Goal: Task Accomplishment & Management: Use online tool/utility

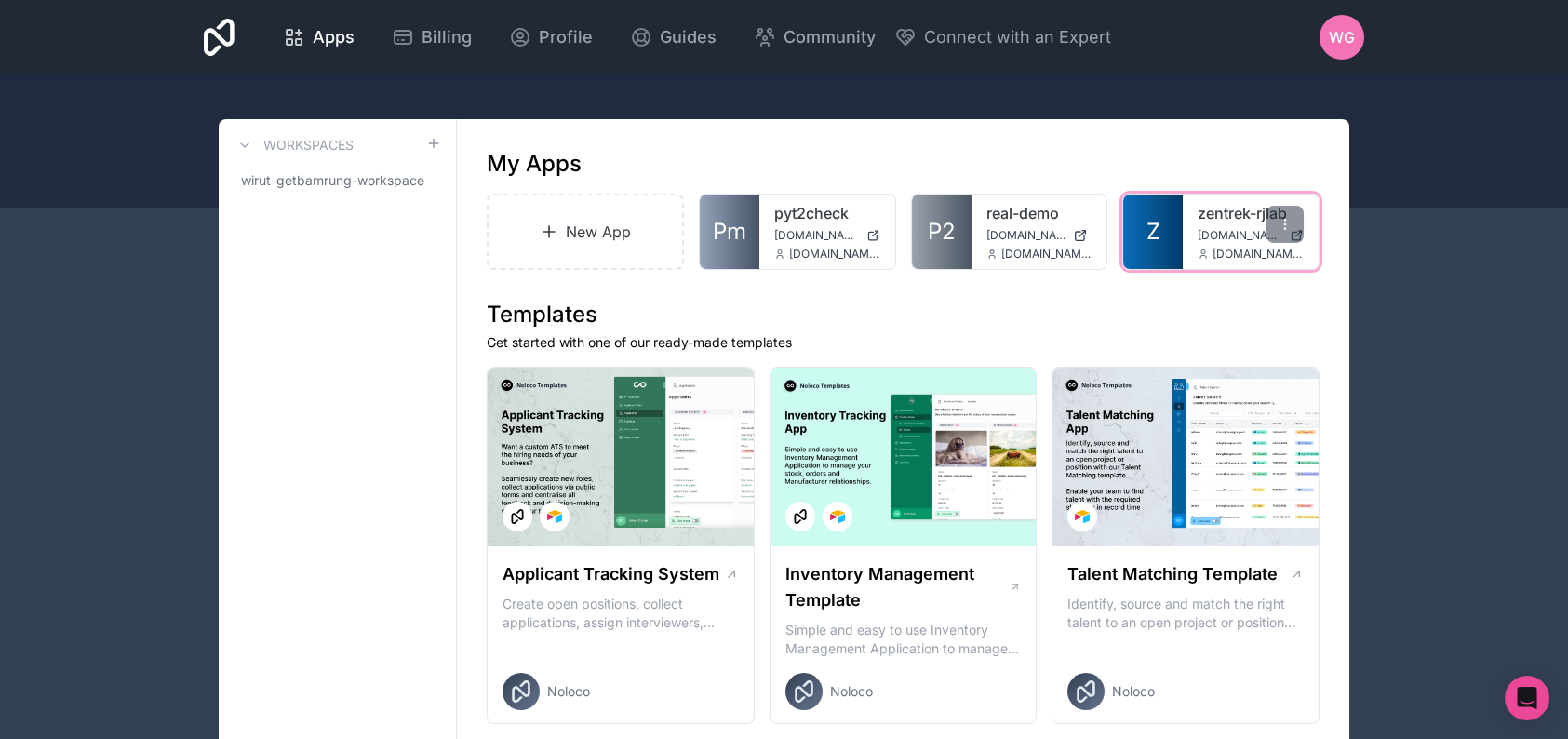
click at [1199, 218] on link "zentrek-rjlab" at bounding box center [1251, 214] width 106 height 23
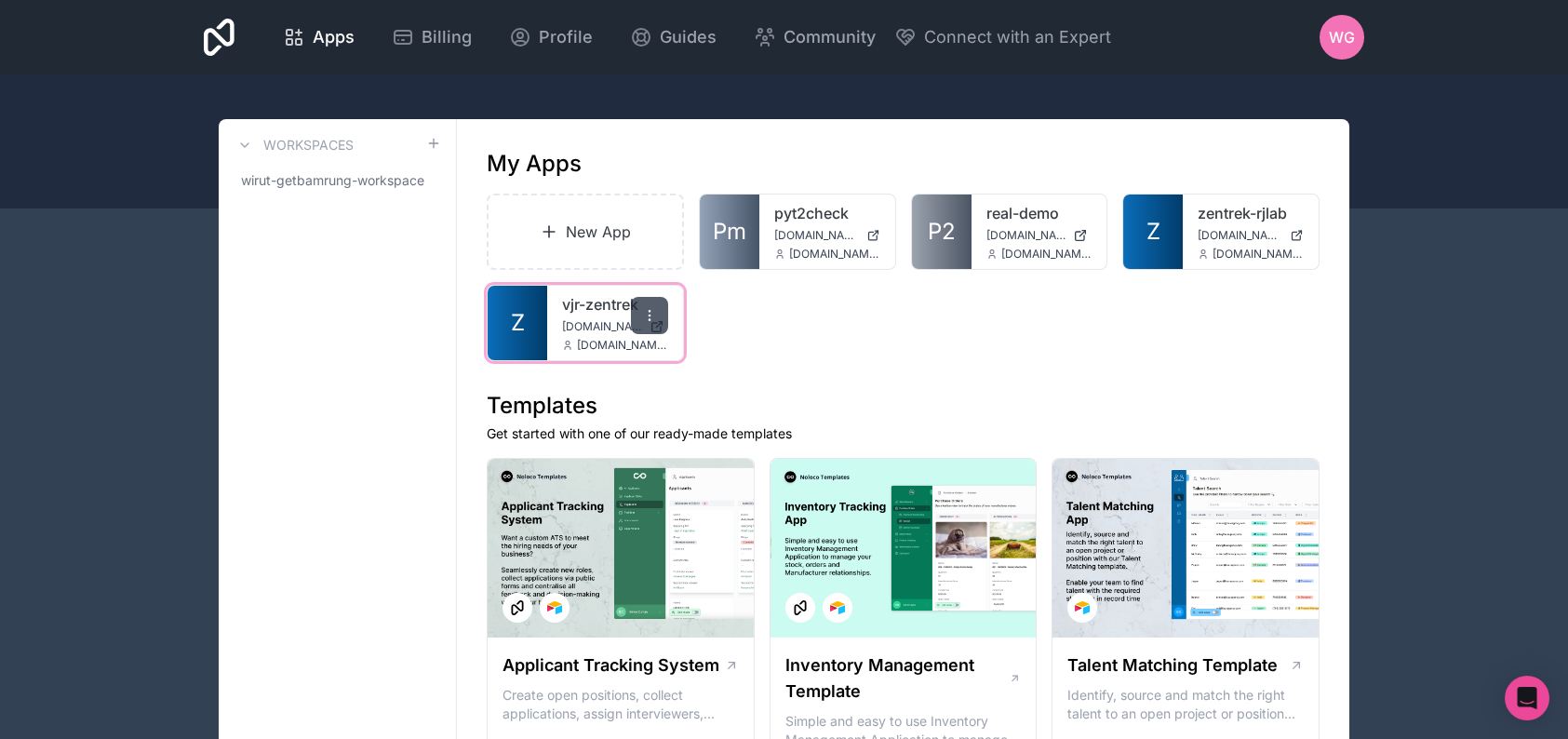
click at [649, 309] on icon at bounding box center [650, 315] width 15 height 15
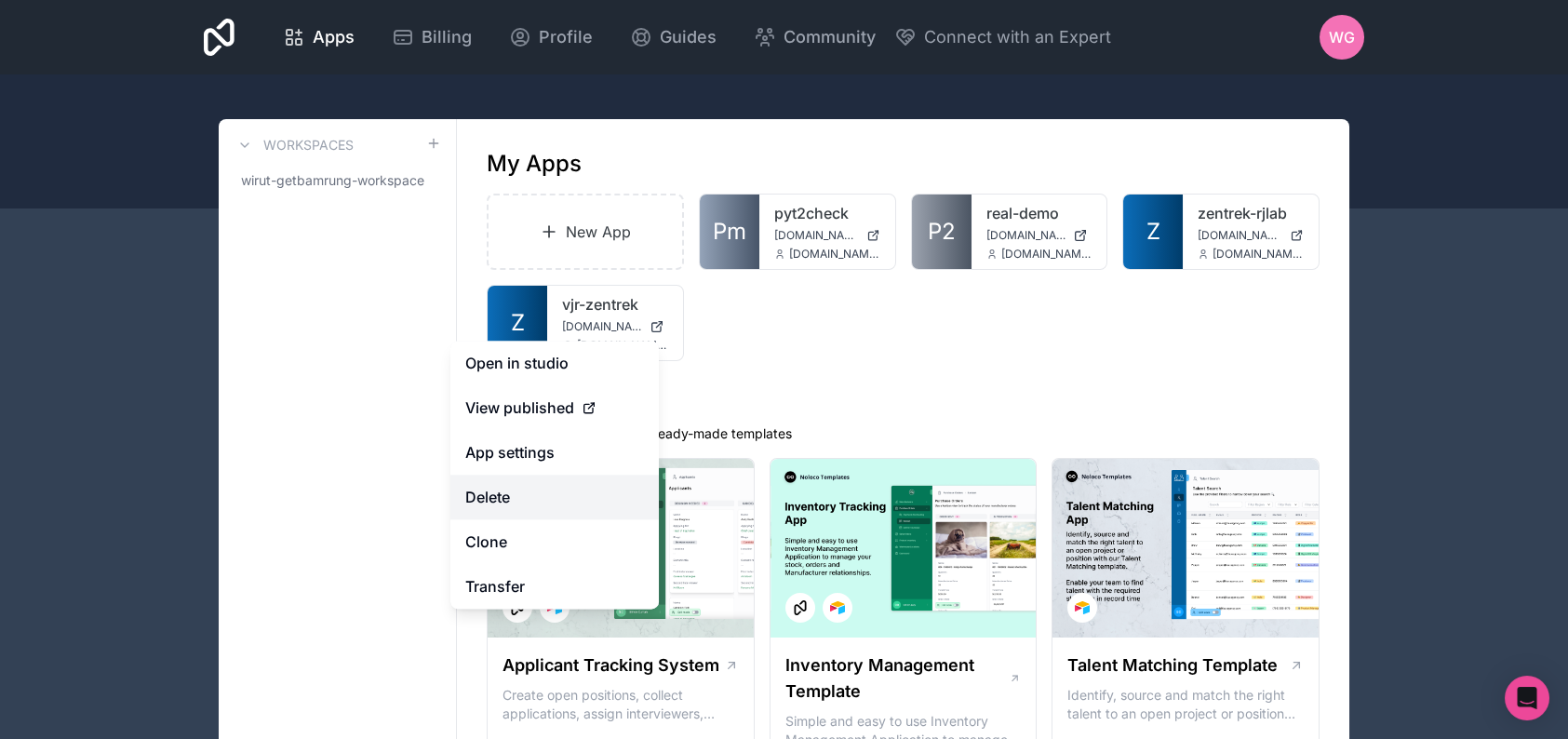
click at [575, 503] on button "Delete" at bounding box center [554, 496] width 208 height 45
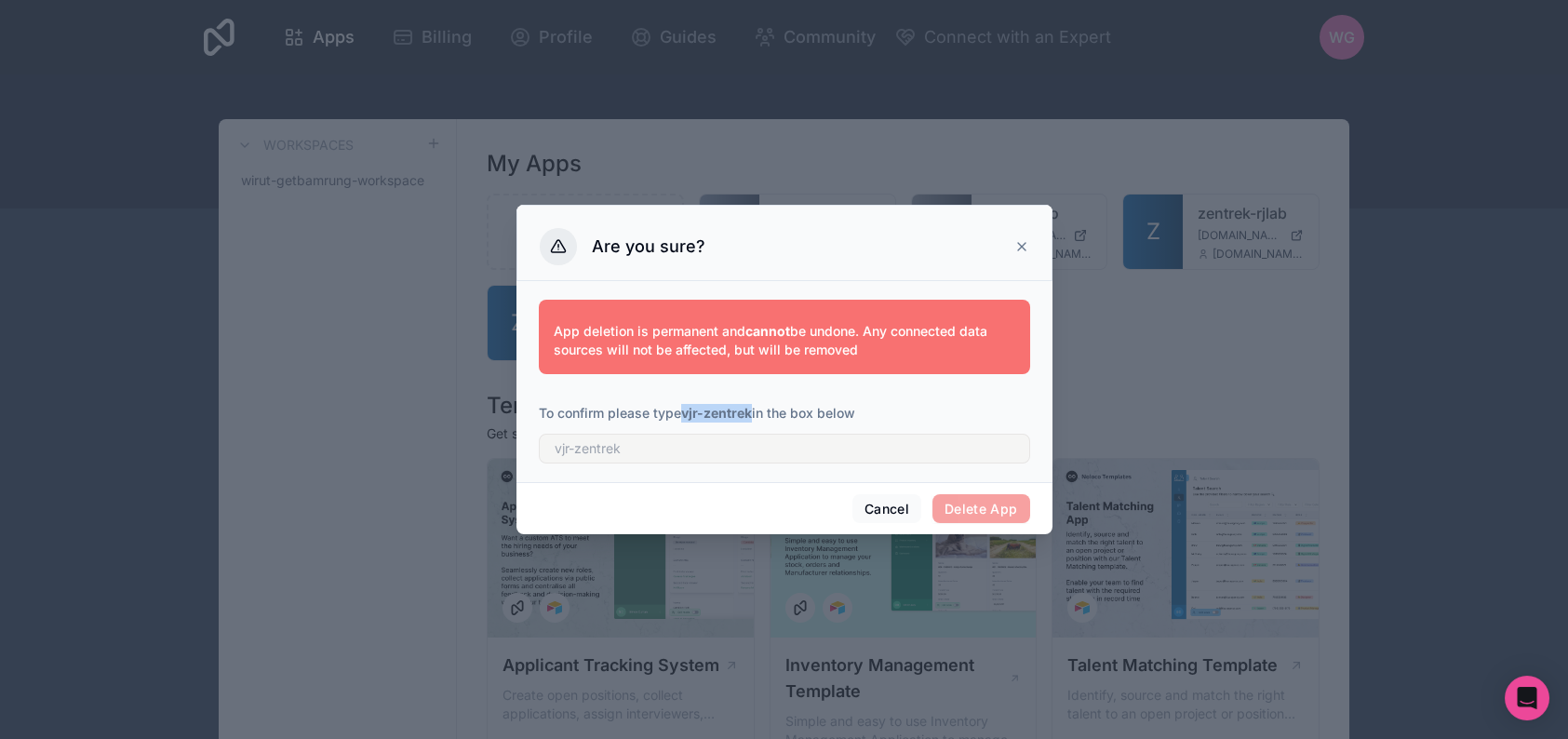
drag, startPoint x: 751, startPoint y: 413, endPoint x: 687, endPoint y: 409, distance: 64.1
click at [687, 409] on strong "vjr-zentrek" at bounding box center [717, 412] width 70 height 16
copy strong "vjr-zentrek"
click at [906, 458] on input "text" at bounding box center [784, 447] width 491 height 29
paste input "vjr-zentrek"
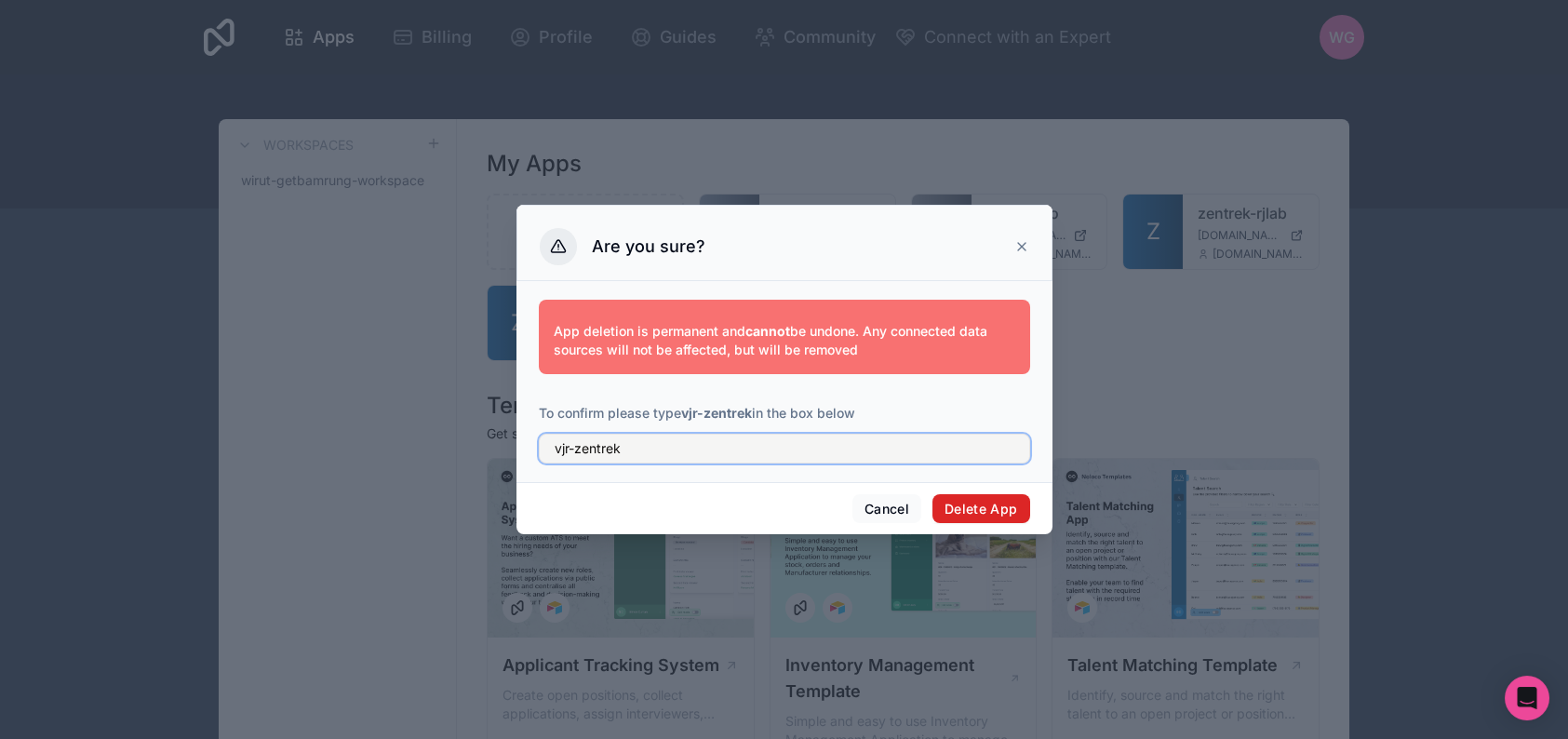
type input "vjr-zentrek"
click at [960, 510] on button "Delete App" at bounding box center [981, 508] width 98 height 29
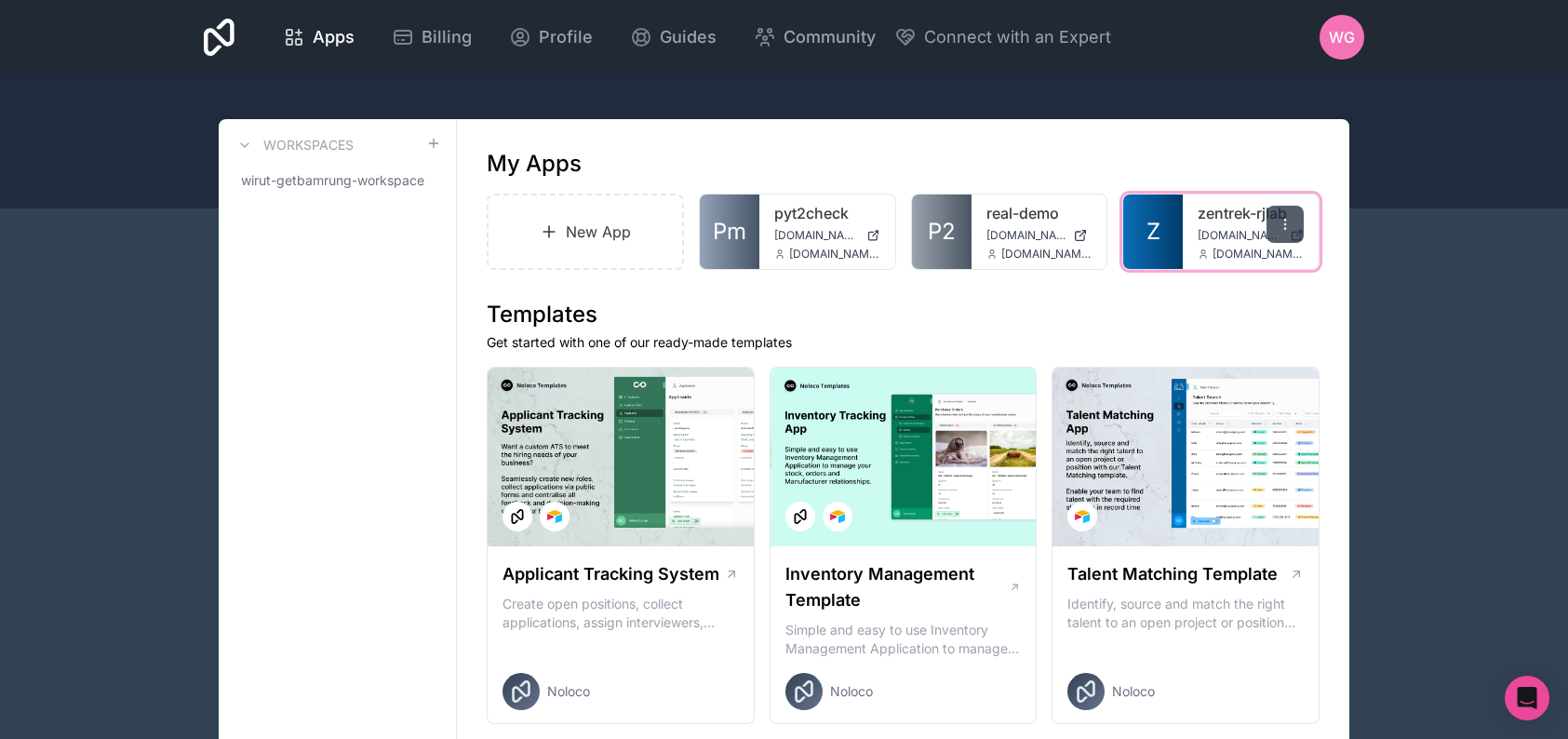
click at [1288, 229] on icon at bounding box center [1286, 224] width 15 height 15
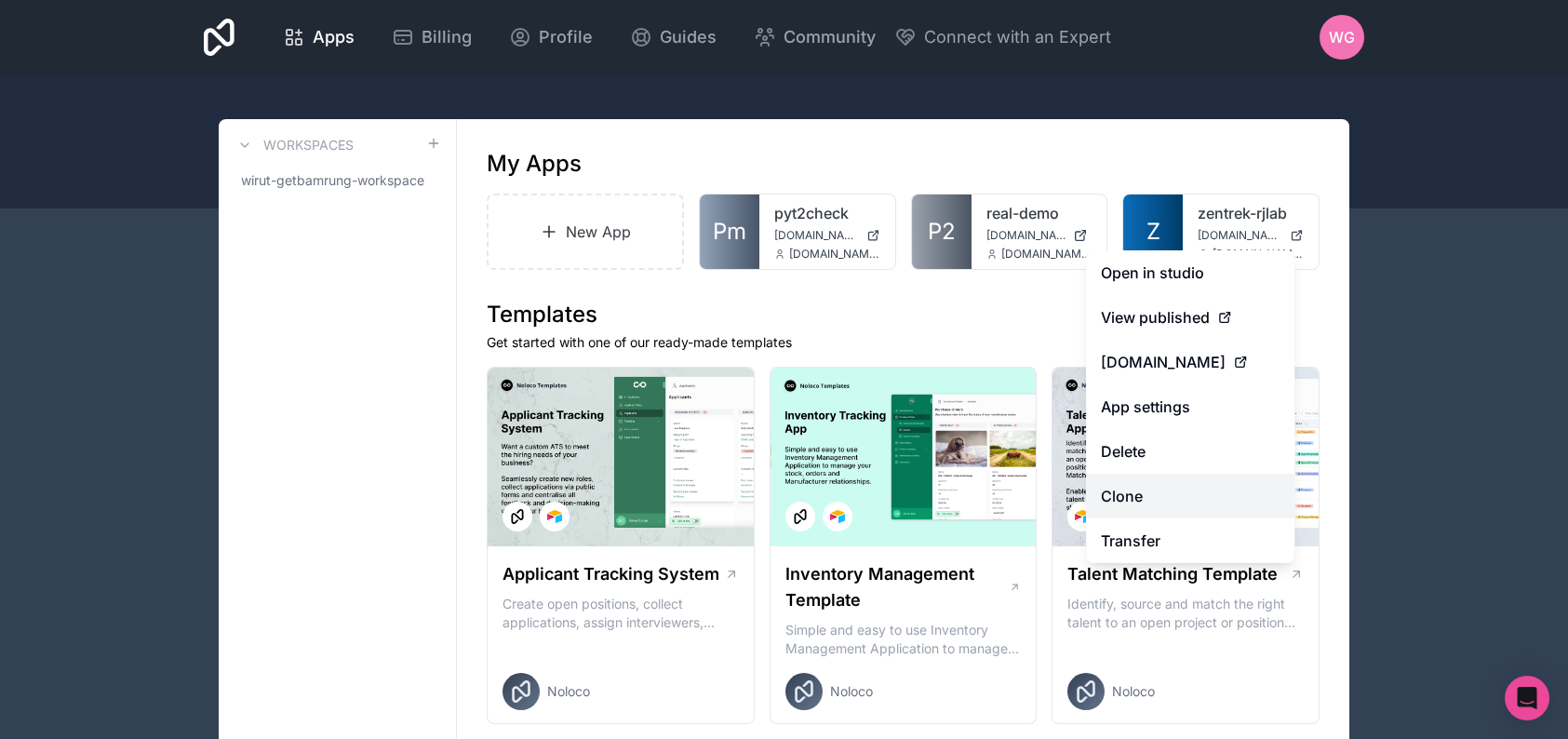
click at [1197, 483] on link "Clone" at bounding box center [1190, 495] width 208 height 45
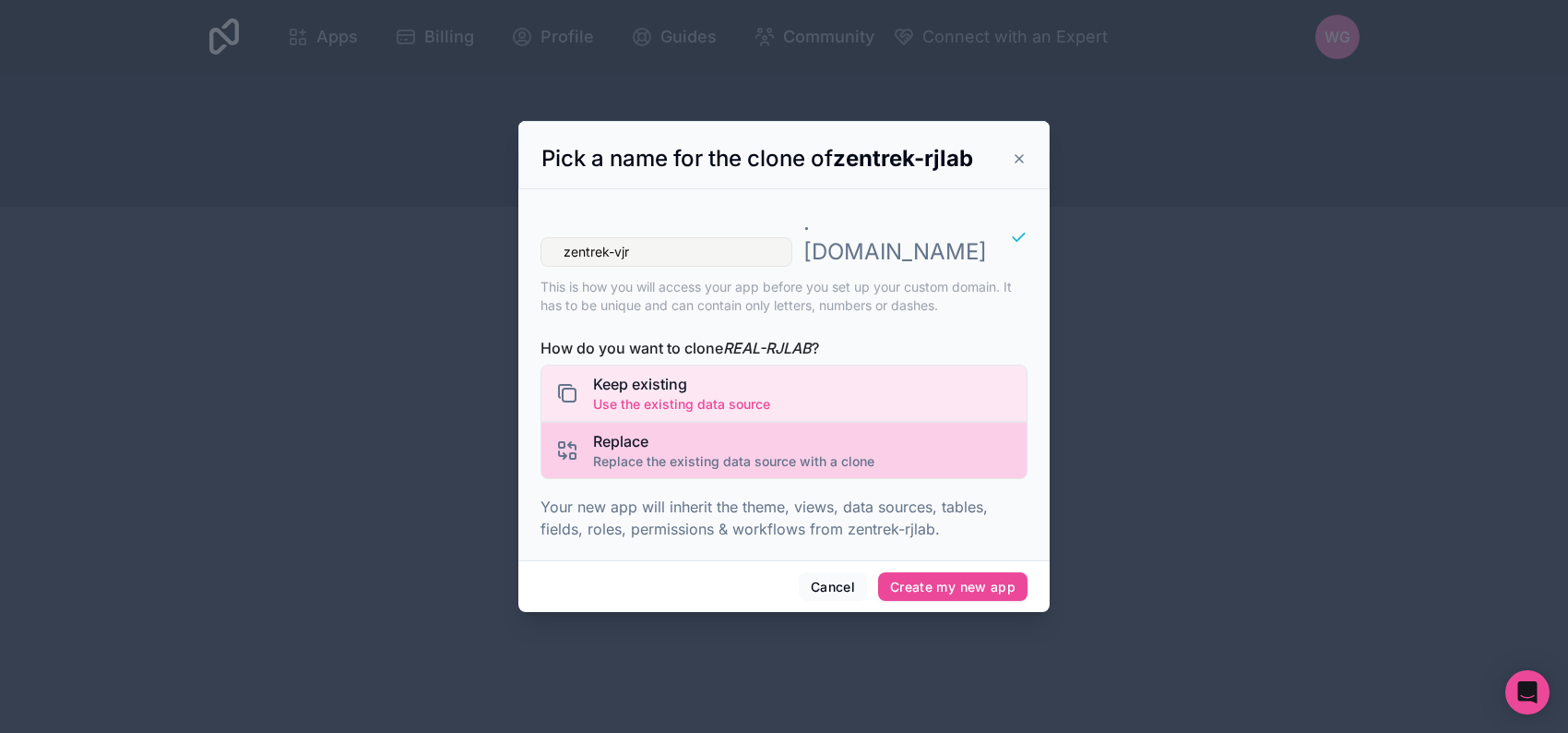
type input "zentrek-vjr"
click at [813, 430] on span "Replace" at bounding box center [734, 441] width 282 height 23
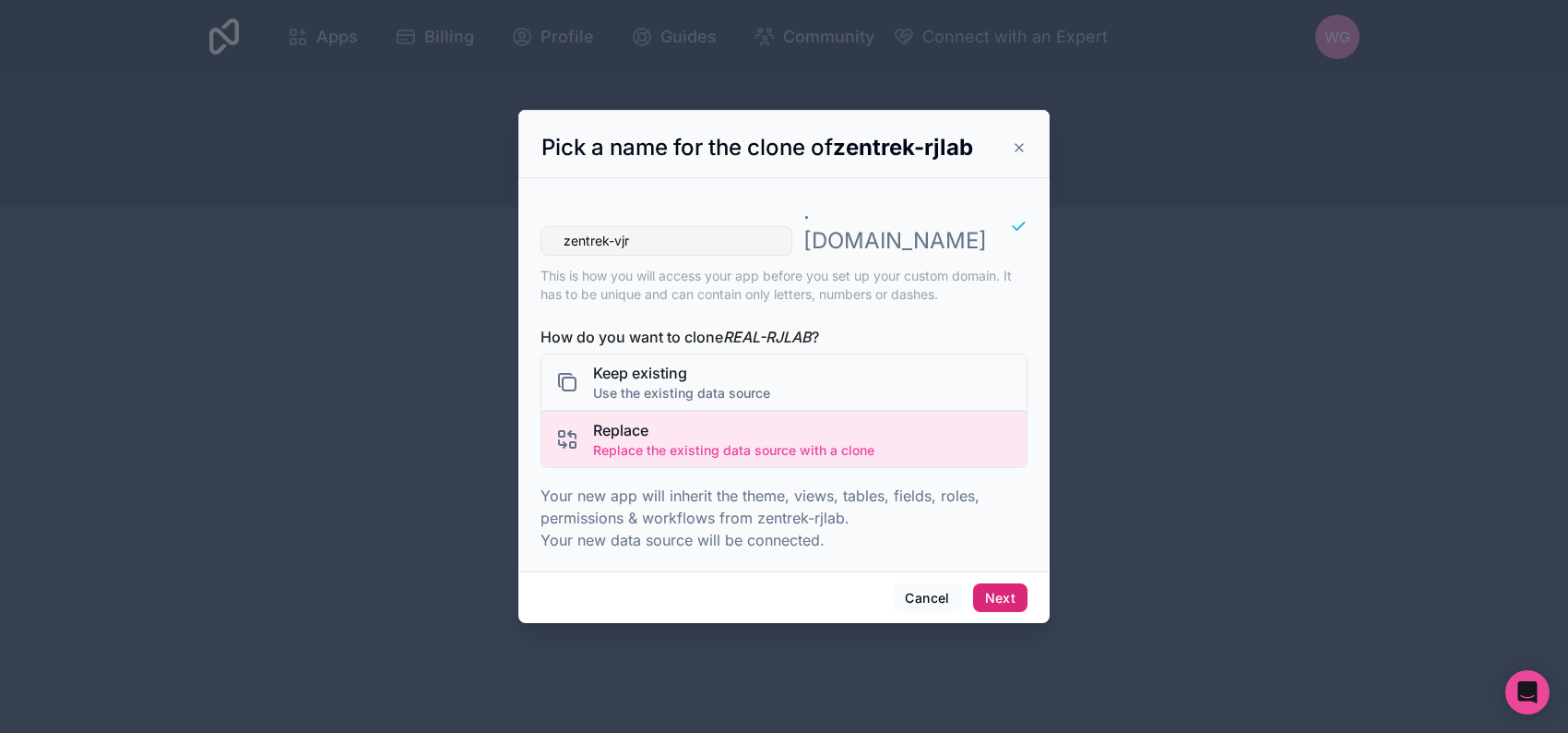
click at [999, 583] on button "Next" at bounding box center [1000, 597] width 55 height 29
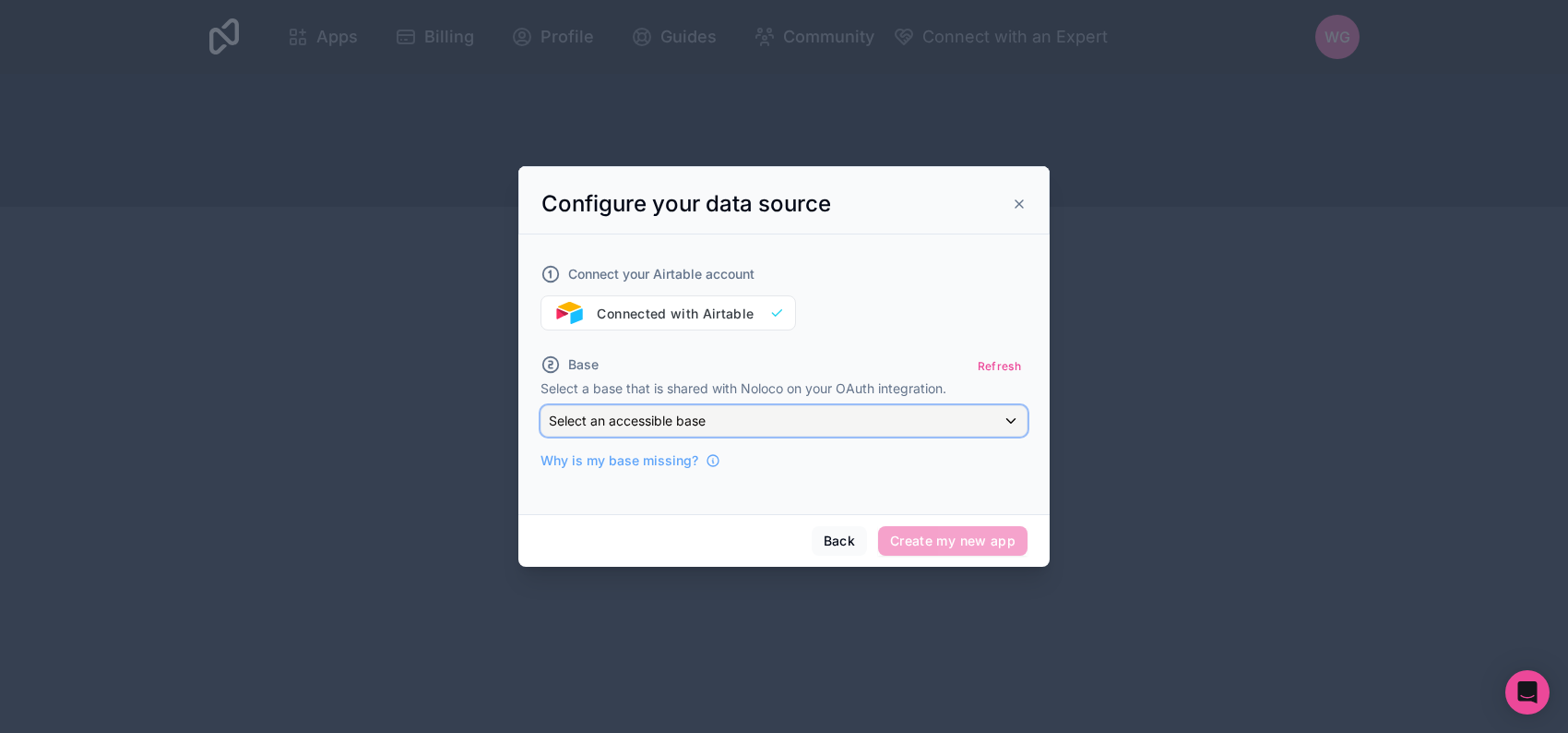
click at [911, 423] on div "Select an accessible base" at bounding box center [784, 420] width 485 height 29
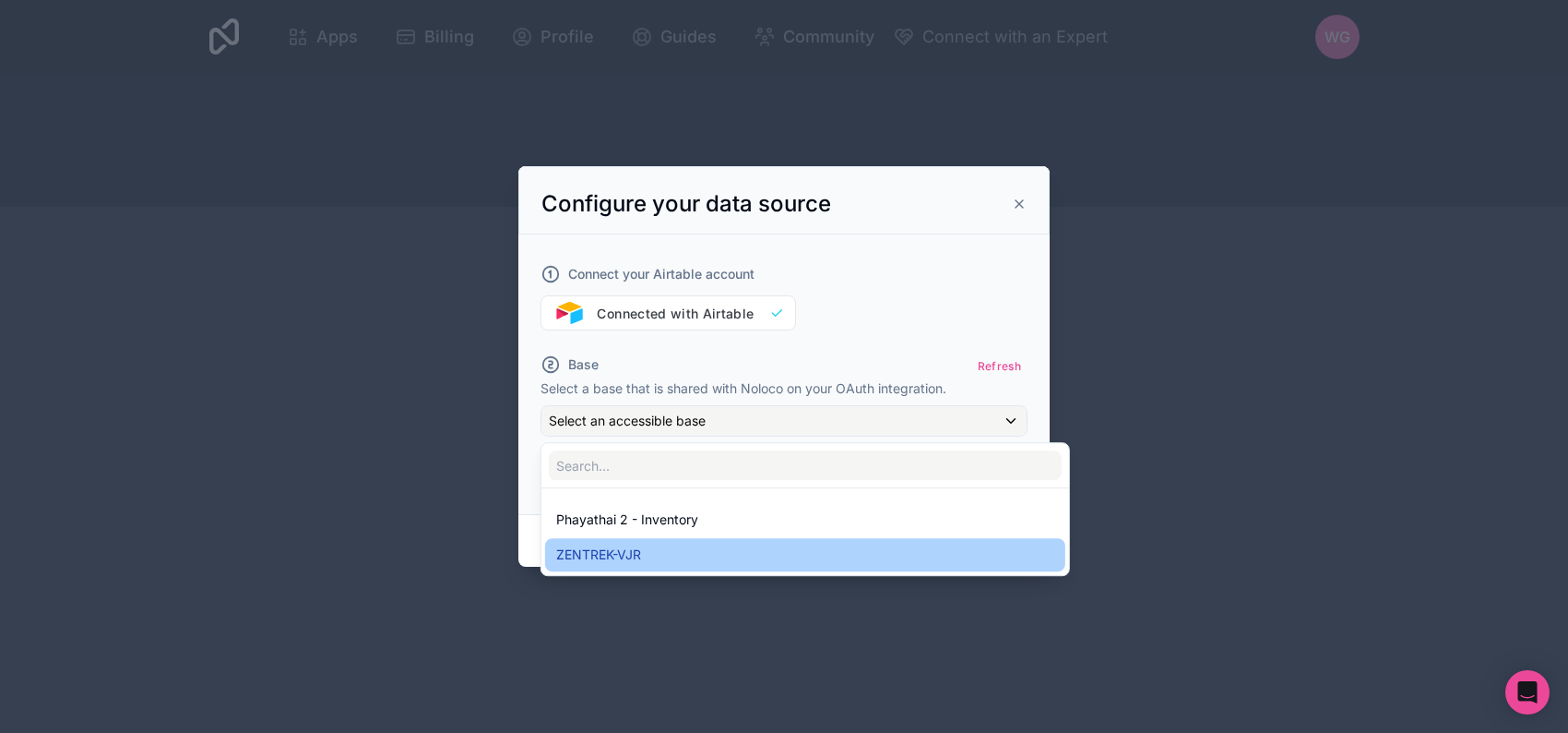
click at [823, 544] on div "ZENTREK-VJR" at bounding box center [805, 555] width 498 height 23
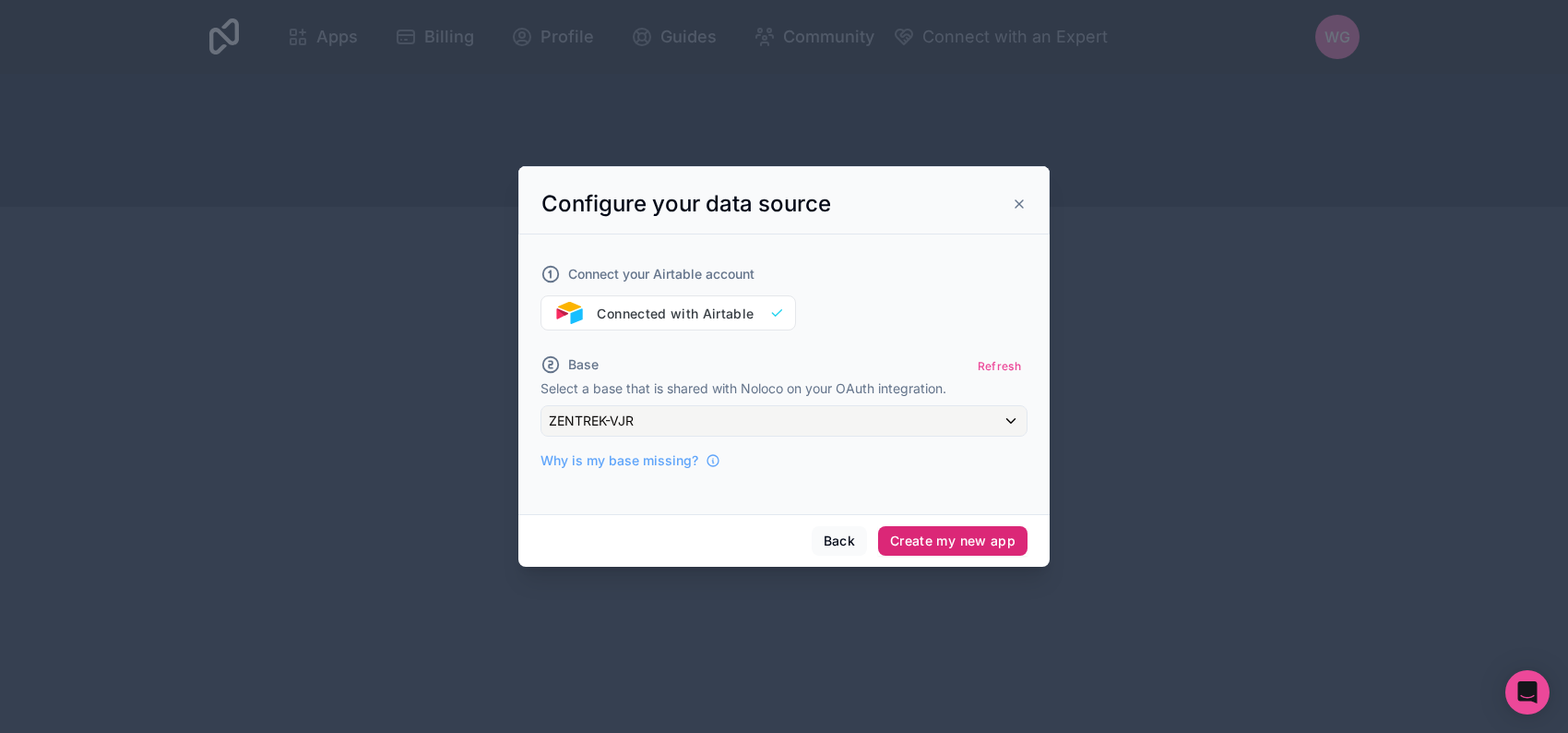
click at [946, 541] on button "Create my new app" at bounding box center [952, 540] width 150 height 29
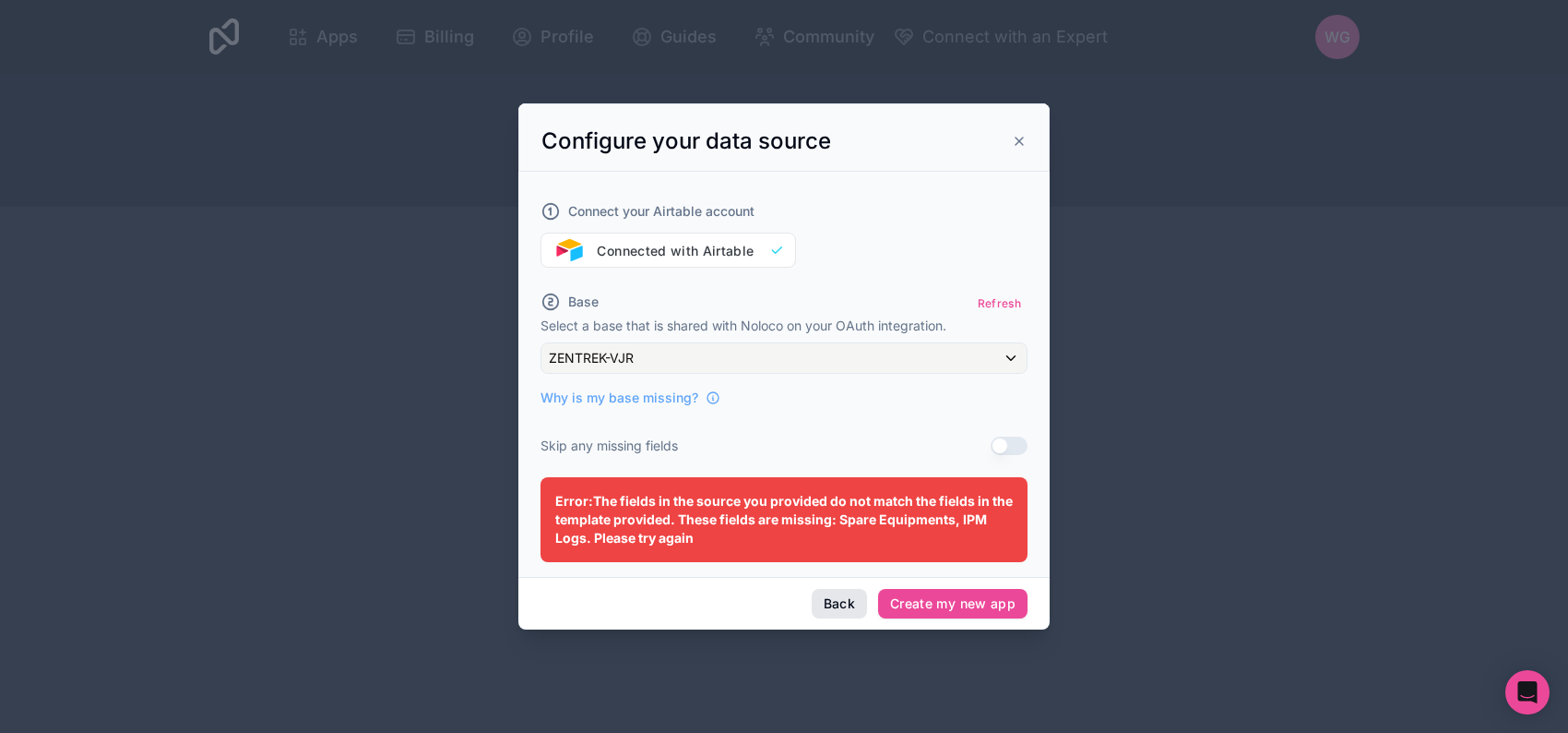
click at [825, 601] on button "Back" at bounding box center [839, 603] width 56 height 29
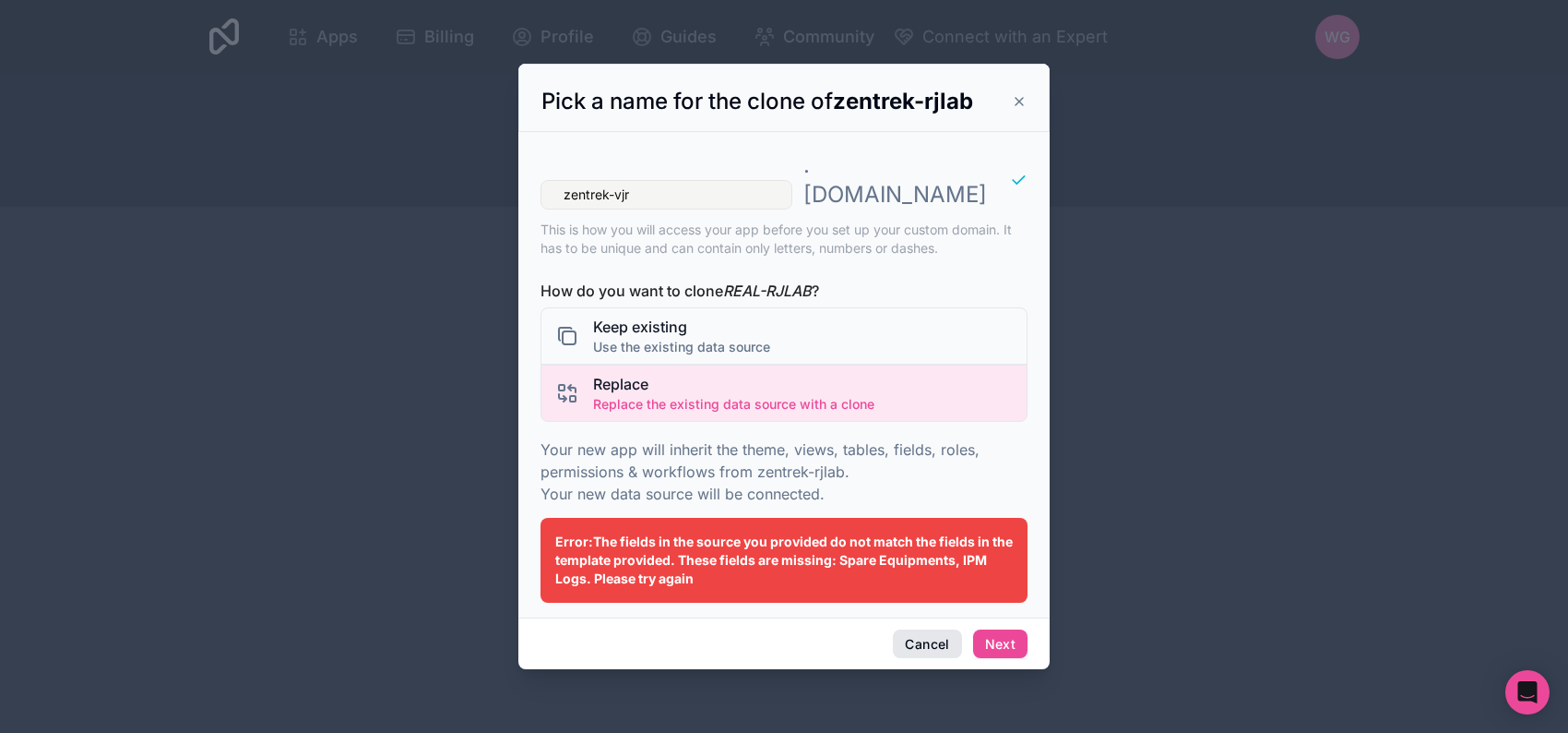
click at [896, 629] on button "Cancel" at bounding box center [927, 643] width 68 height 29
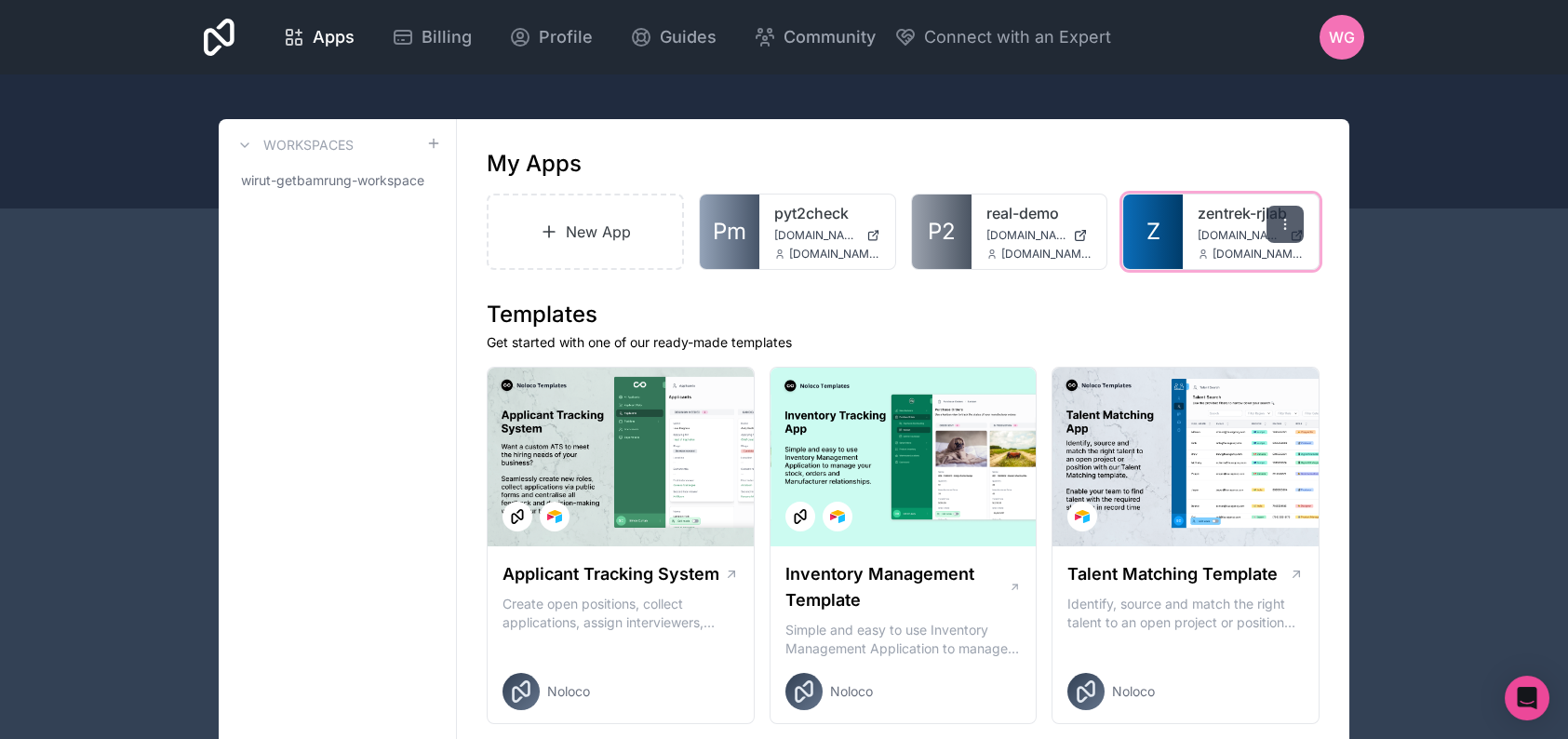
click at [1290, 229] on icon at bounding box center [1286, 224] width 15 height 15
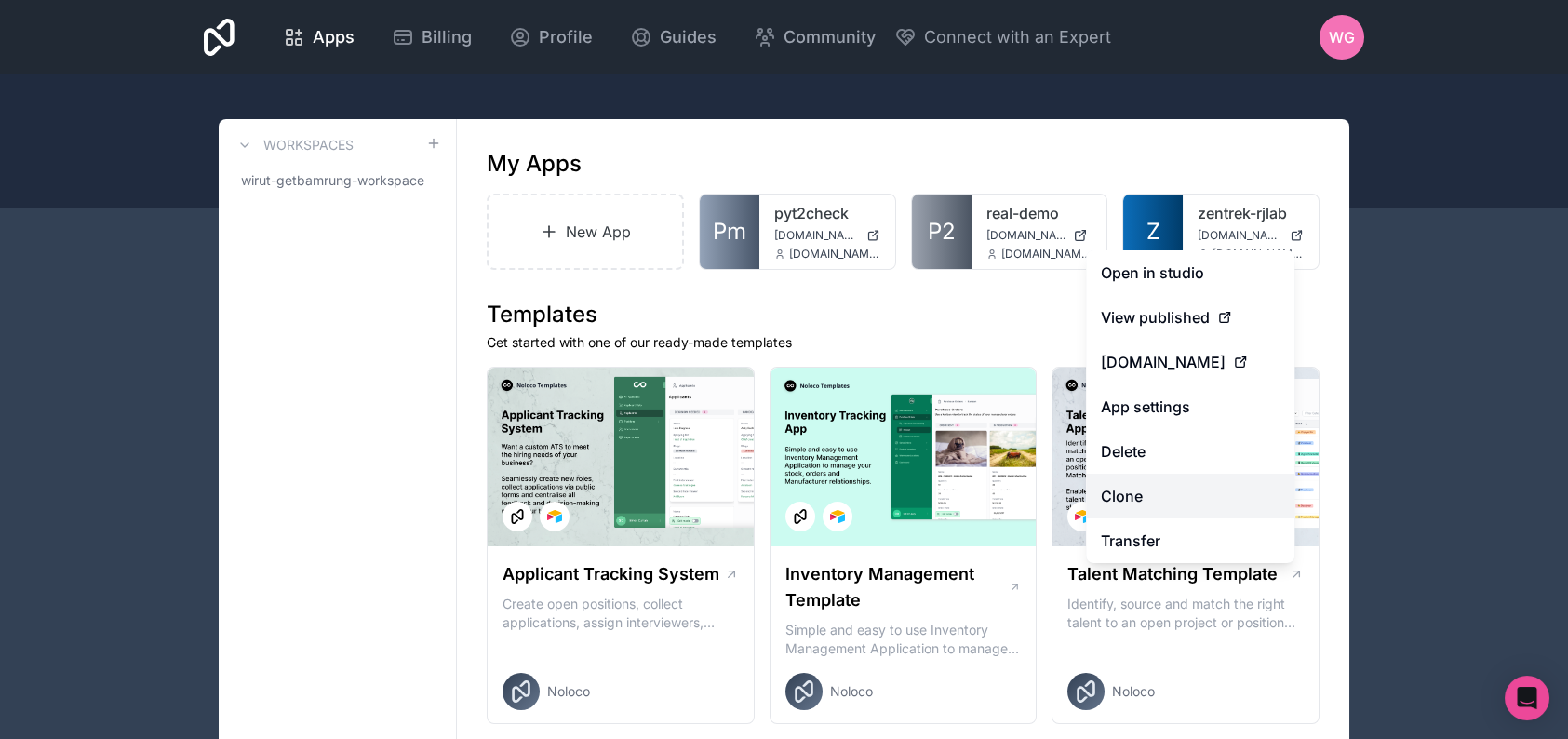
click at [1137, 497] on link "Clone" at bounding box center [1190, 495] width 208 height 45
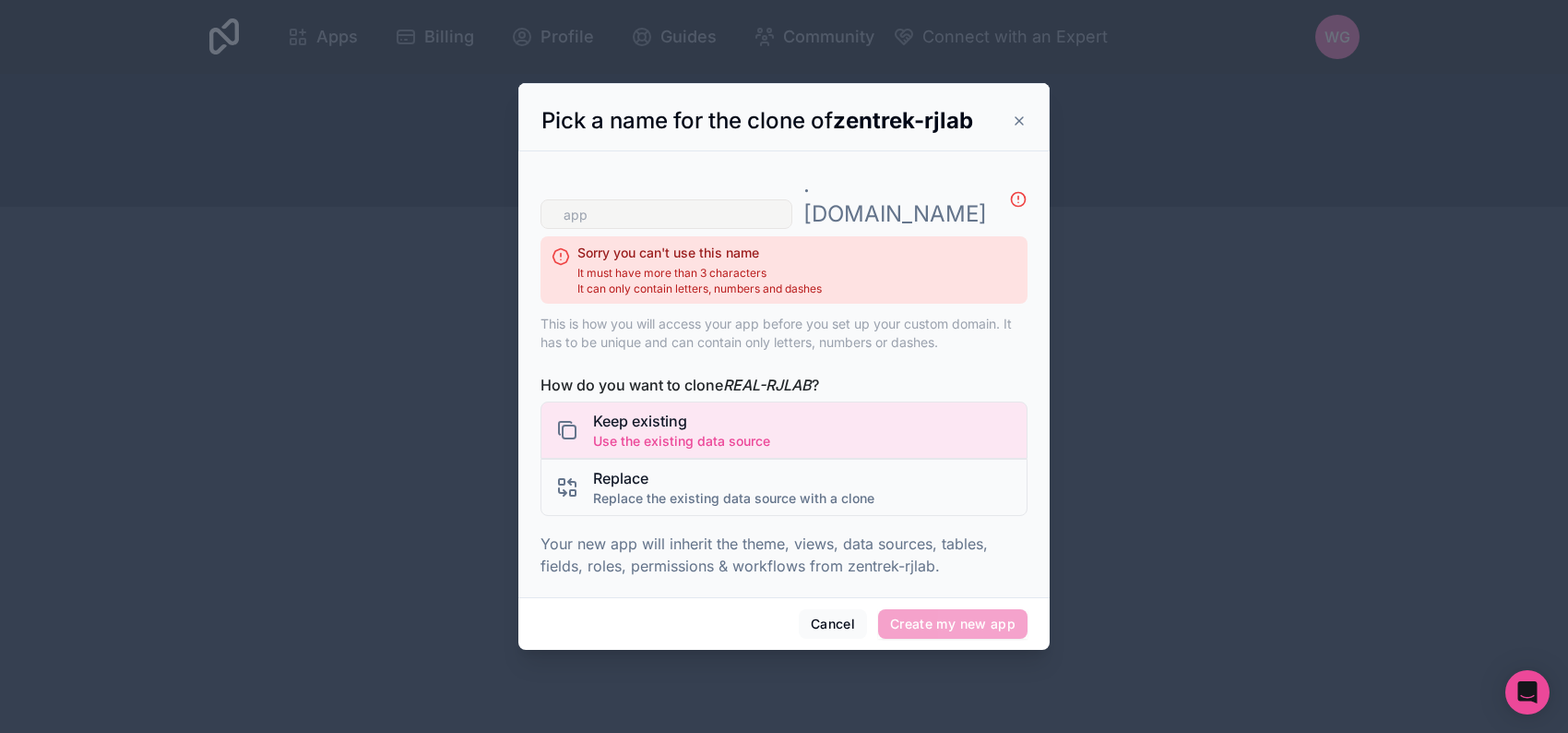
click at [736, 200] on input "text" at bounding box center [666, 214] width 251 height 29
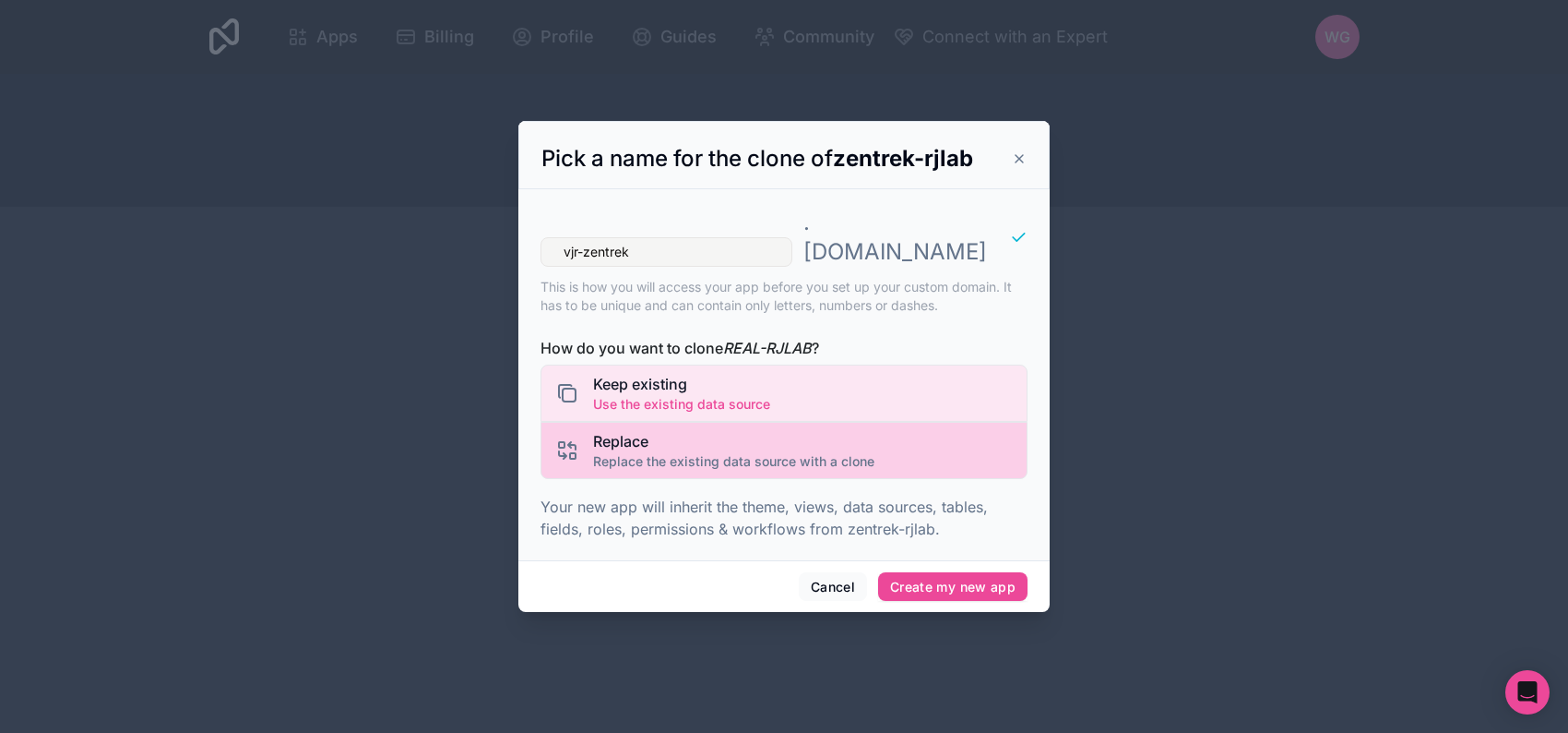
type input "vjr-zentrek"
click at [800, 452] on span "Replace the existing data source with a clone" at bounding box center [734, 462] width 282 height 19
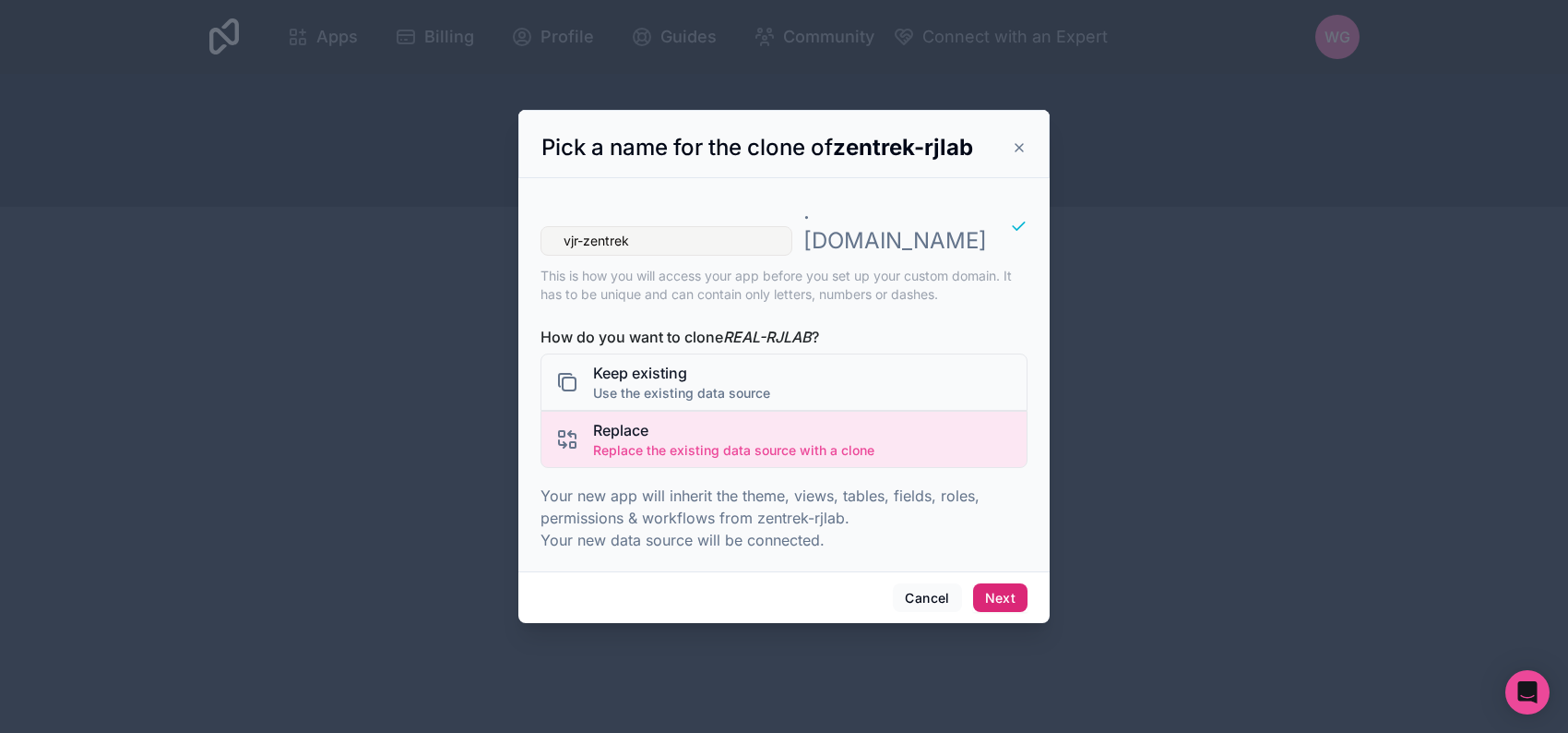
click at [1002, 583] on button "Next" at bounding box center [1000, 597] width 55 height 29
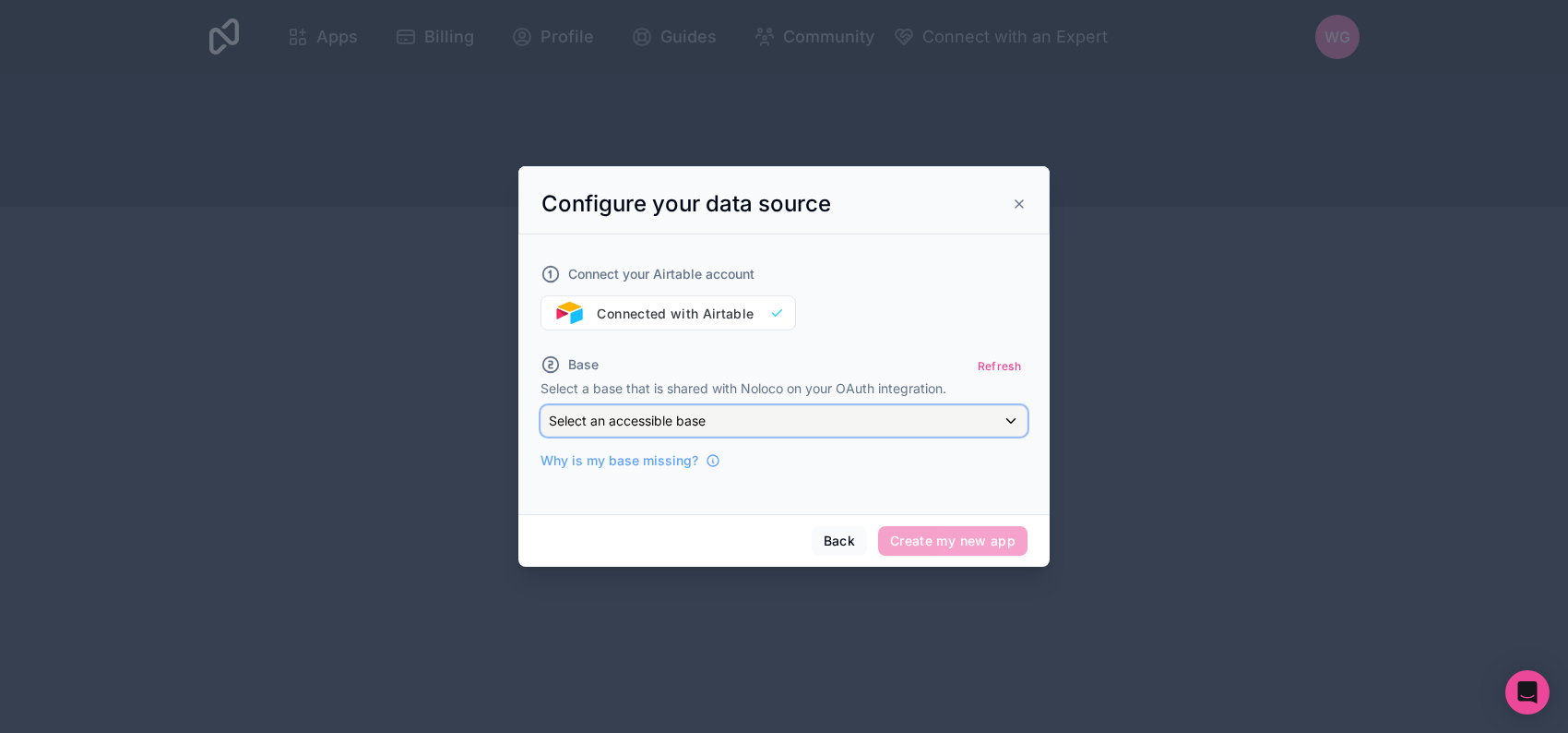
click at [875, 416] on div "Select an accessible base" at bounding box center [784, 420] width 485 height 29
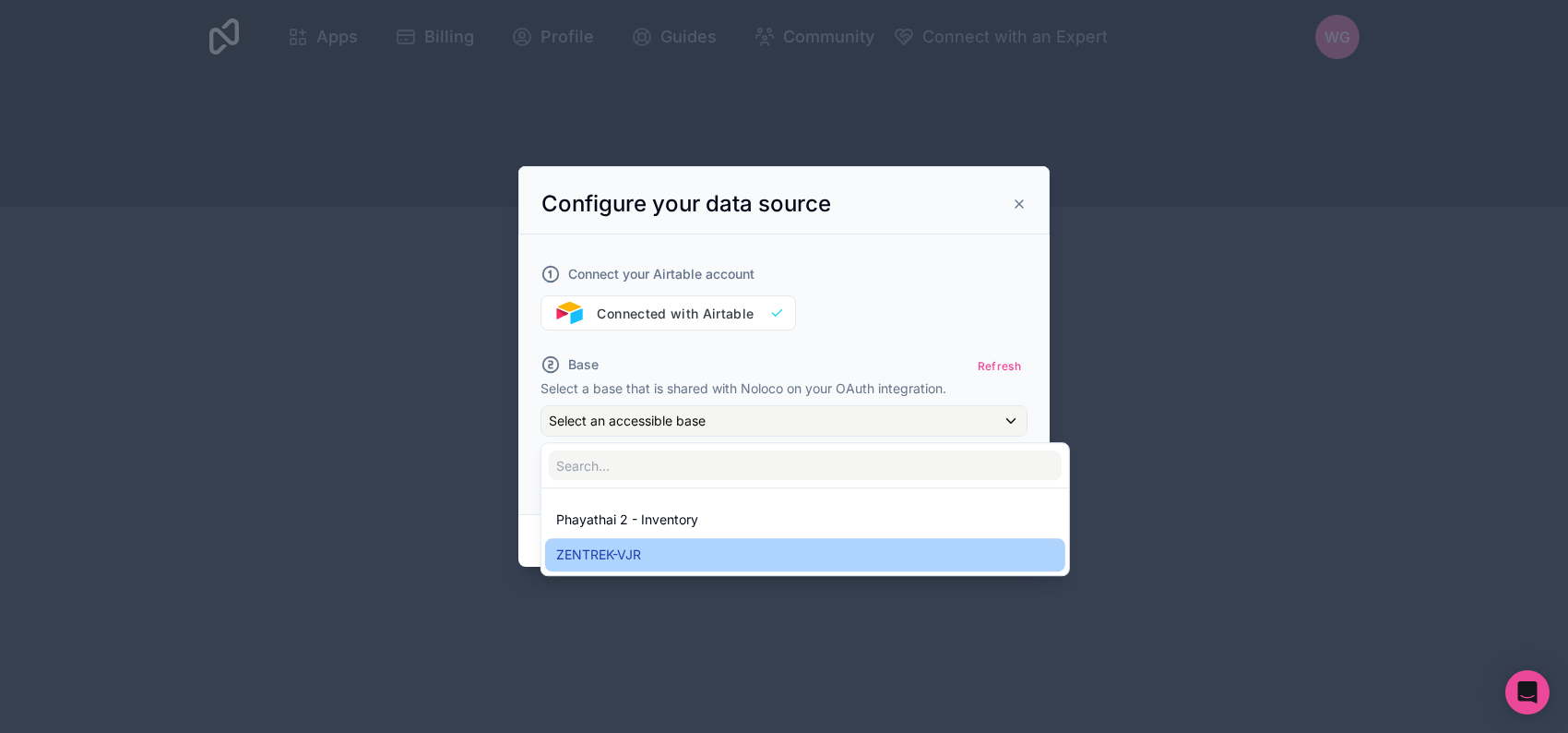
click at [862, 551] on div "ZENTREK-VJR" at bounding box center [805, 555] width 498 height 23
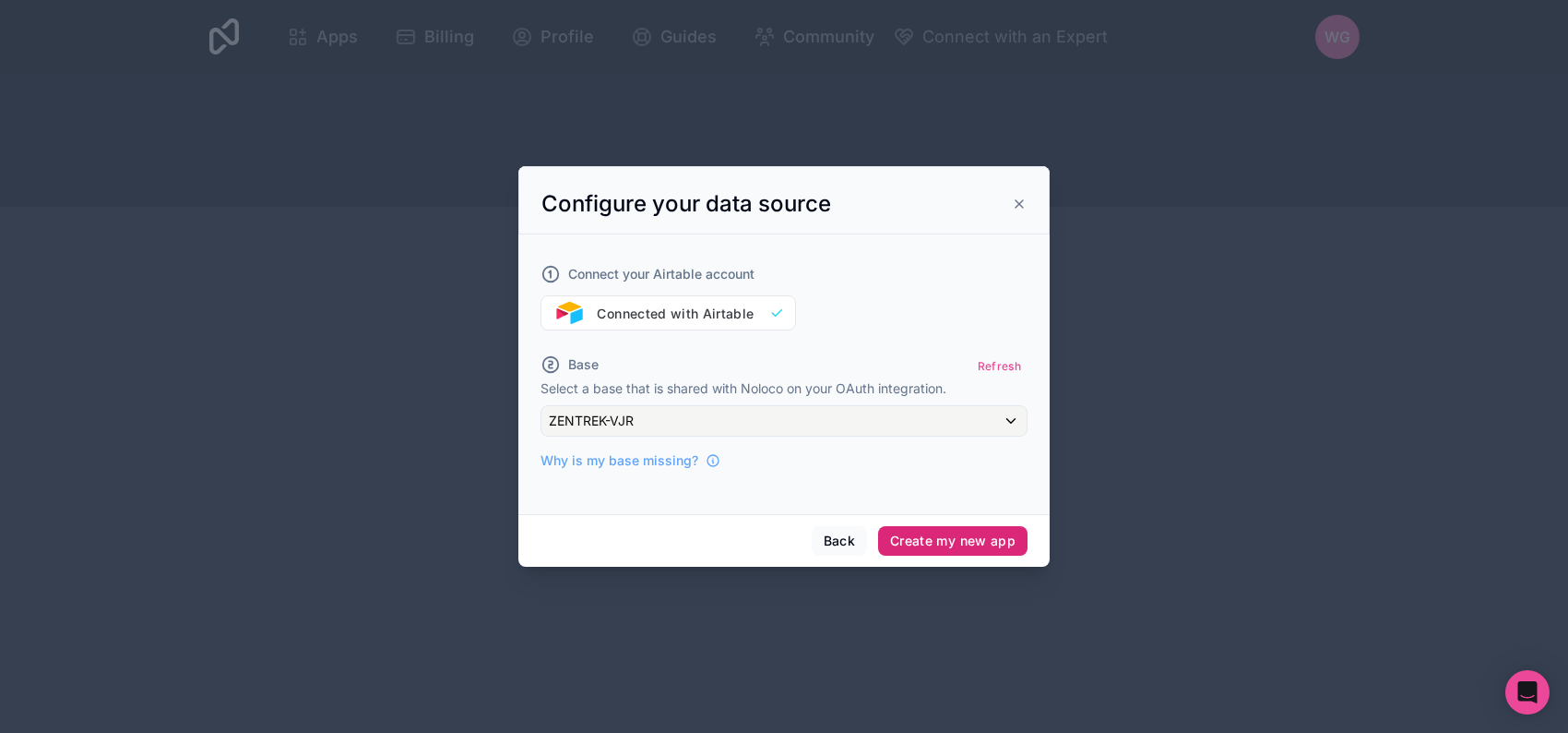
click at [924, 530] on button "Create my new app" at bounding box center [952, 540] width 150 height 29
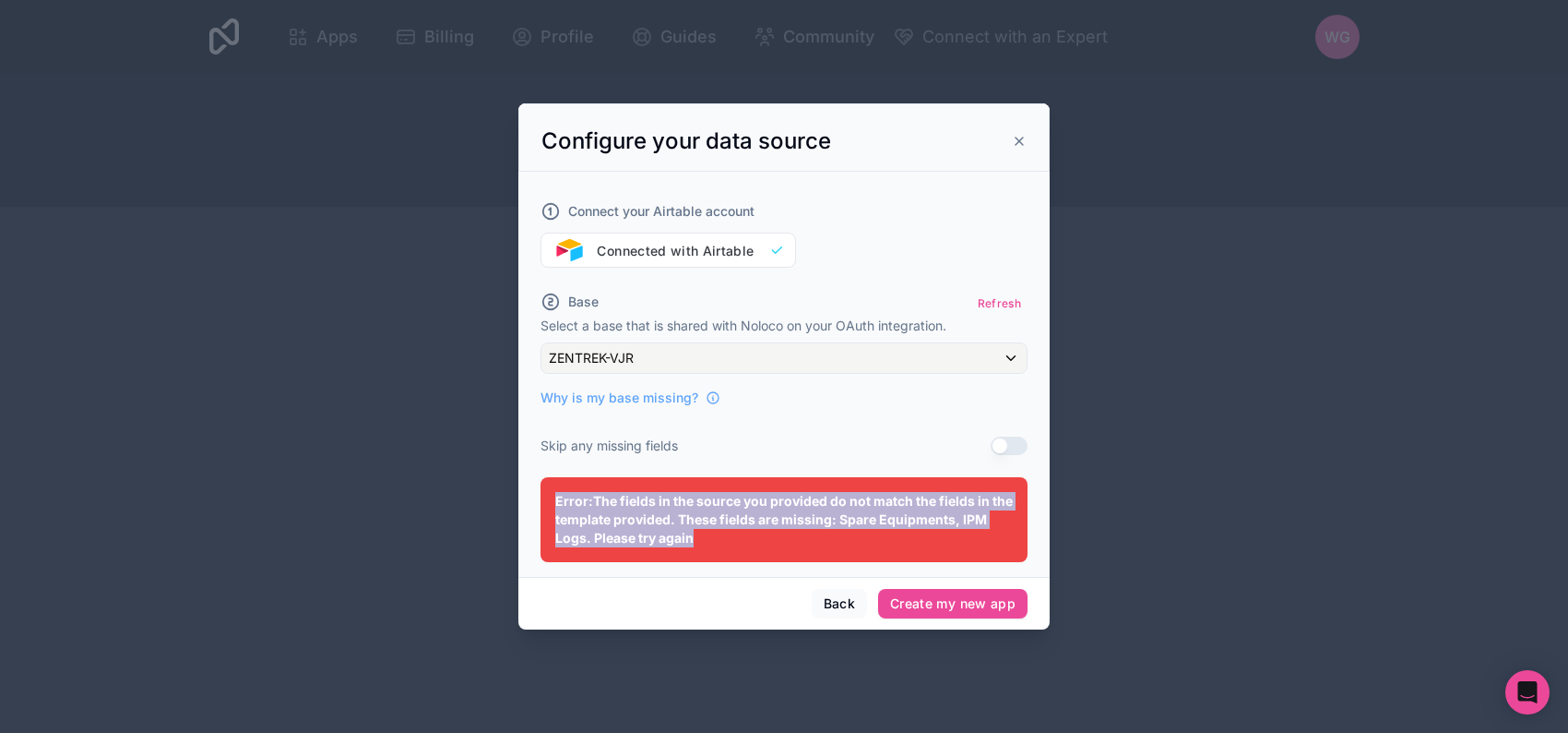
drag, startPoint x: 719, startPoint y: 541, endPoint x: 541, endPoint y: 498, distance: 183.1
click at [541, 498] on div "Error: The fields in the source you provided do not match the fields in the tem…" at bounding box center [784, 519] width 487 height 85
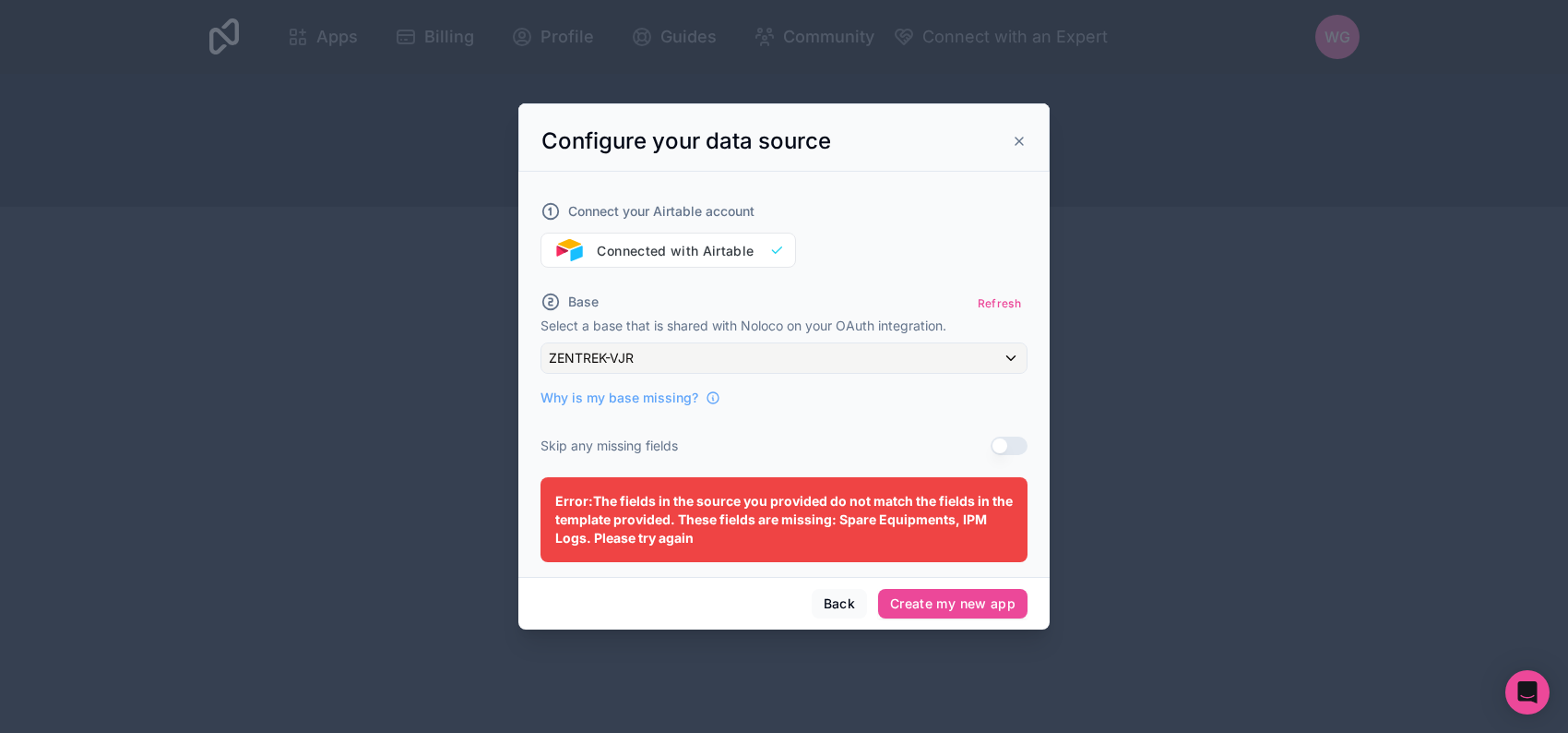
click at [745, 438] on div "Skip any missing fields Use setting" at bounding box center [784, 446] width 487 height 19
click at [1511, 690] on div "Open Intercom Messenger" at bounding box center [1528, 692] width 49 height 49
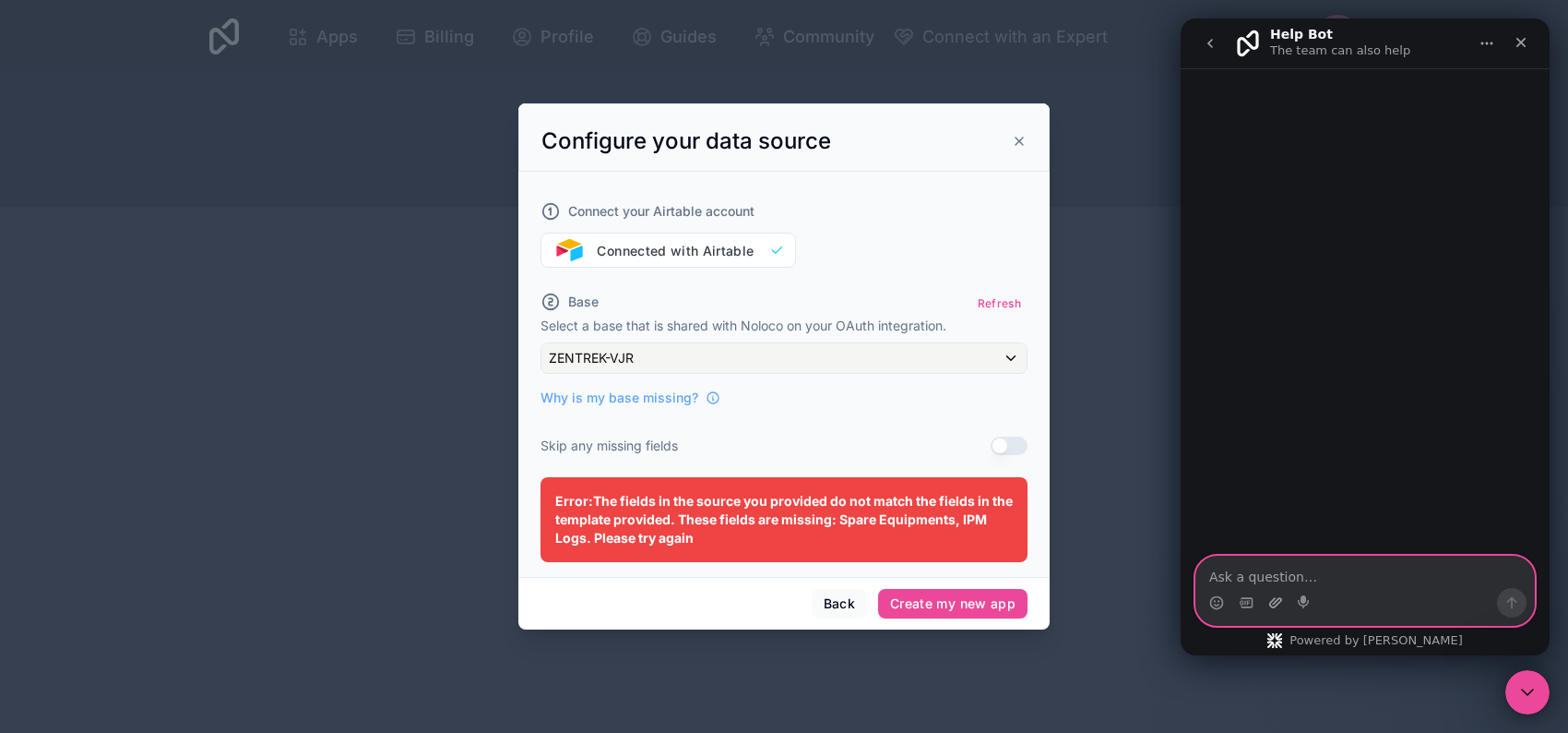
click at [1278, 603] on icon "Upload attachment" at bounding box center [1276, 603] width 15 height 15
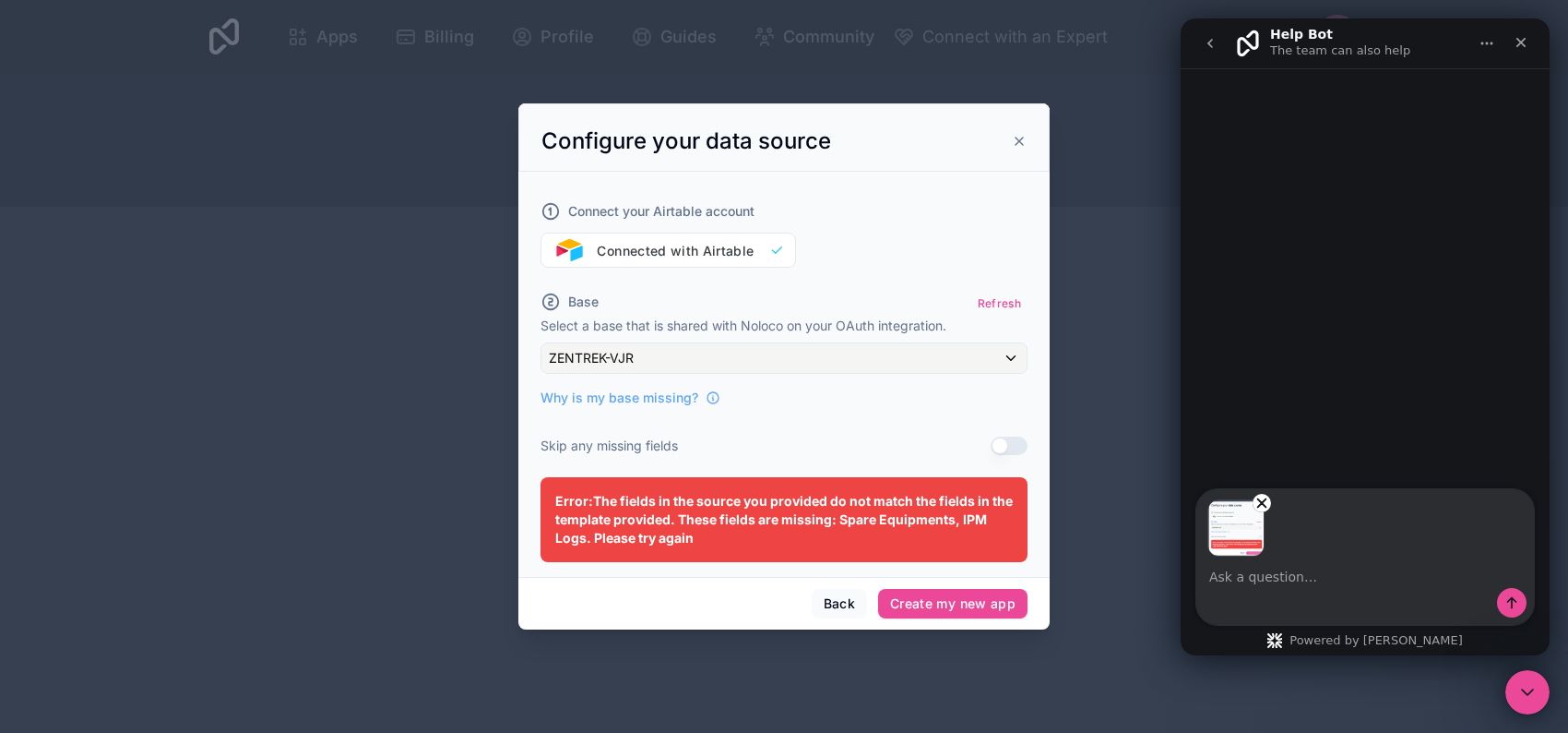
click at [1305, 575] on textarea "Ask a question…" at bounding box center [1365, 572] width 337 height 31
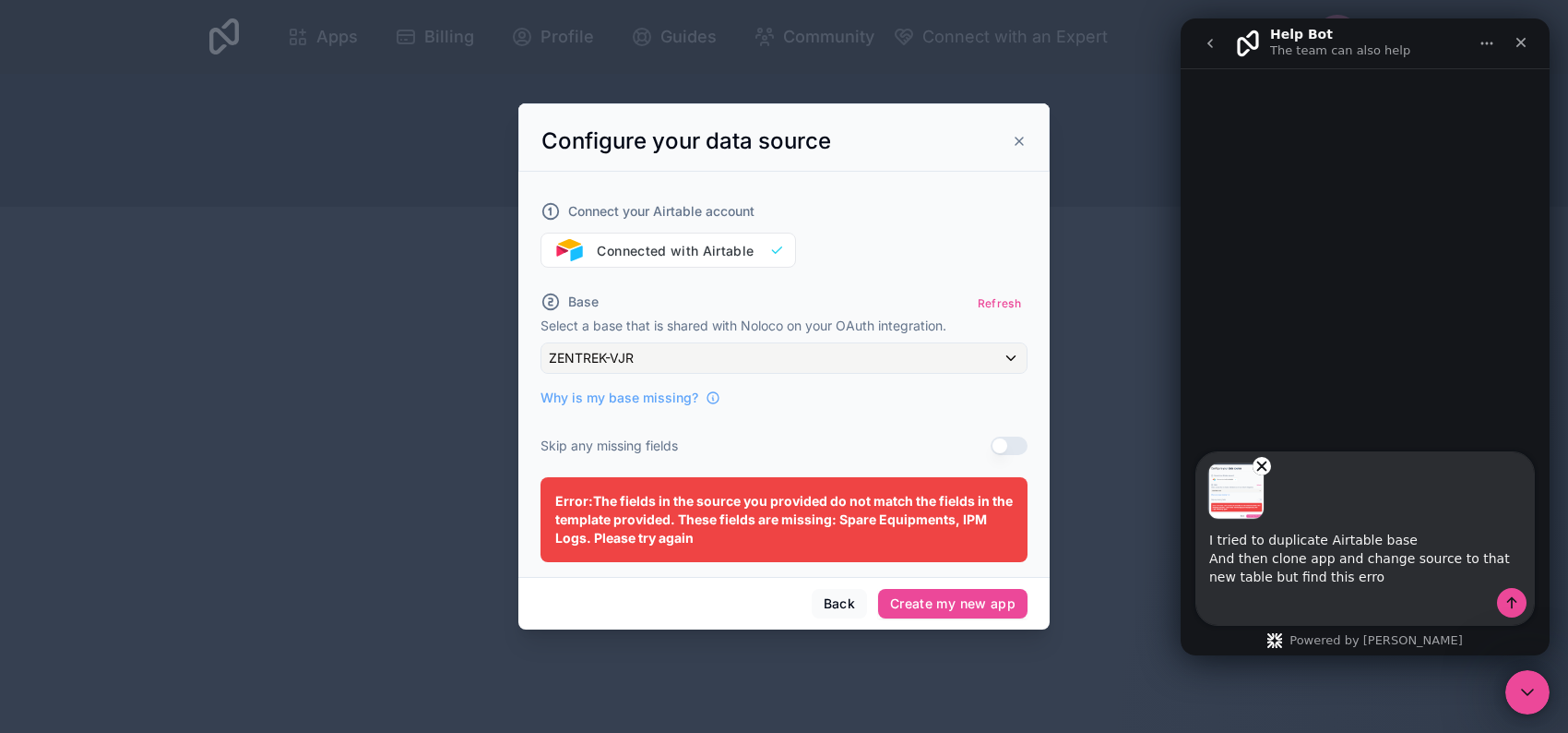
type textarea "I tried to duplicate Airtable base And then clone app and change source to that…"
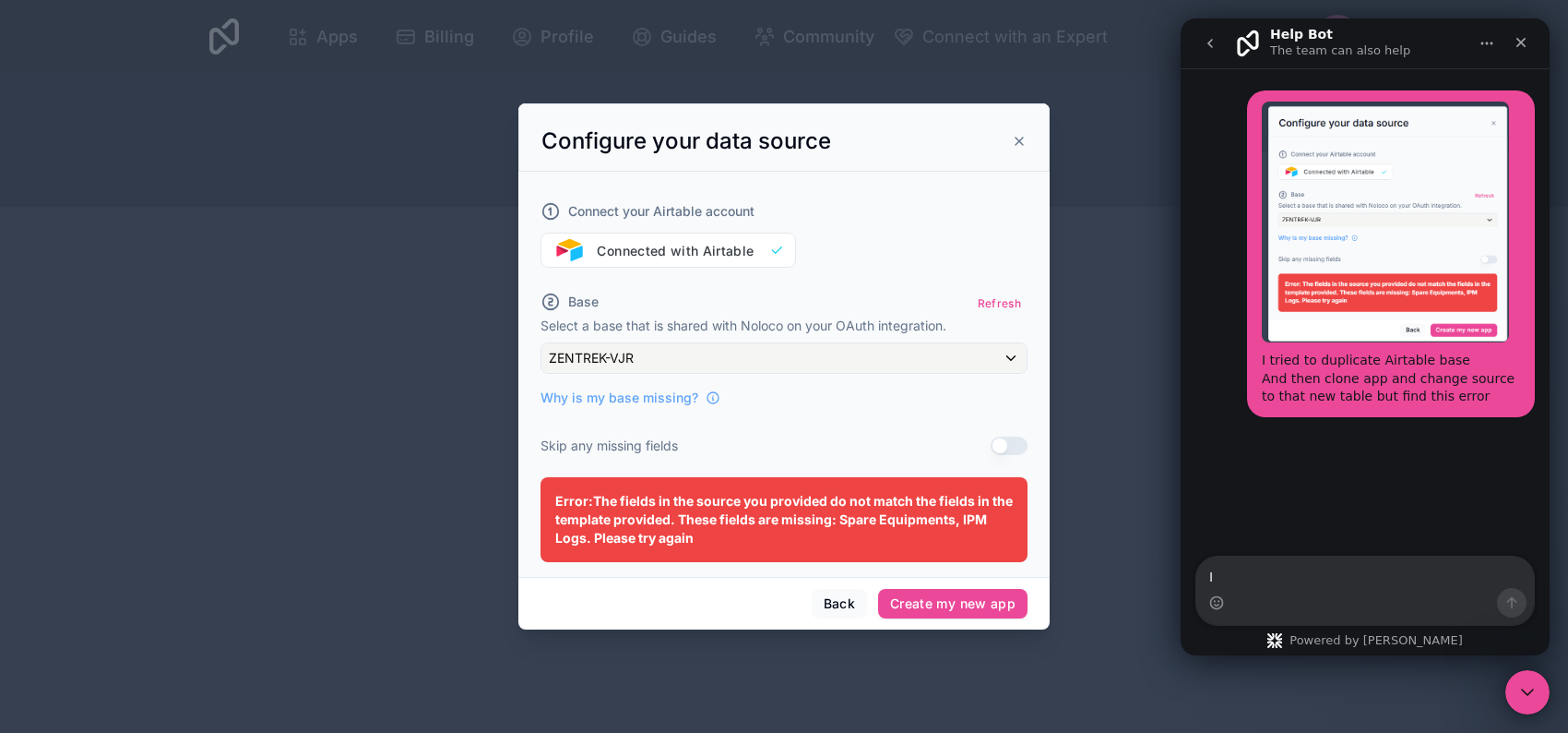
type textarea "I h"
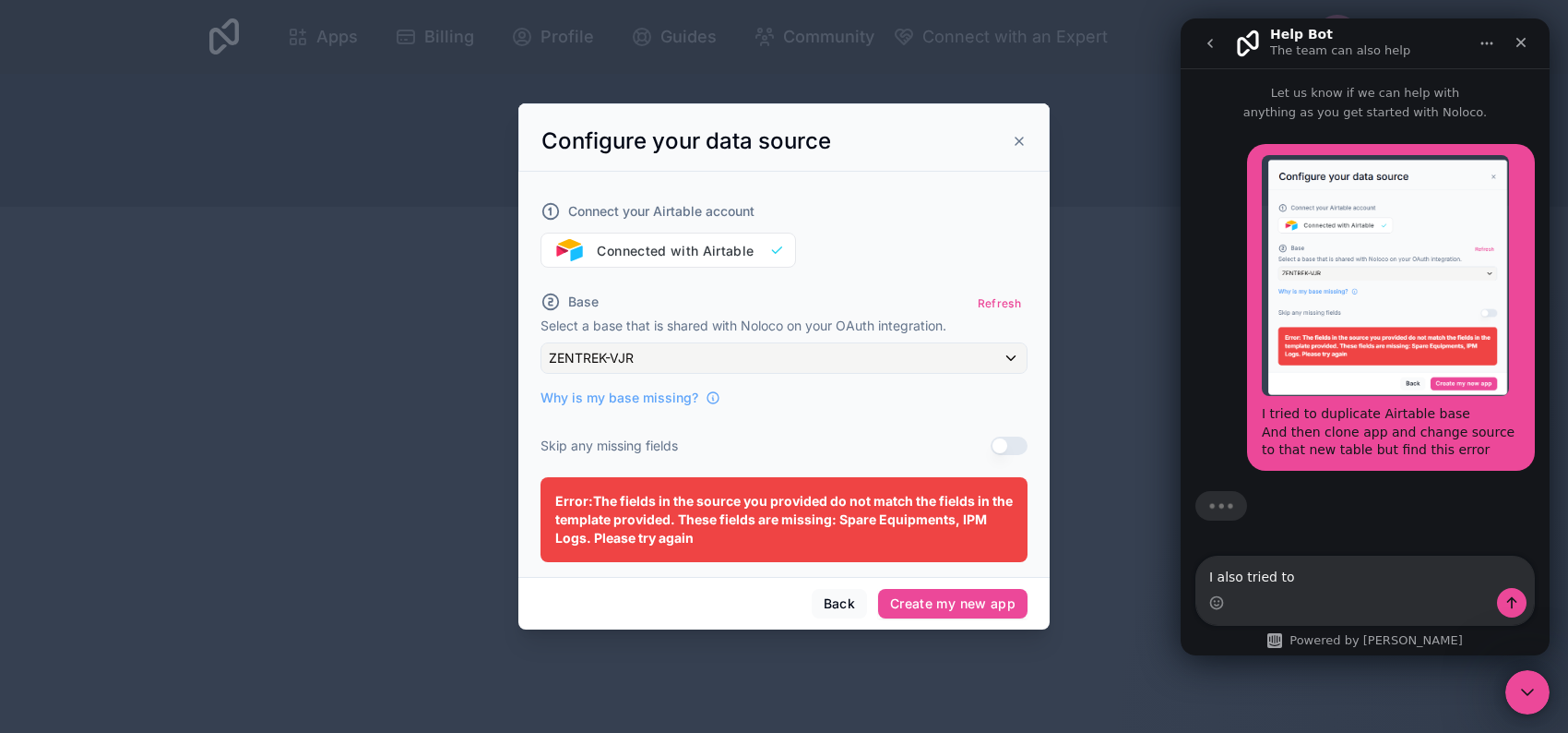
type textarea "I also tried to"
click at [1305, 575] on textarea "I also tried to" at bounding box center [1365, 572] width 337 height 31
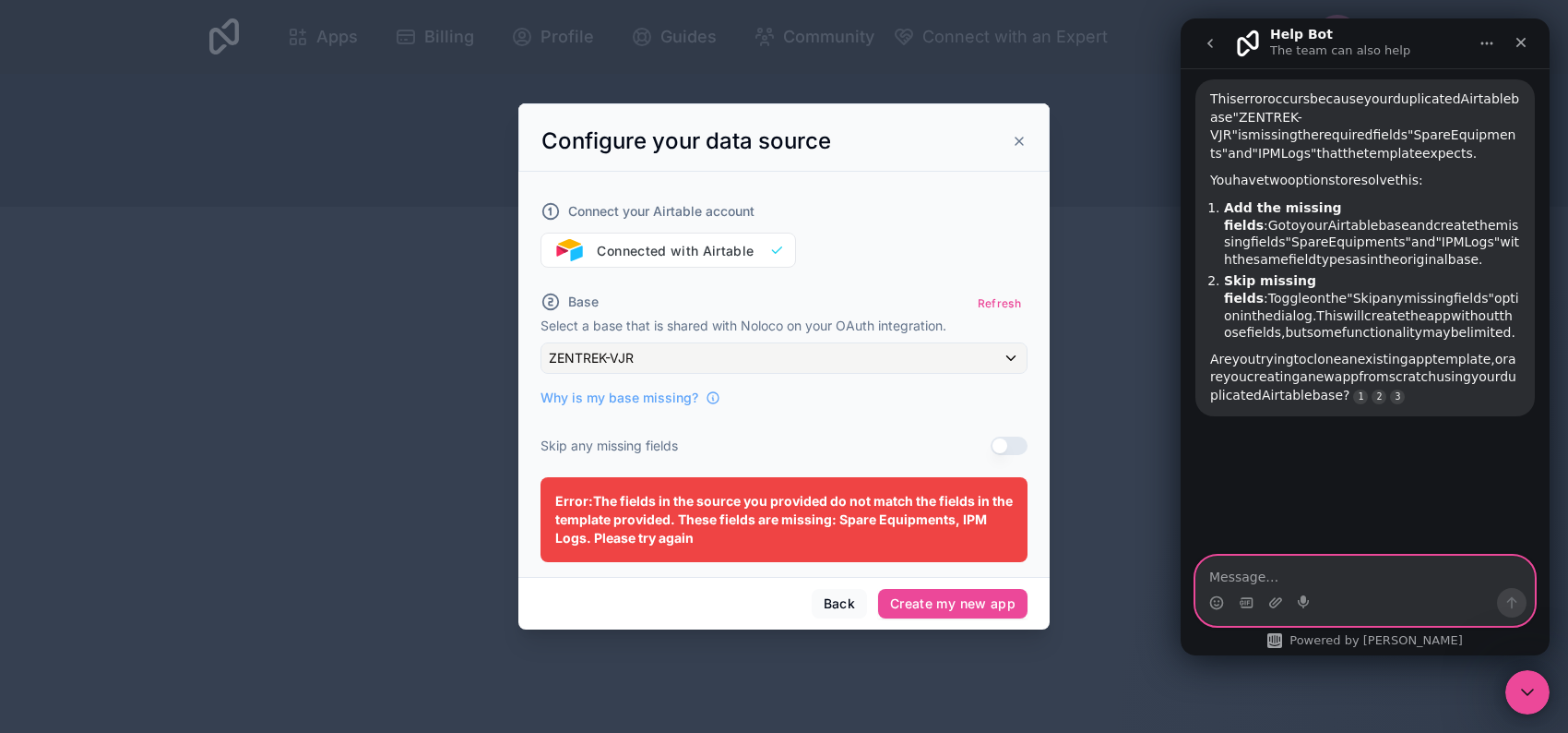
scroll to position [2, 0]
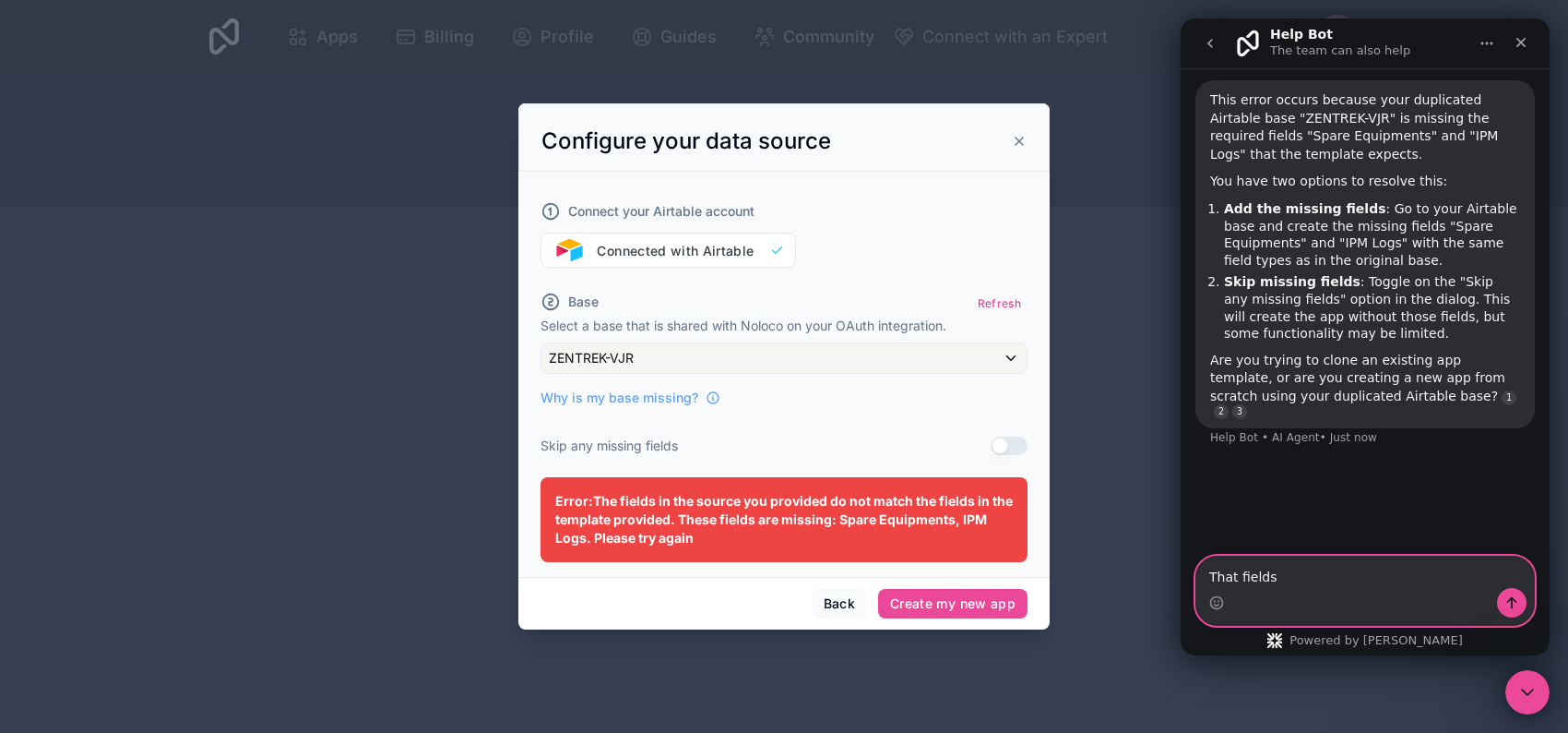
type textarea "That fields"
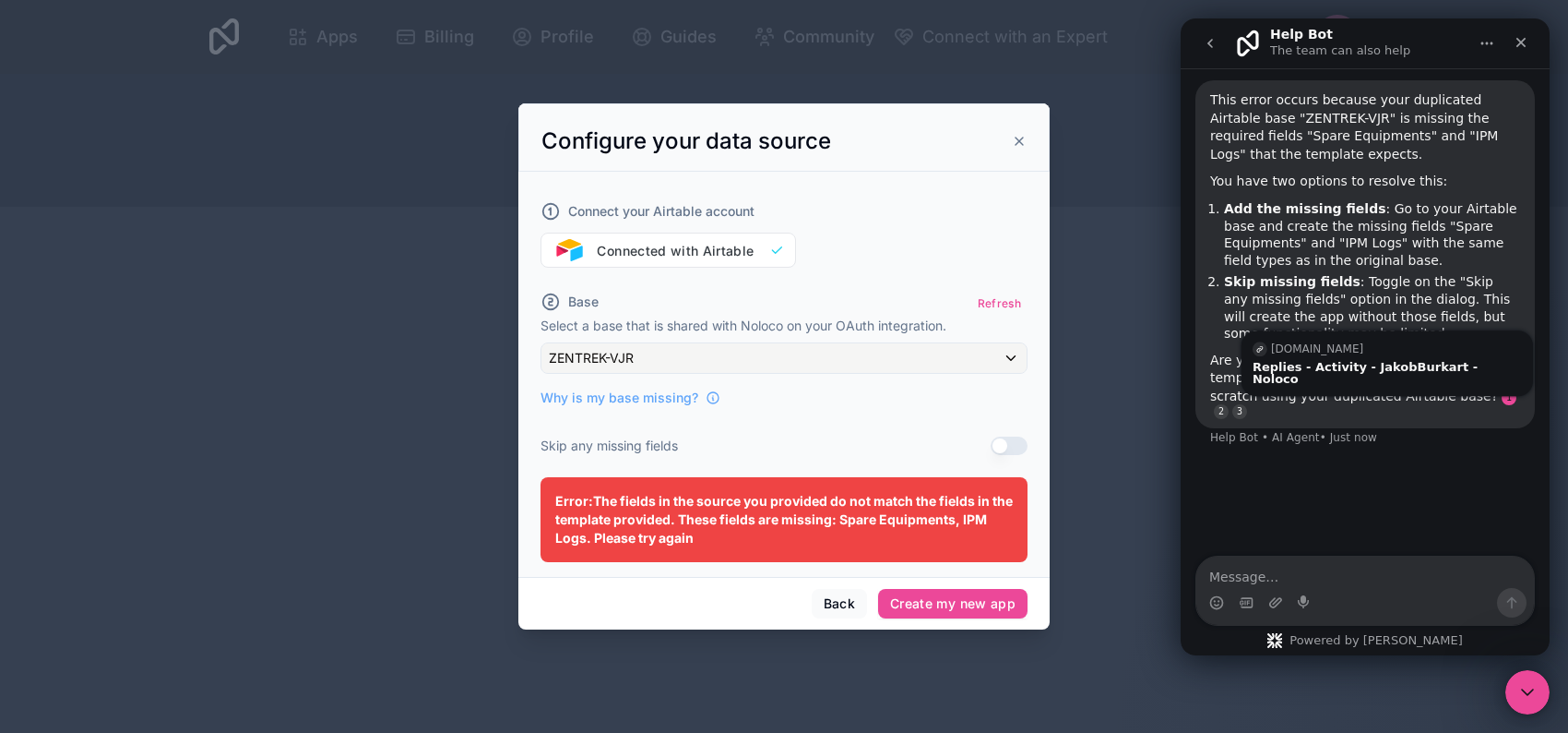
click at [1501, 399] on link "Source reference 118905814:" at bounding box center [1509, 398] width 15 height 15
click at [1362, 363] on div "Replies - Activity - JakobBurkart - Noloco" at bounding box center [1387, 372] width 269 height 24
click at [1378, 369] on div "Replies - Activity - Brandi_Bullock - Noloco" at bounding box center [1402, 372] width 269 height 24
click at [1335, 495] on div "I tried to duplicate Airtable base And then clone app and change source to that…" at bounding box center [1366, 136] width 369 height 839
click at [1324, 280] on b "Skip missing fields" at bounding box center [1292, 282] width 137 height 15
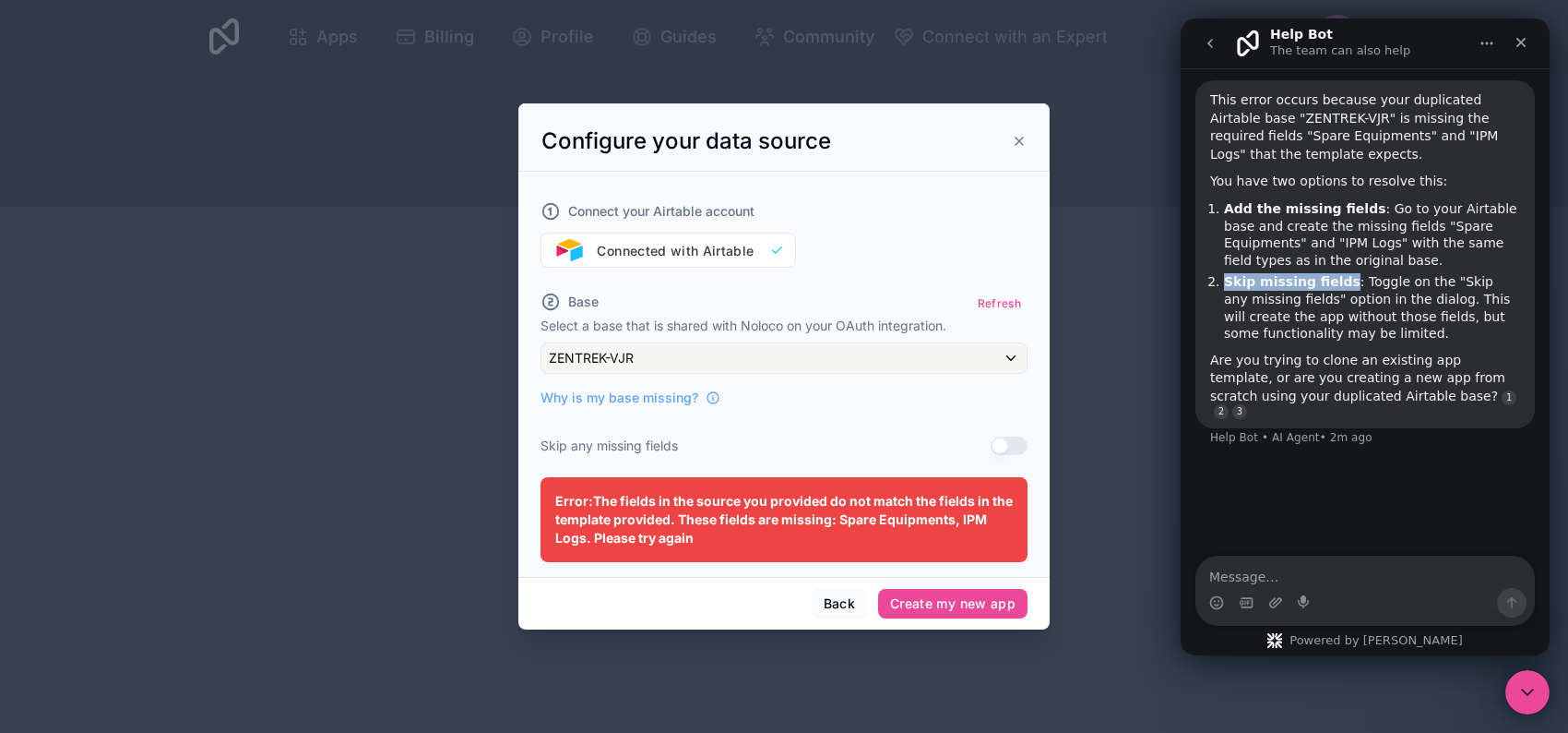
drag, startPoint x: 1332, startPoint y: 283, endPoint x: 1225, endPoint y: 275, distance: 107.3
click at [1225, 275] on li "Skip missing fields : Toggle on the "Skip any missing fields" option in the dia…" at bounding box center [1372, 307] width 296 height 68
copy b "Skip missing fields"
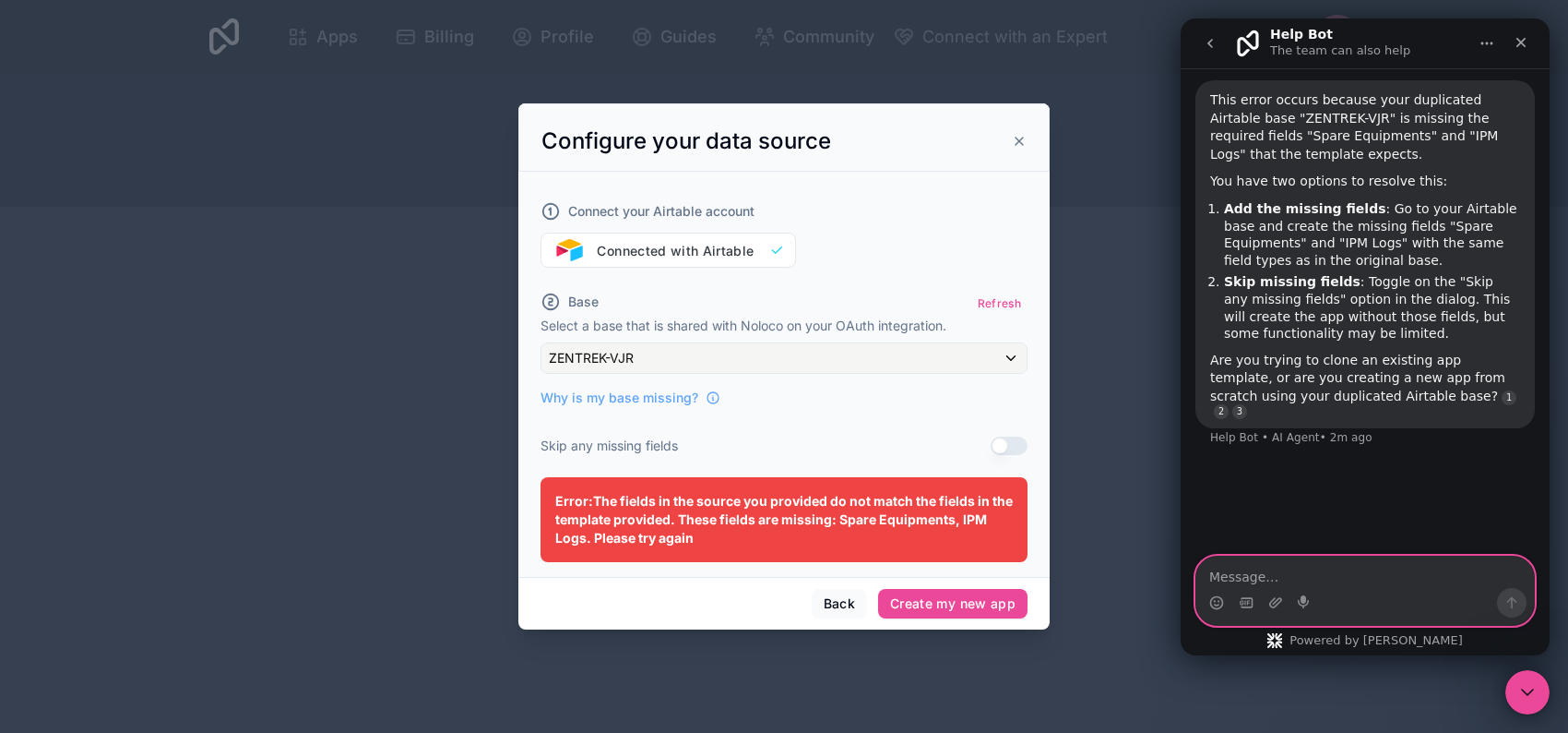
click at [1303, 569] on textarea "Message…" at bounding box center [1365, 572] width 337 height 31
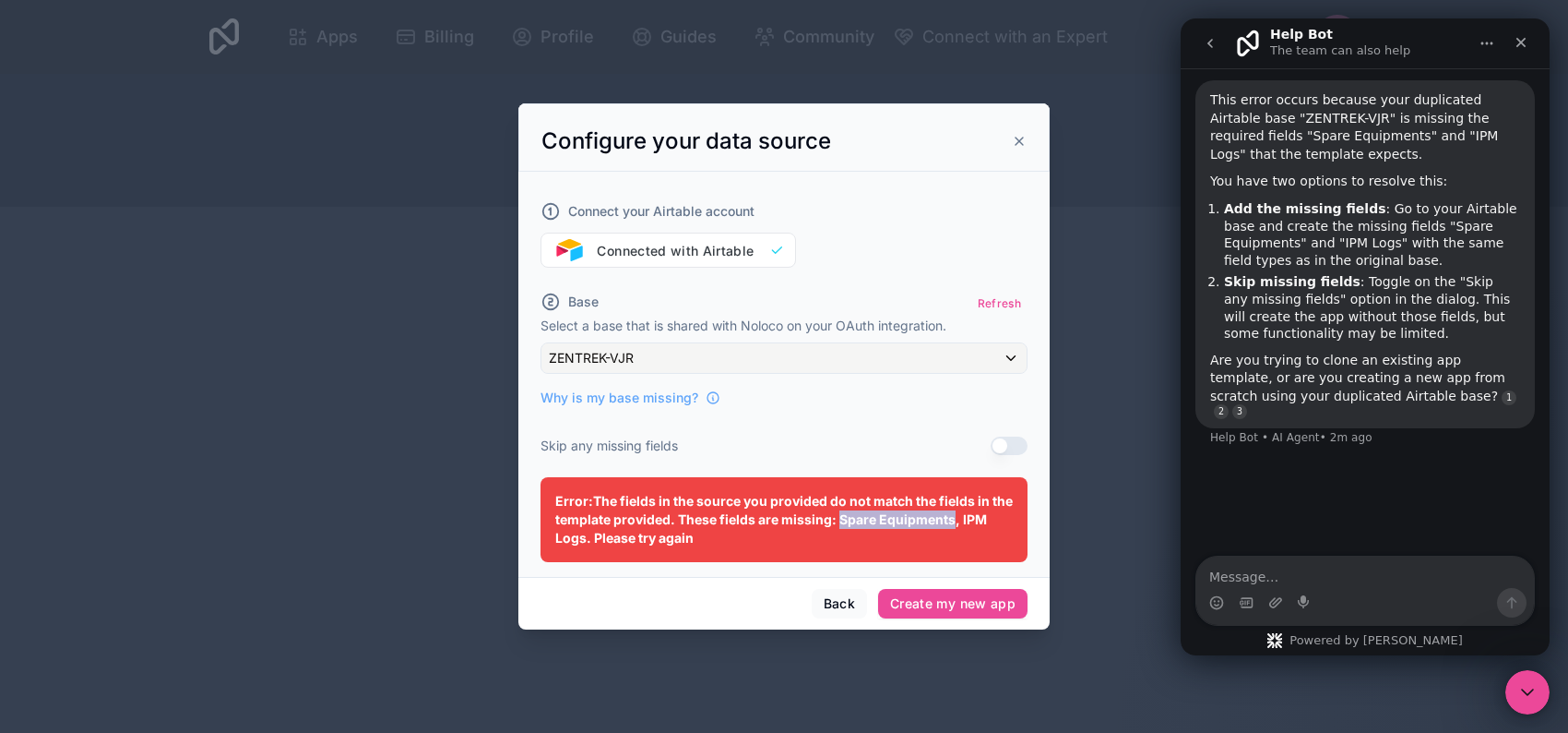
drag, startPoint x: 950, startPoint y: 519, endPoint x: 841, endPoint y: 513, distance: 109.2
click at [841, 513] on span "Error: The fields in the source you provided do not match the fields in the tem…" at bounding box center [784, 519] width 458 height 53
copy span "Spare Equipments"
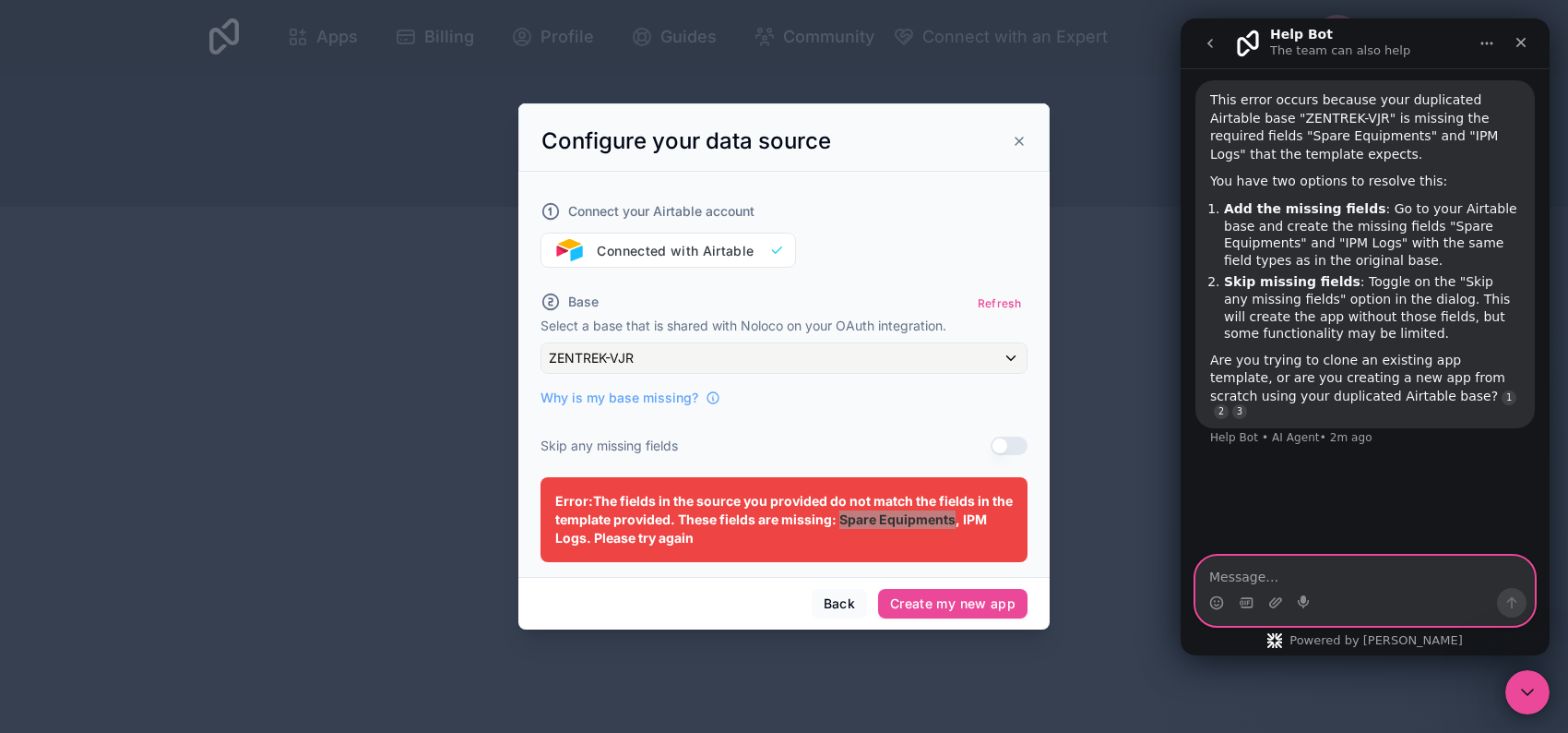
click at [1373, 566] on textarea "Message…" at bounding box center [1365, 572] width 337 height 31
click at [1207, 574] on textarea "Its didn't specify" at bounding box center [1365, 572] width 337 height 31
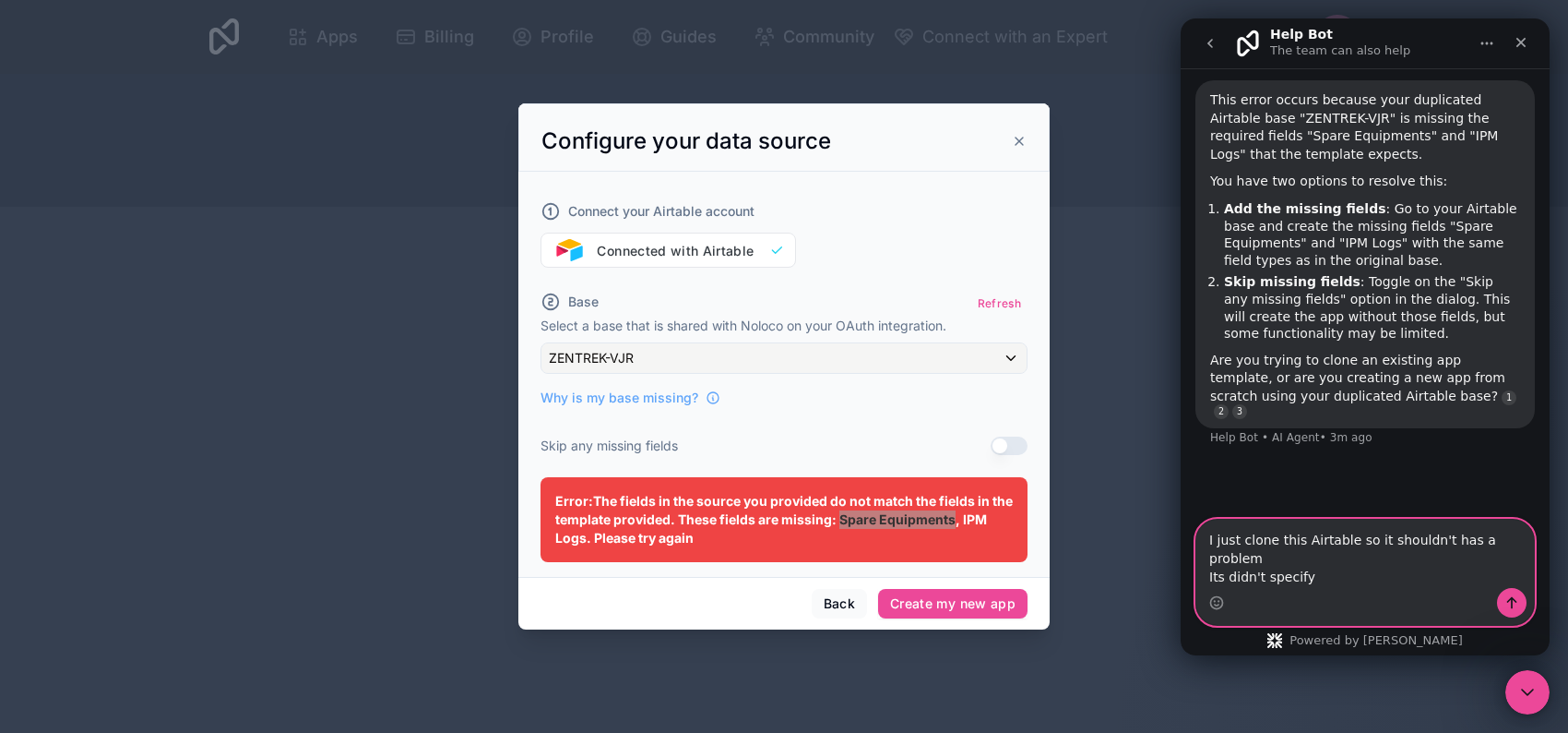
drag, startPoint x: 1327, startPoint y: 579, endPoint x: 1156, endPoint y: 576, distance: 171.0
click at [1181, 576] on html "Help Bot The team can also help Let us know if we can help with anything as you…" at bounding box center [1366, 337] width 369 height 637
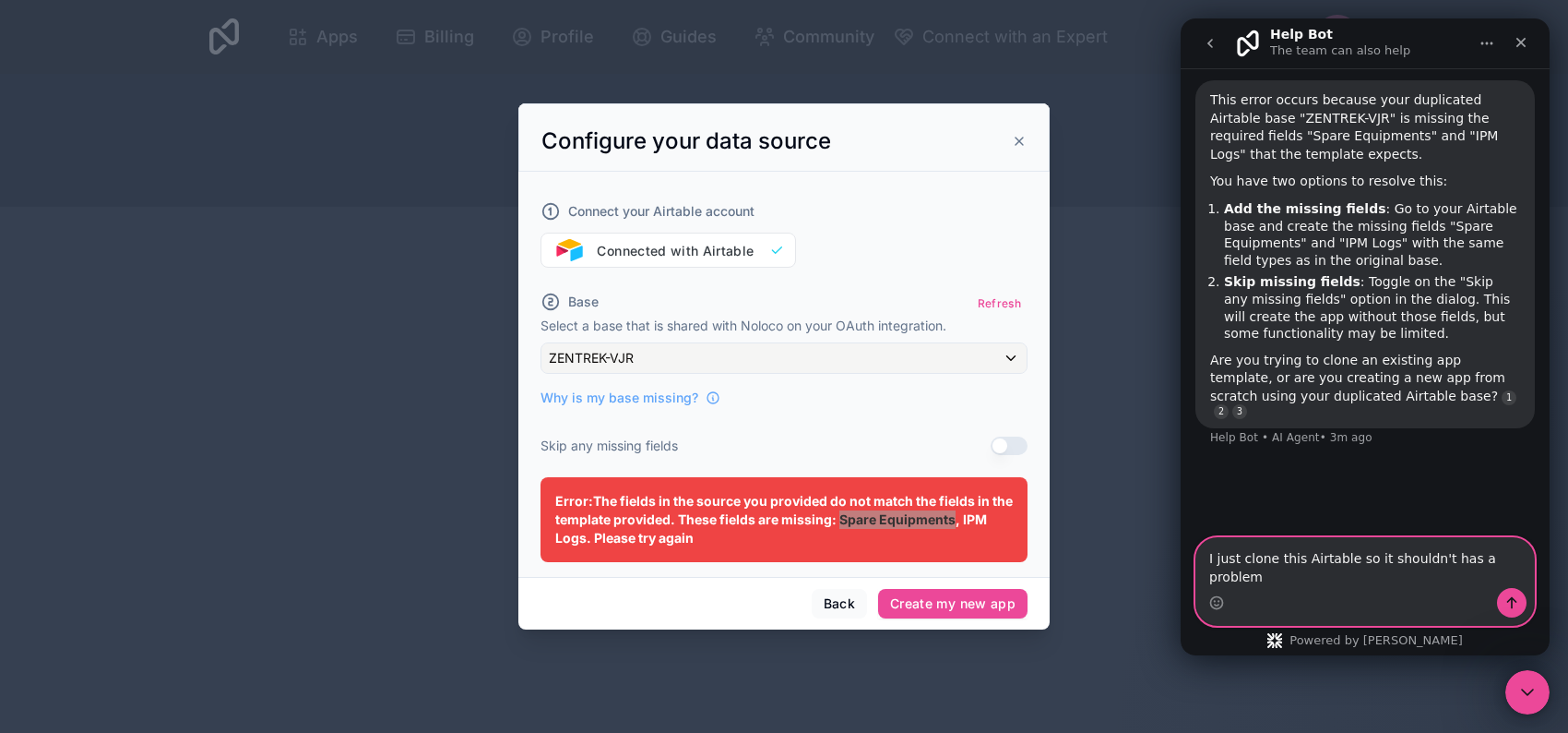
scroll to position [3, 0]
type textarea "I just clone this Airtable so it shouldn't has a problem"
click at [1515, 609] on icon "Send a message…" at bounding box center [1511, 603] width 15 height 15
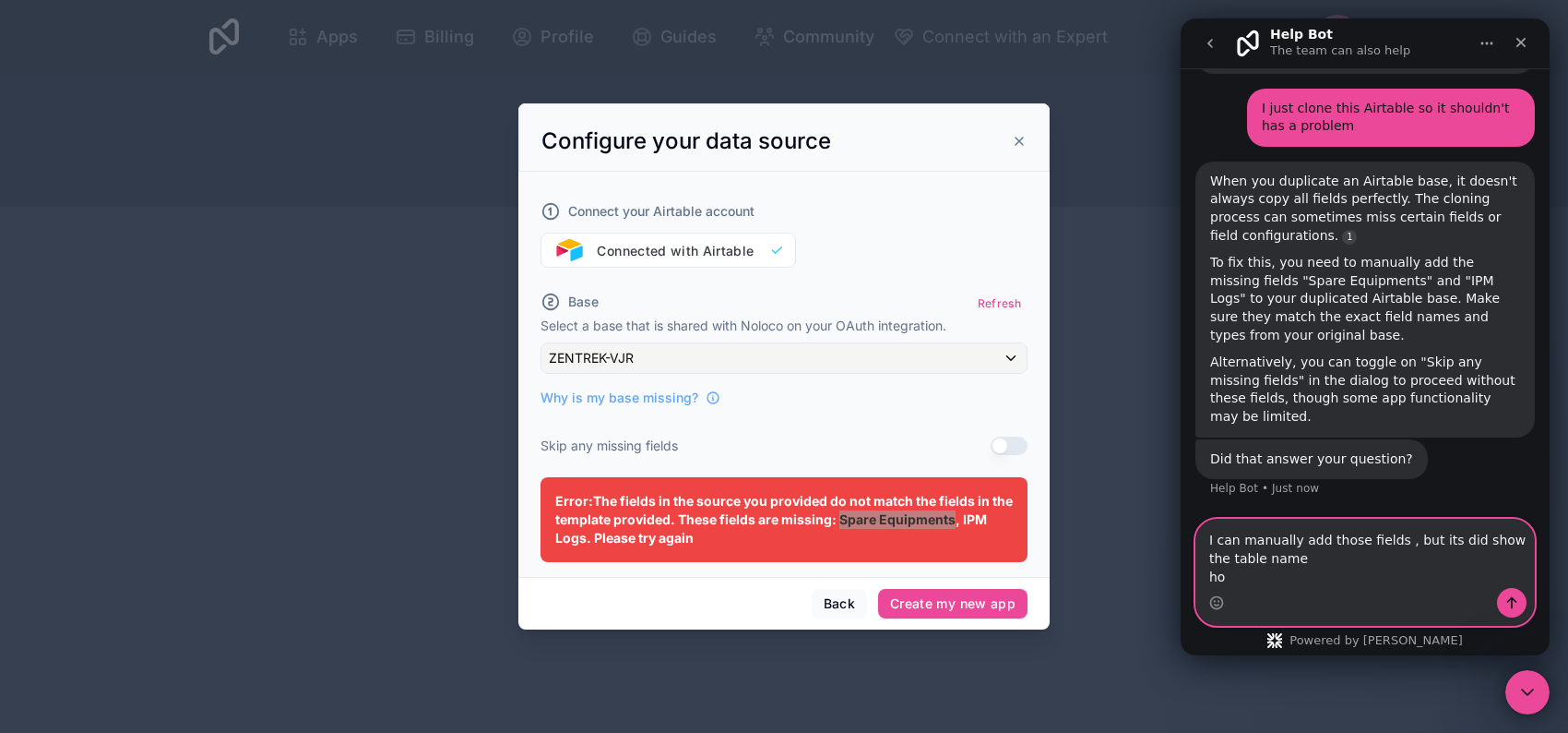
scroll to position [754, 0]
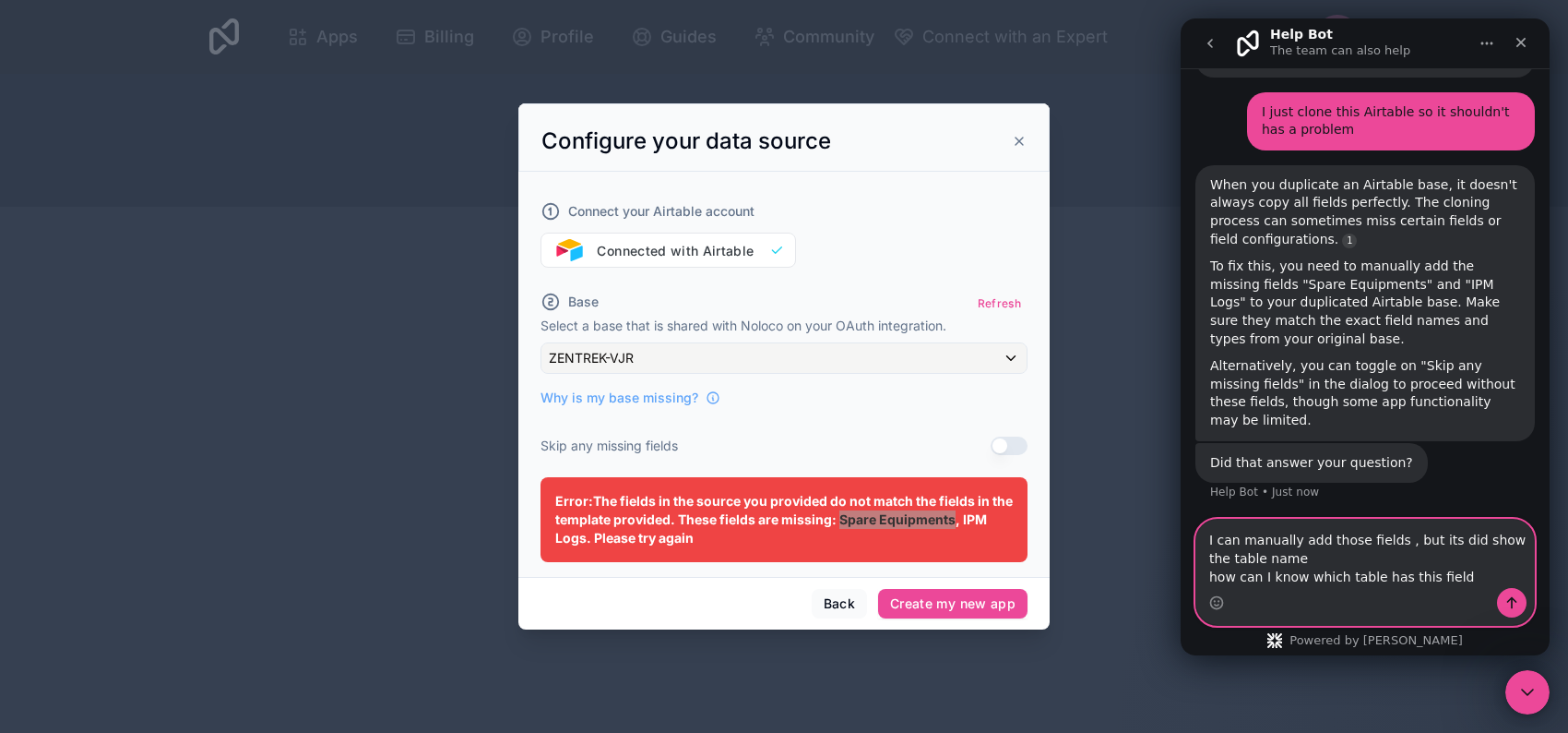
type textarea "I can manually add those fields , but its did show the table name how can I kno…"
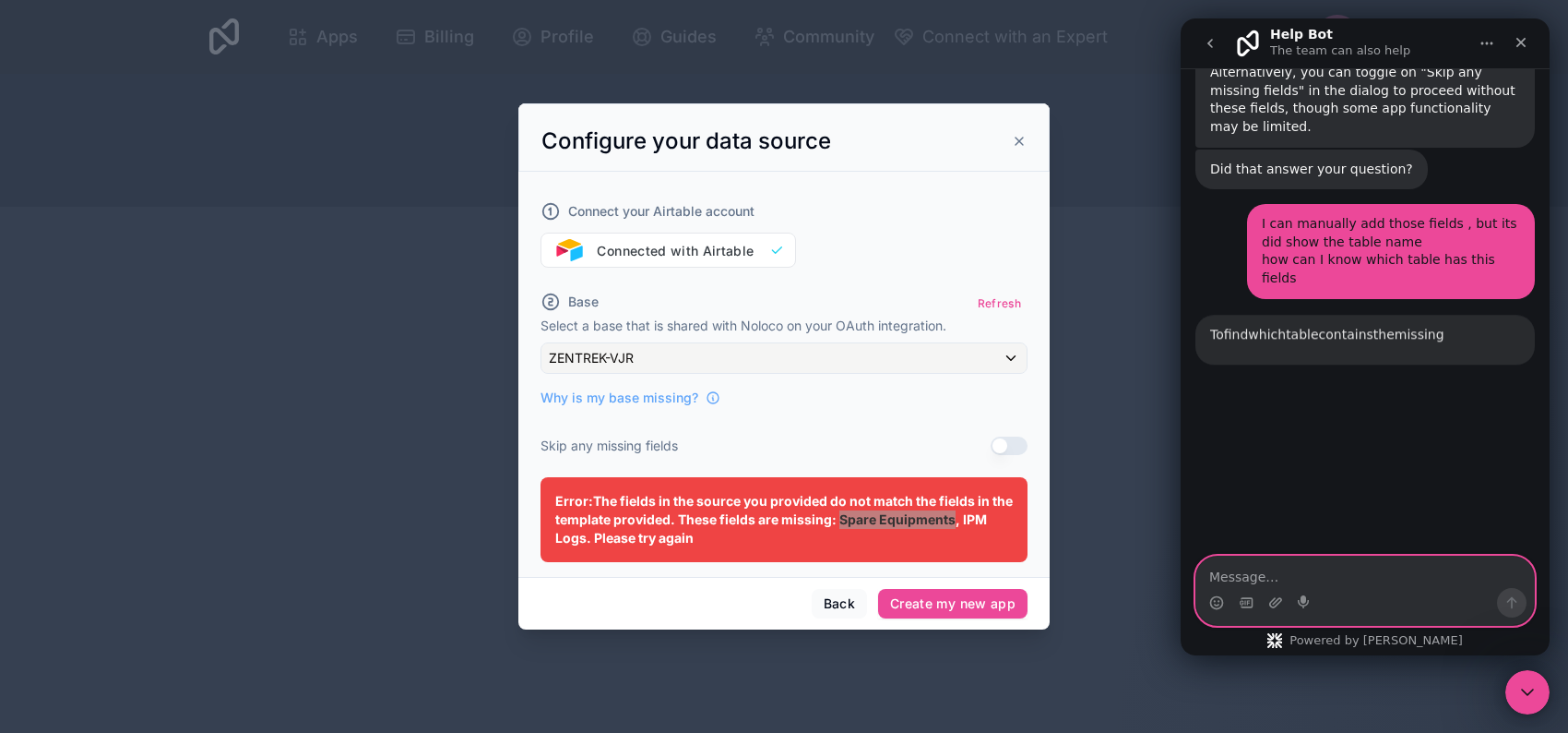
scroll to position [1141, 0]
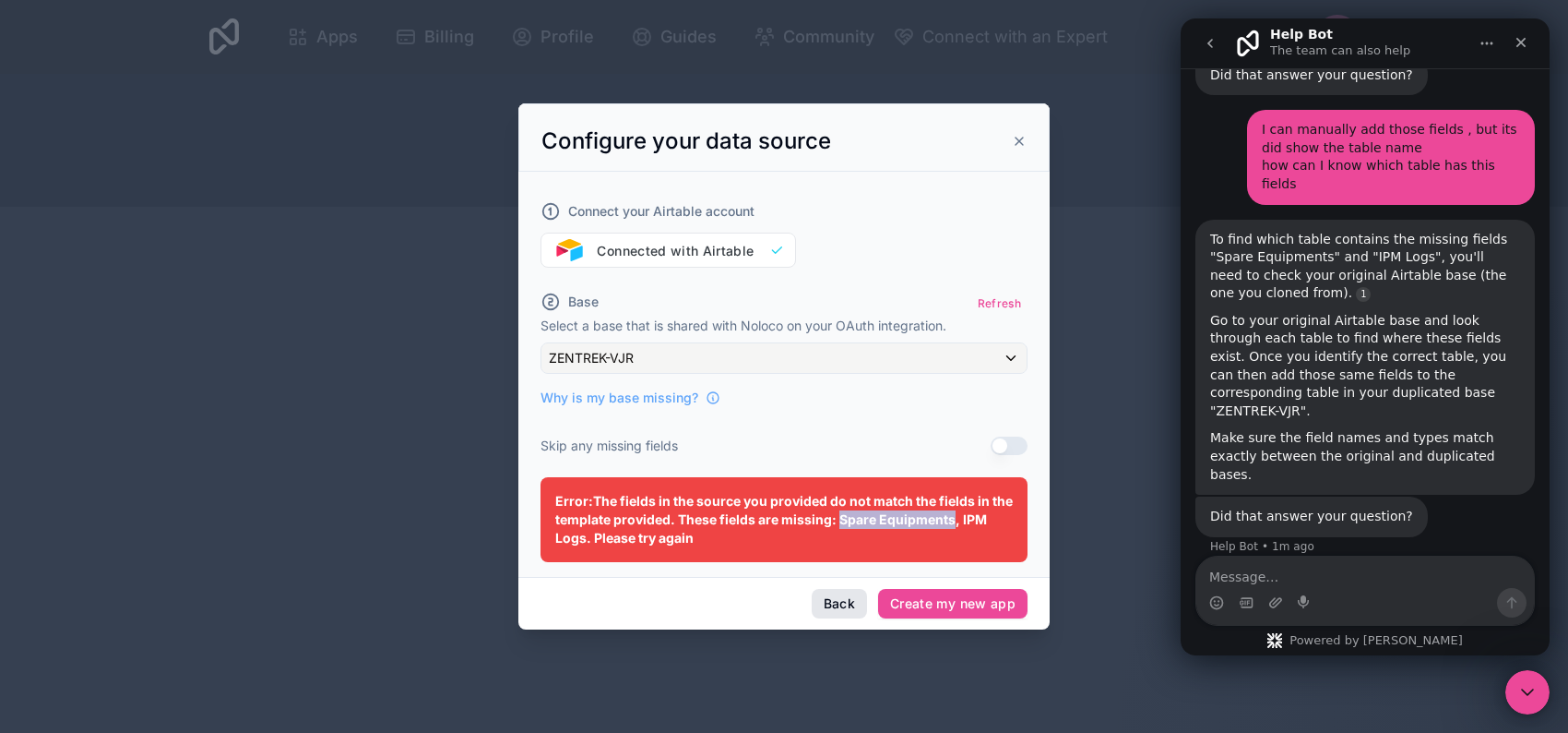
click at [836, 613] on button "Back" at bounding box center [839, 603] width 56 height 29
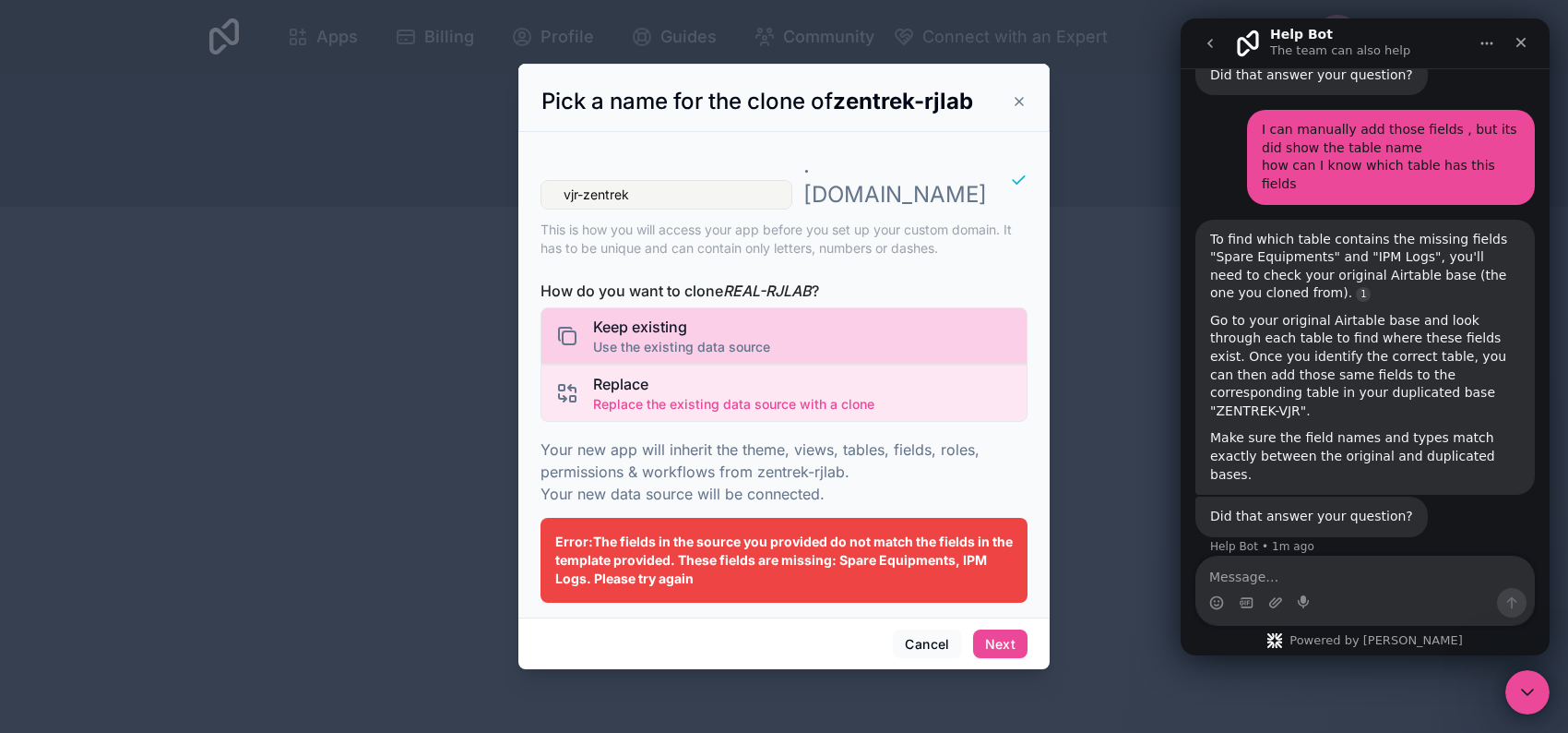
click at [766, 337] on span "Use the existing data source" at bounding box center [682, 347] width 177 height 19
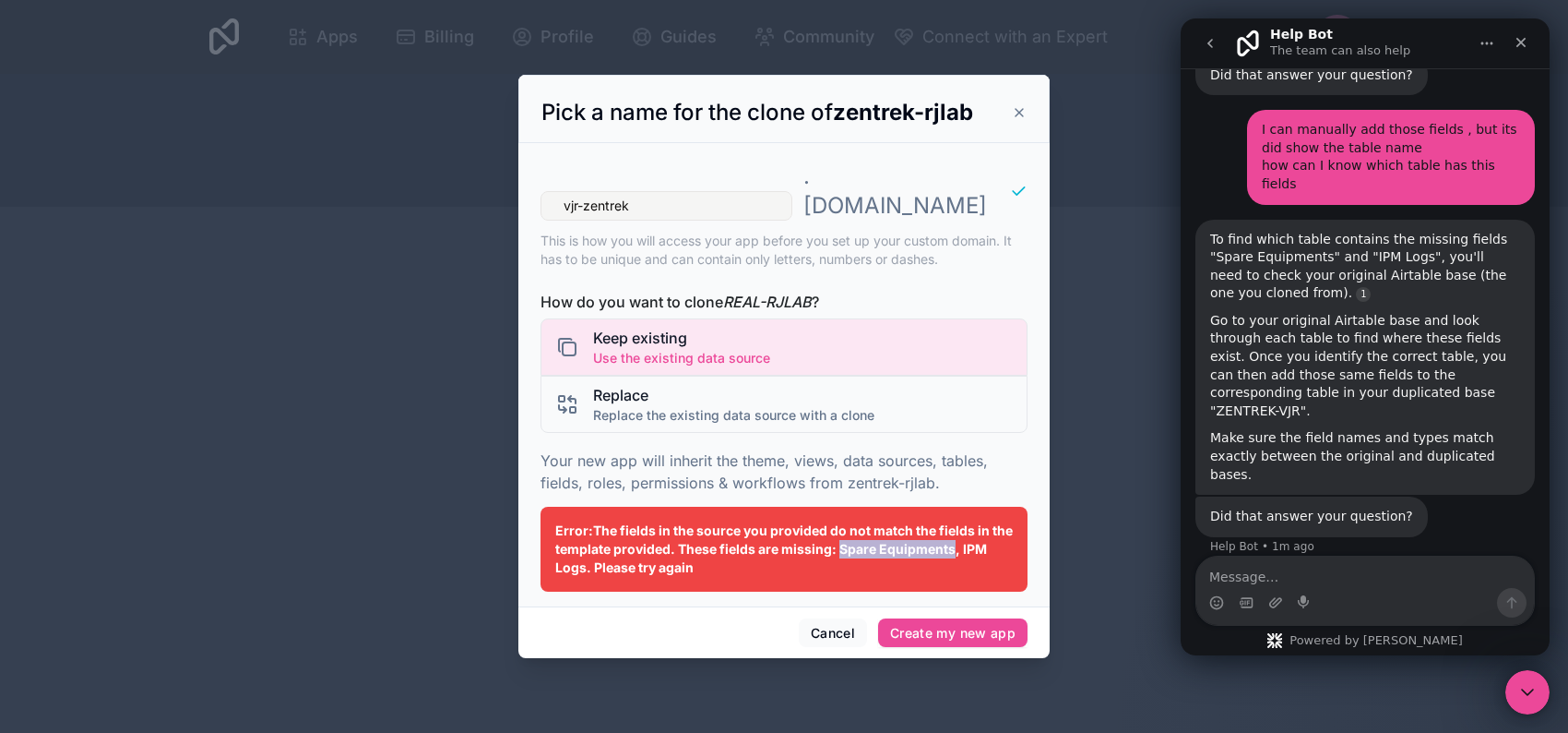
drag, startPoint x: 836, startPoint y: 534, endPoint x: 950, endPoint y: 534, distance: 114.0
click at [950, 534] on span "Error: The fields in the source you provided do not match the fields in the tem…" at bounding box center [784, 548] width 458 height 53
copy span "Spare Equipments"
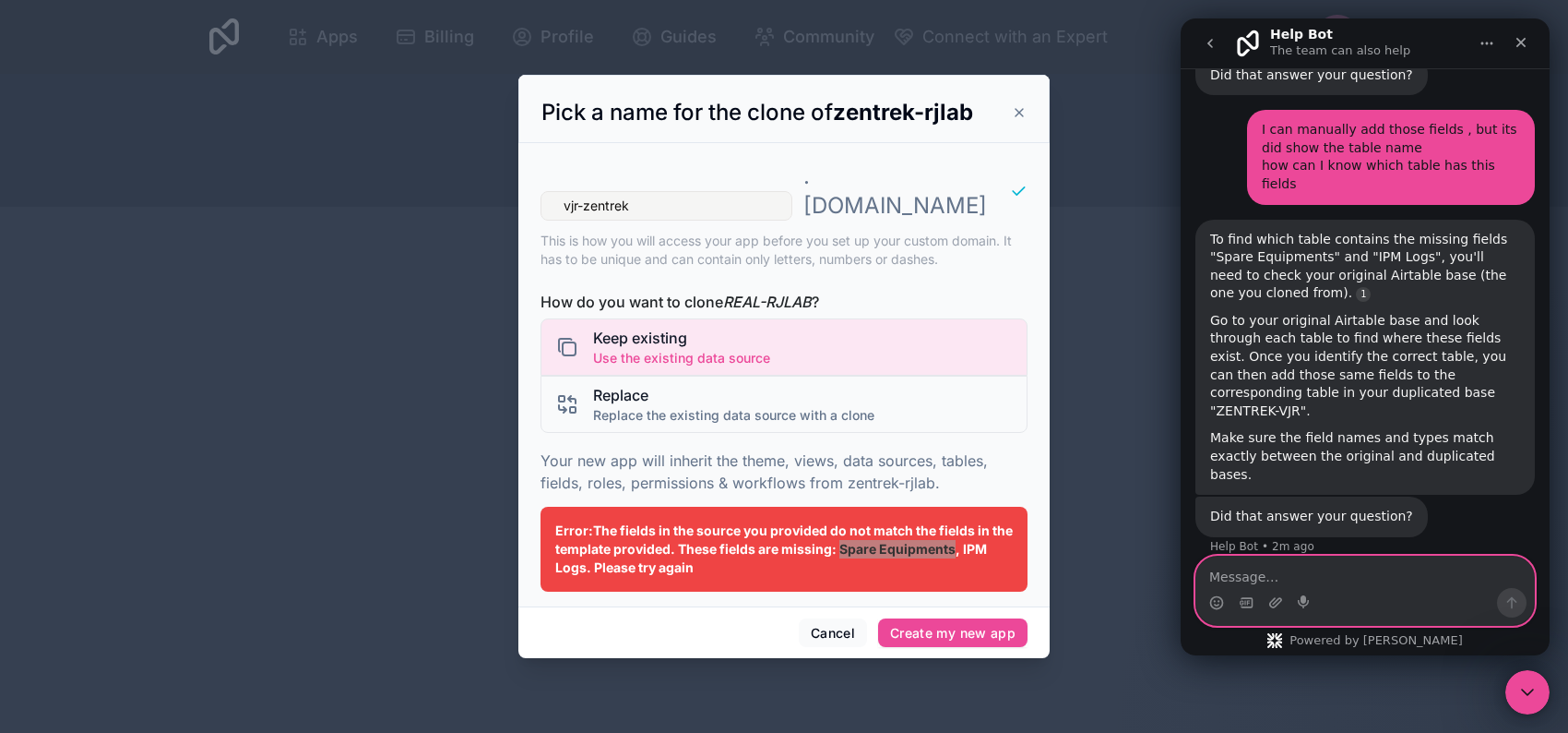
click at [1405, 585] on textarea "Message…" at bounding box center [1365, 572] width 337 height 31
type textarea "no"
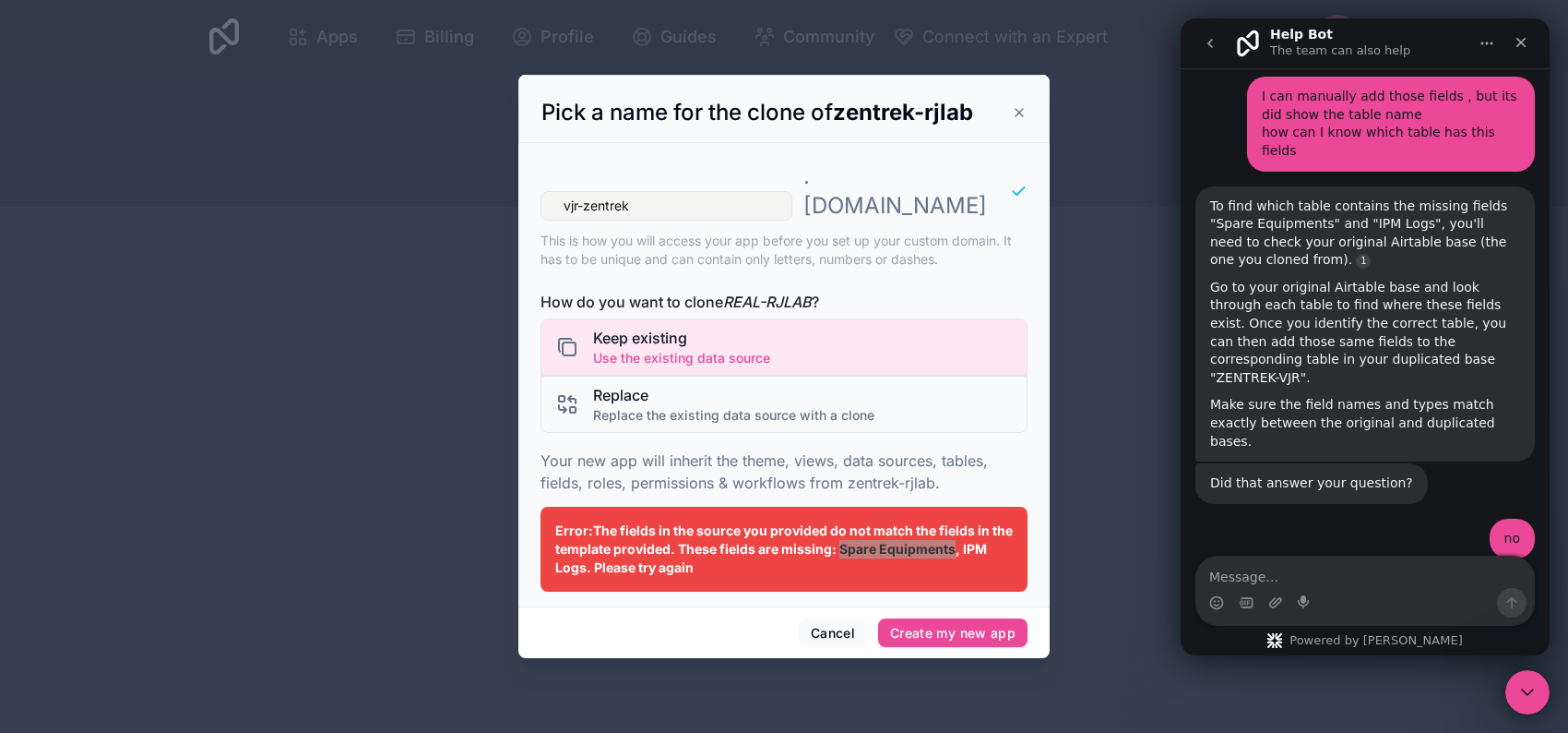
click at [1203, 42] on icon "go back" at bounding box center [1210, 43] width 15 height 15
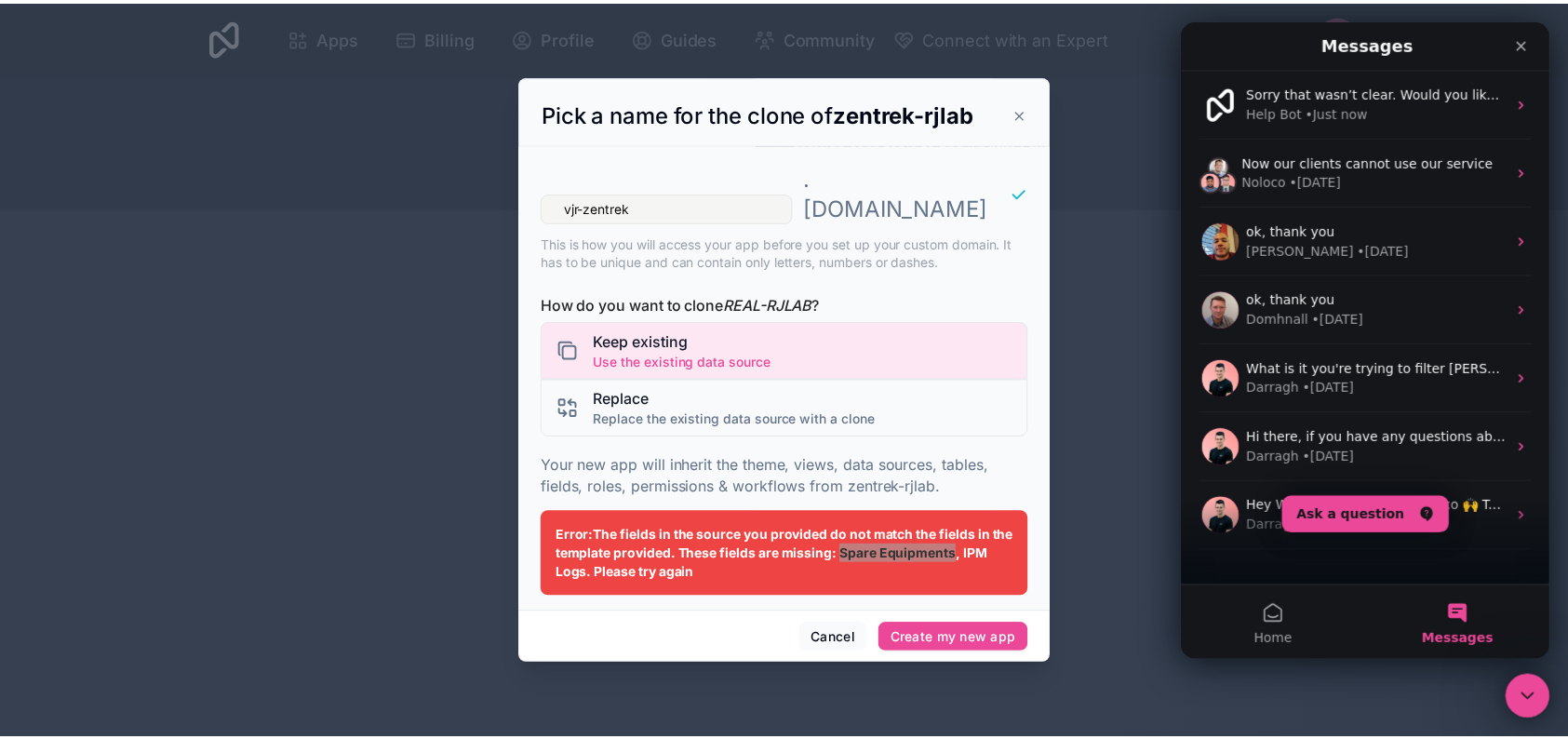
scroll to position [1130, 0]
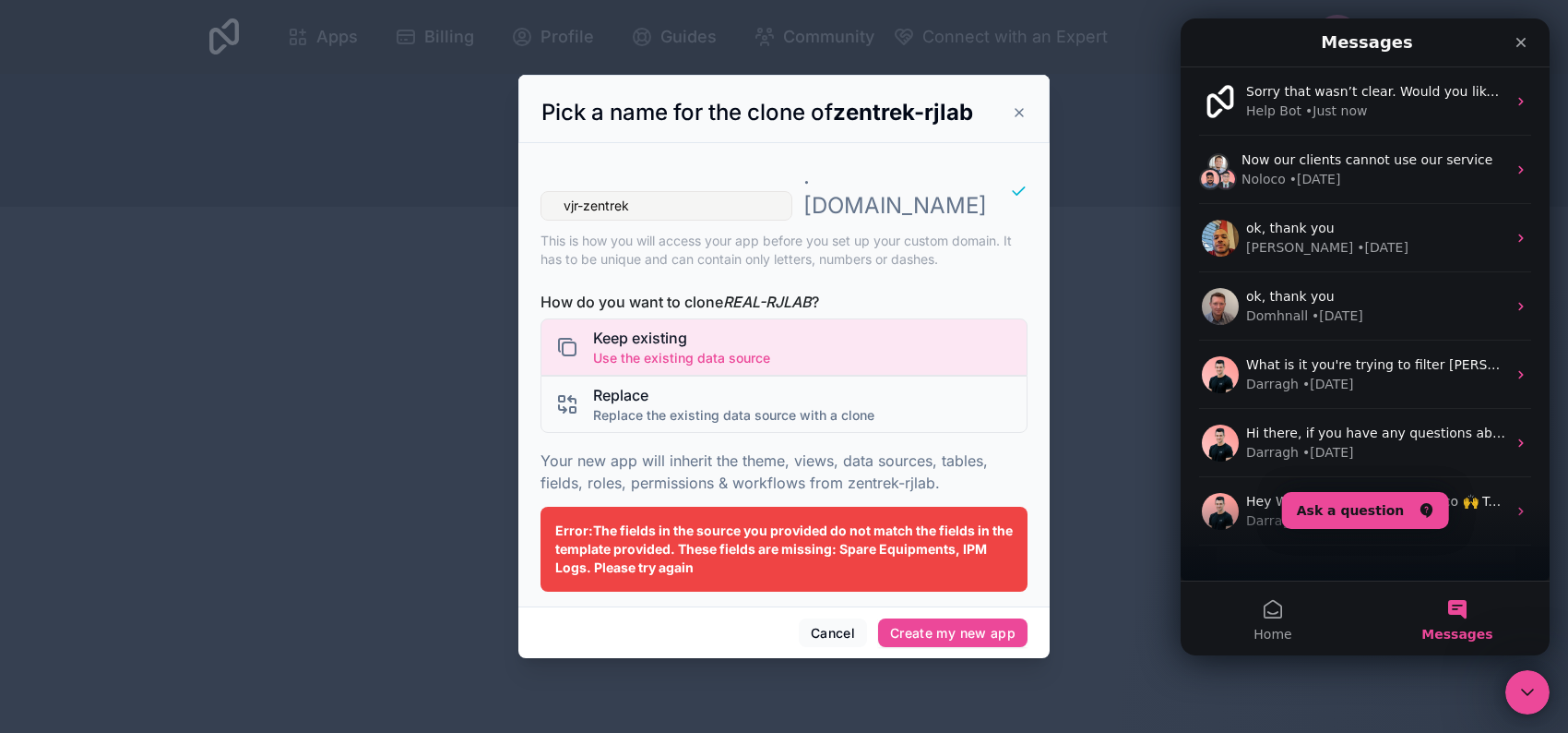
click at [1010, 127] on div "Pick a name for the clone of zentrek-rjlab" at bounding box center [784, 112] width 485 height 29
click at [1009, 125] on div "Pick a name for the clone of zentrek-rjlab" at bounding box center [784, 112] width 485 height 29
click at [1012, 120] on icon at bounding box center [1019, 113] width 15 height 15
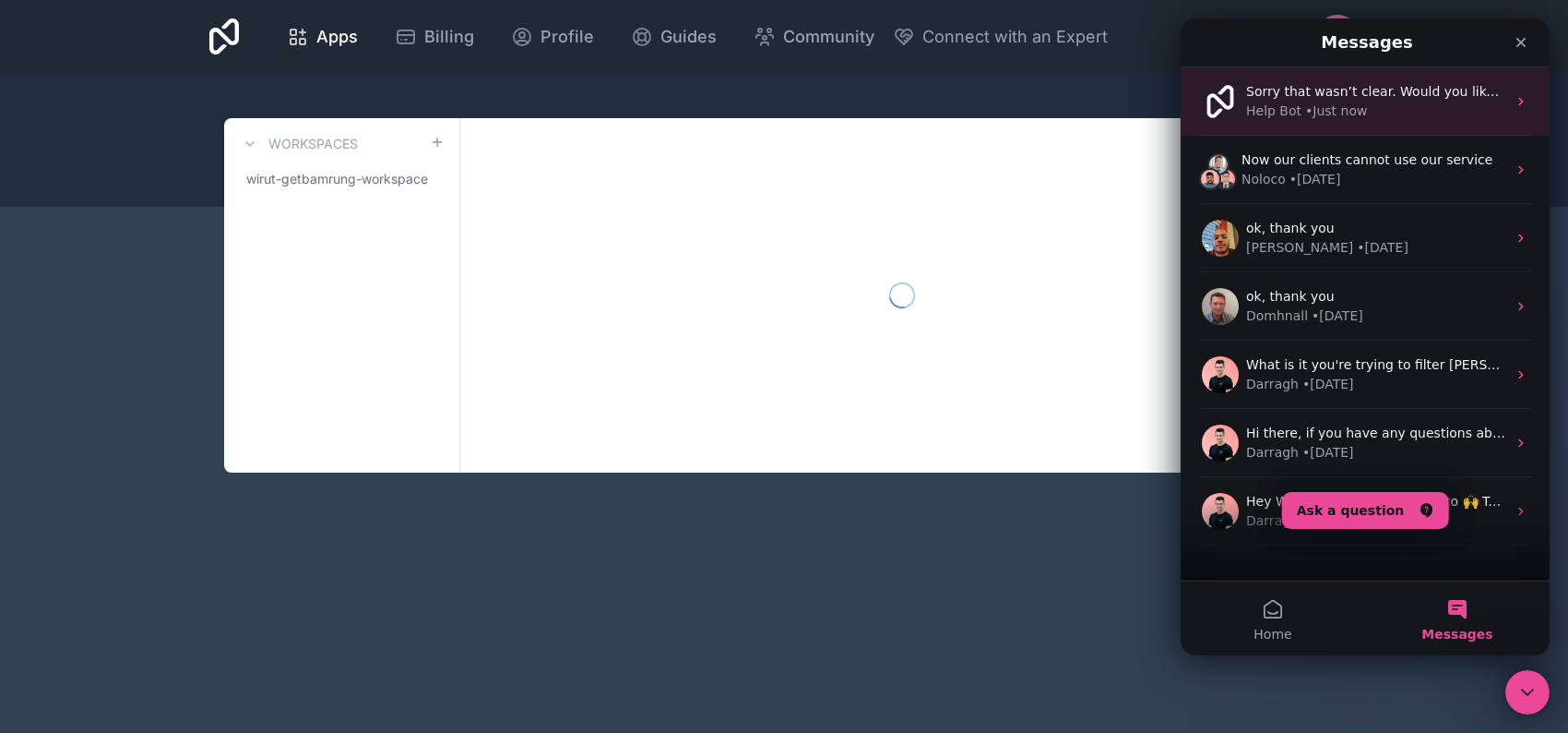
click at [1417, 121] on div "Sorry that wasn’t clear. Would you like me to connect you with a human agent? O…" at bounding box center [1366, 101] width 369 height 68
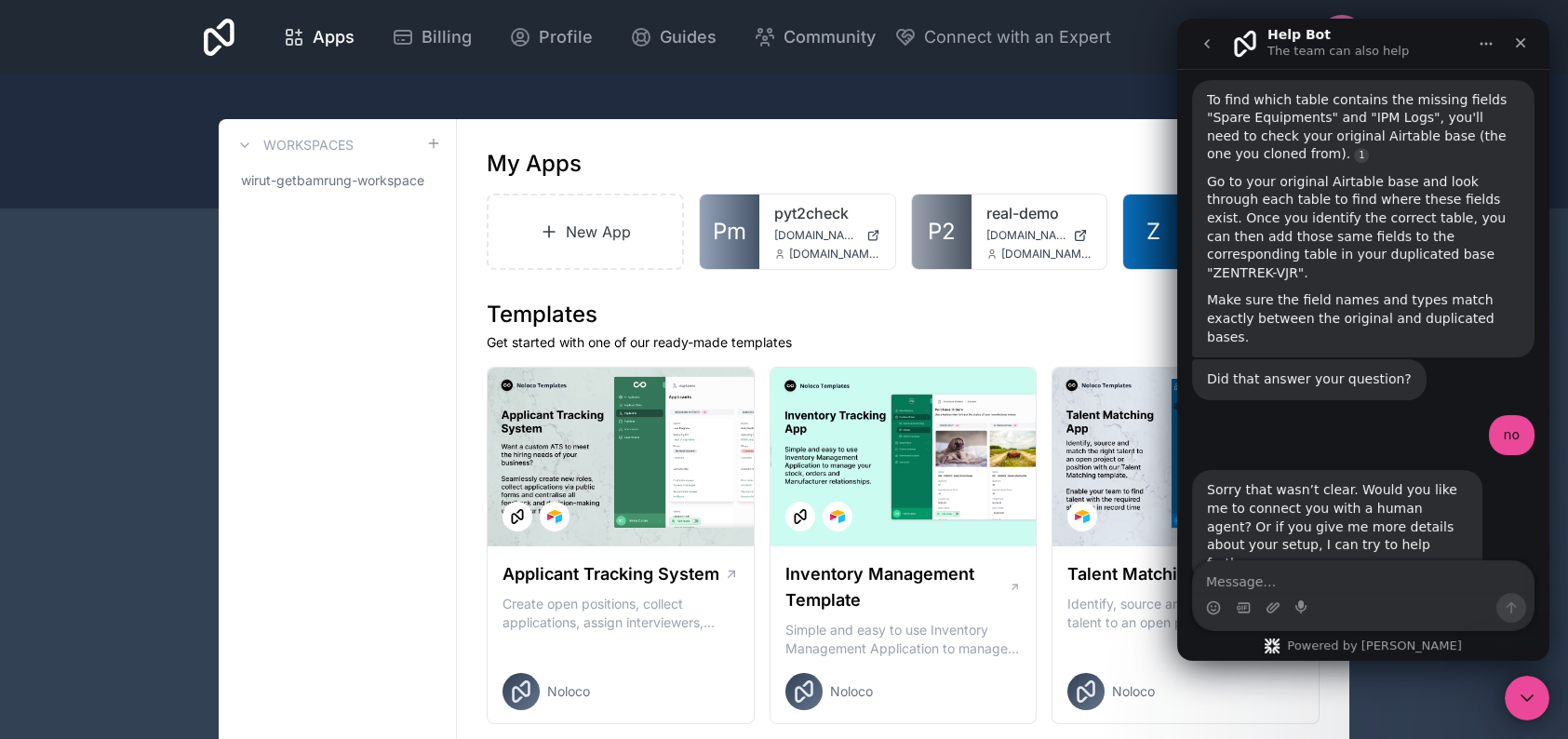
scroll to position [1295, 0]
click at [1386, 574] on textarea "Message…" at bounding box center [1364, 577] width 340 height 31
type textarea "yes, I need human"
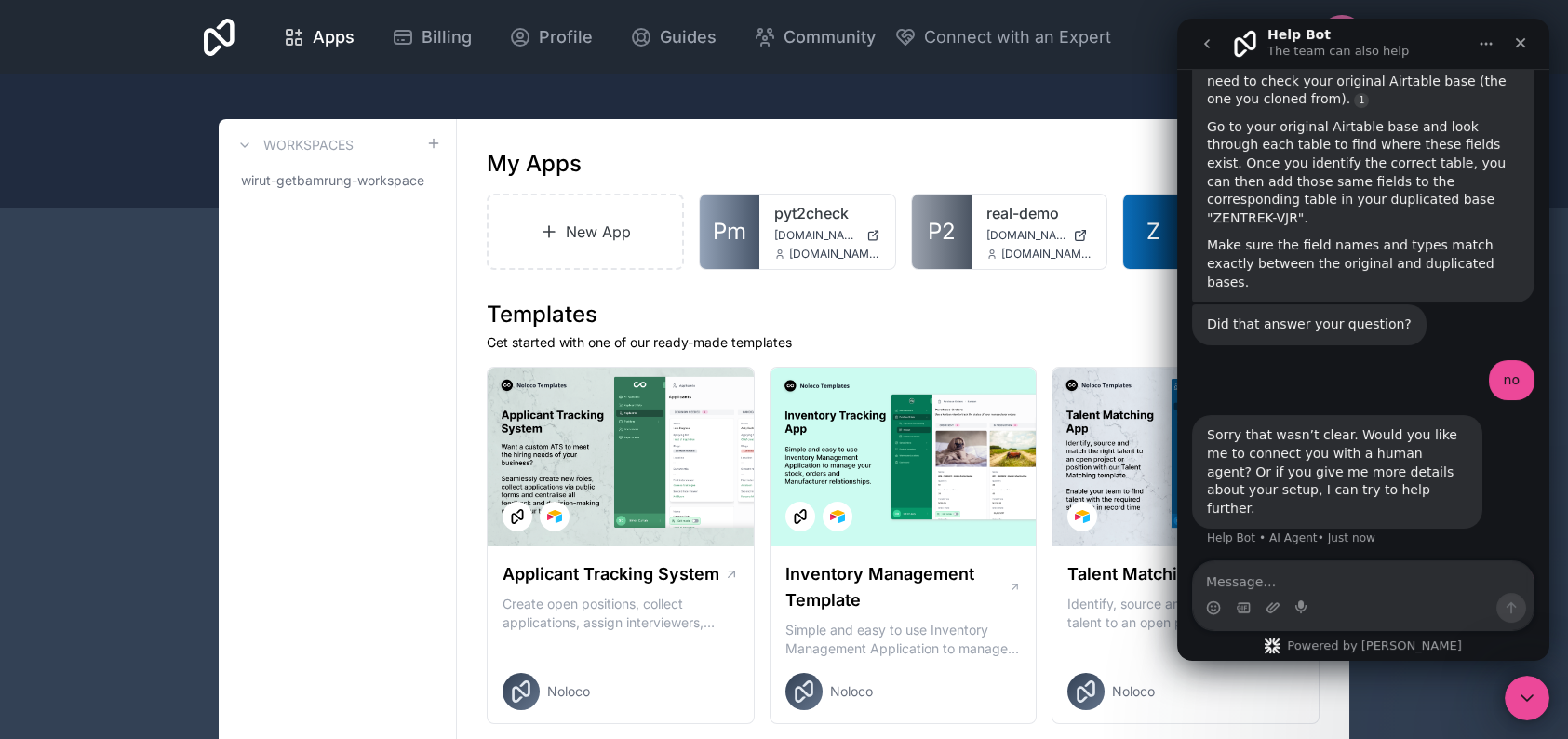
scroll to position [1350, 0]
click at [1522, 701] on icon "Close Intercom Messenger" at bounding box center [1524, 695] width 23 height 23
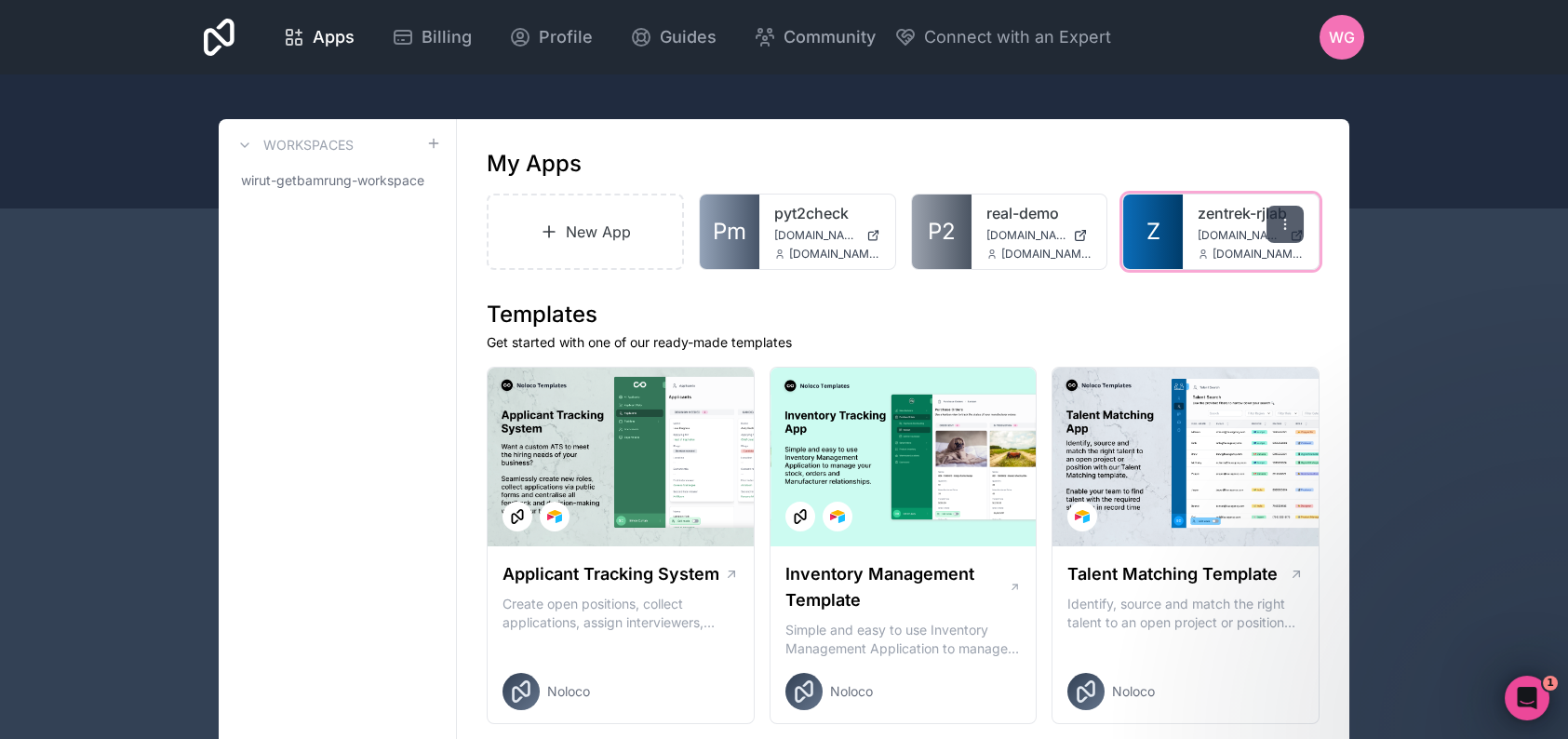
click at [1270, 230] on div at bounding box center [1285, 223] width 37 height 37
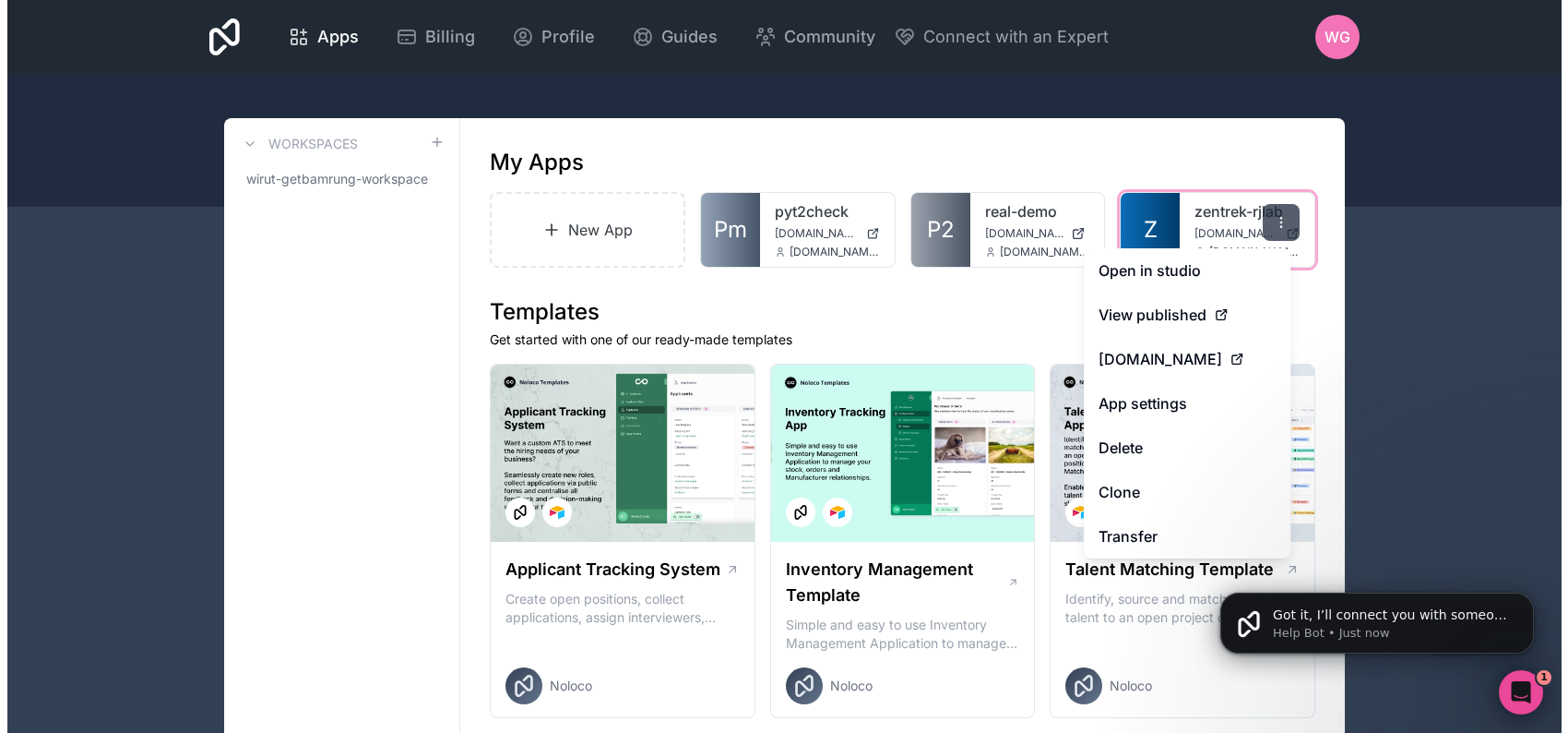
scroll to position [1448, 0]
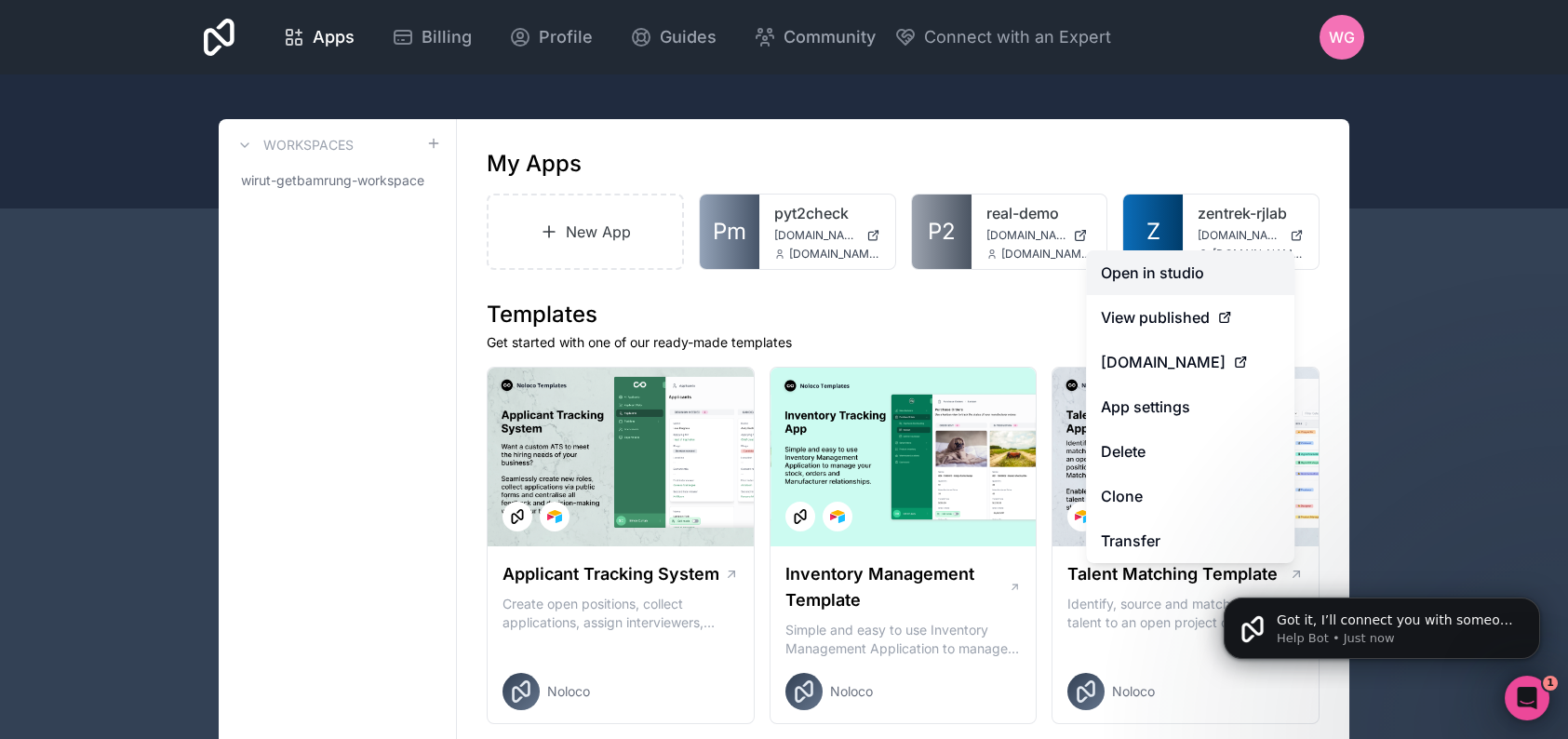
click at [1191, 274] on link "Open in studio" at bounding box center [1190, 272] width 208 height 45
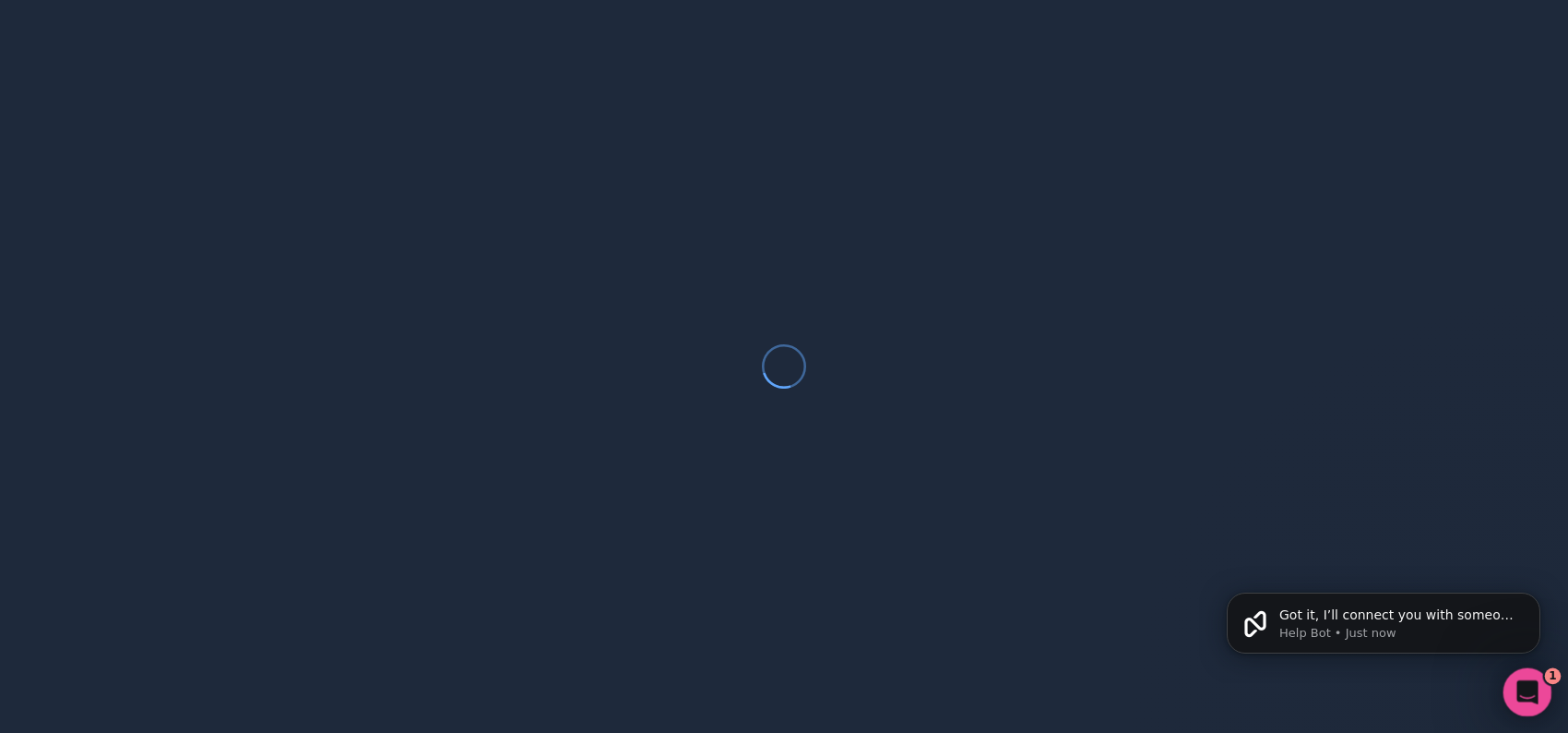
click at [1533, 678] on div "Open Intercom Messenger" at bounding box center [1525, 689] width 61 height 61
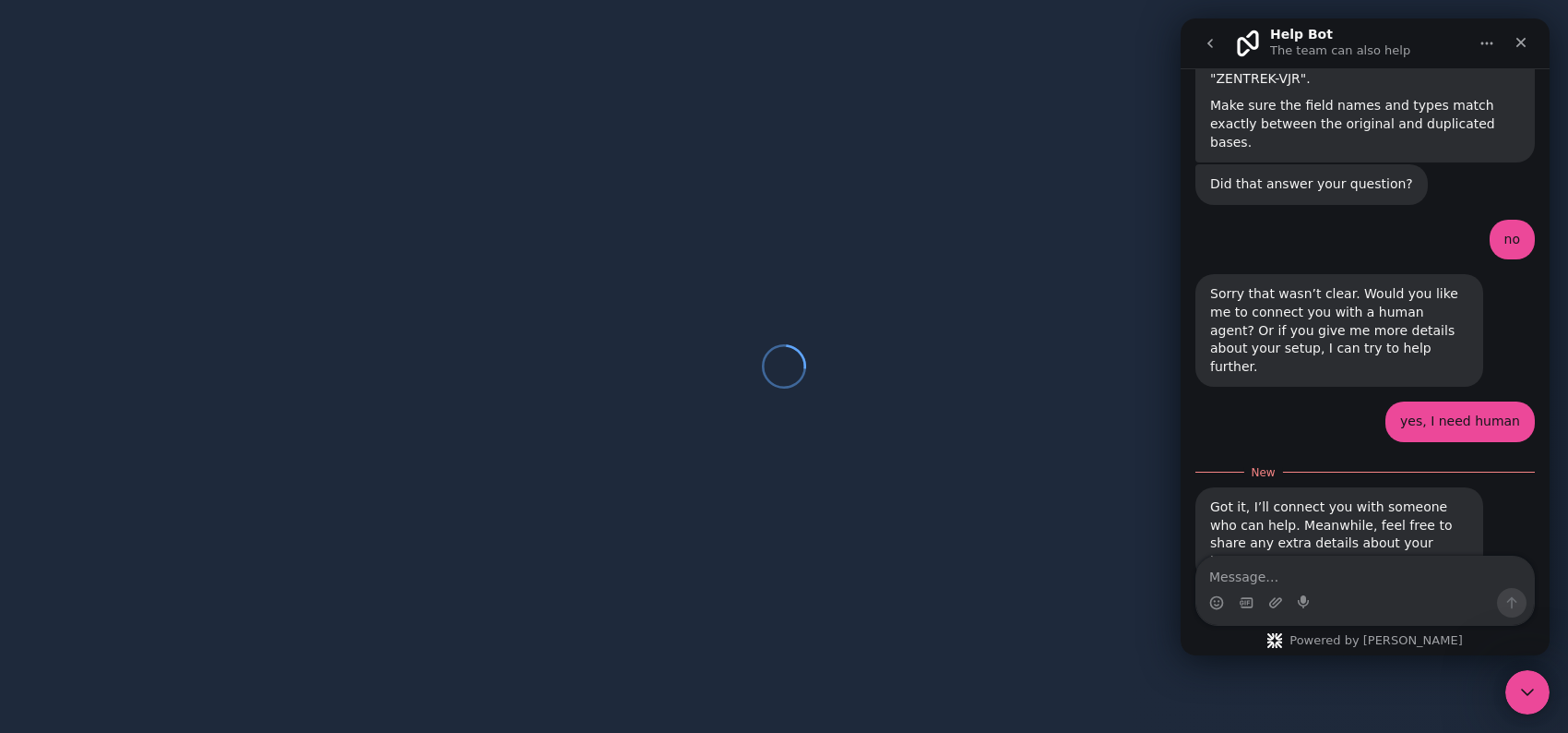
scroll to position [1478, 0]
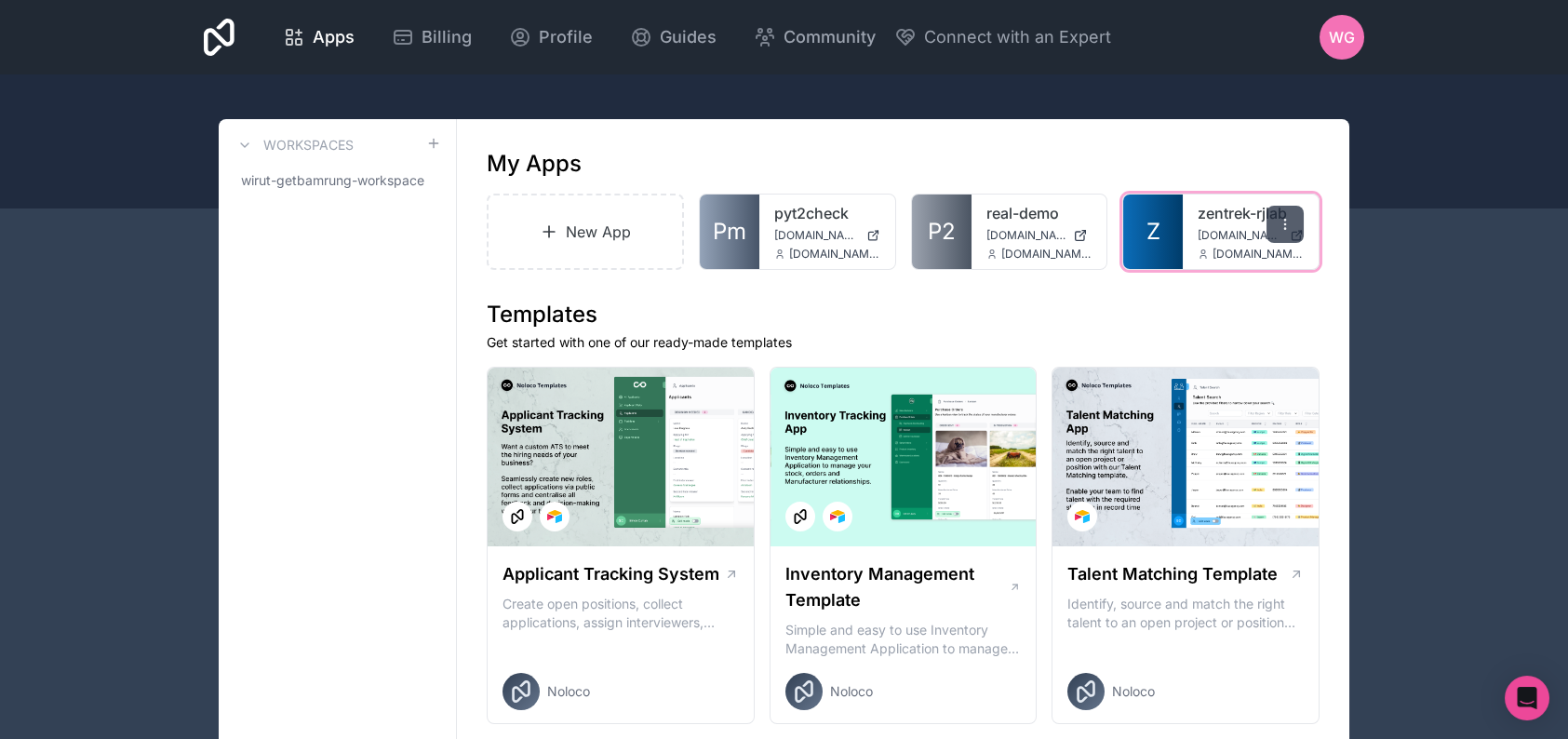
click at [1291, 231] on icon at bounding box center [1286, 224] width 15 height 15
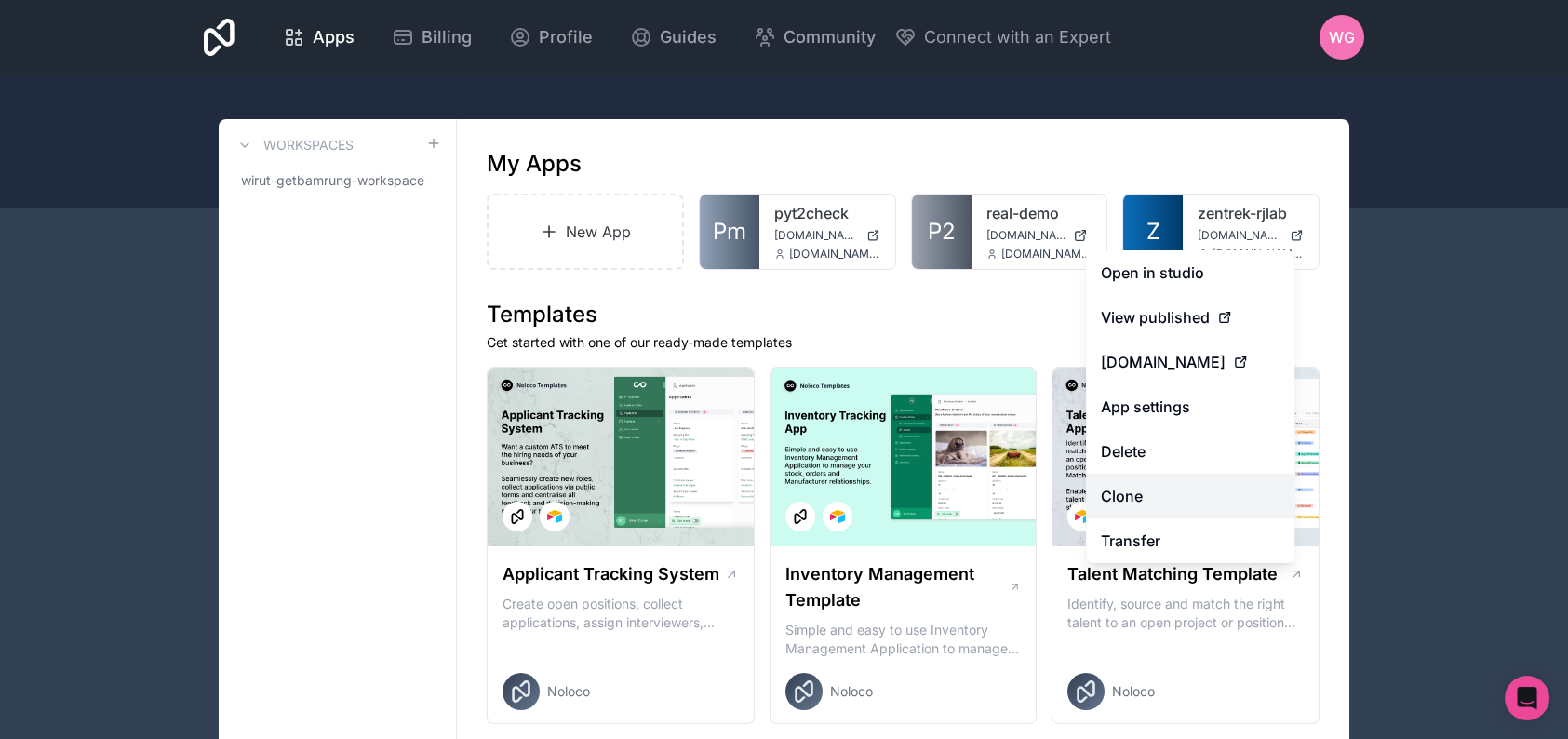
click at [1166, 483] on link "Clone" at bounding box center [1190, 495] width 208 height 45
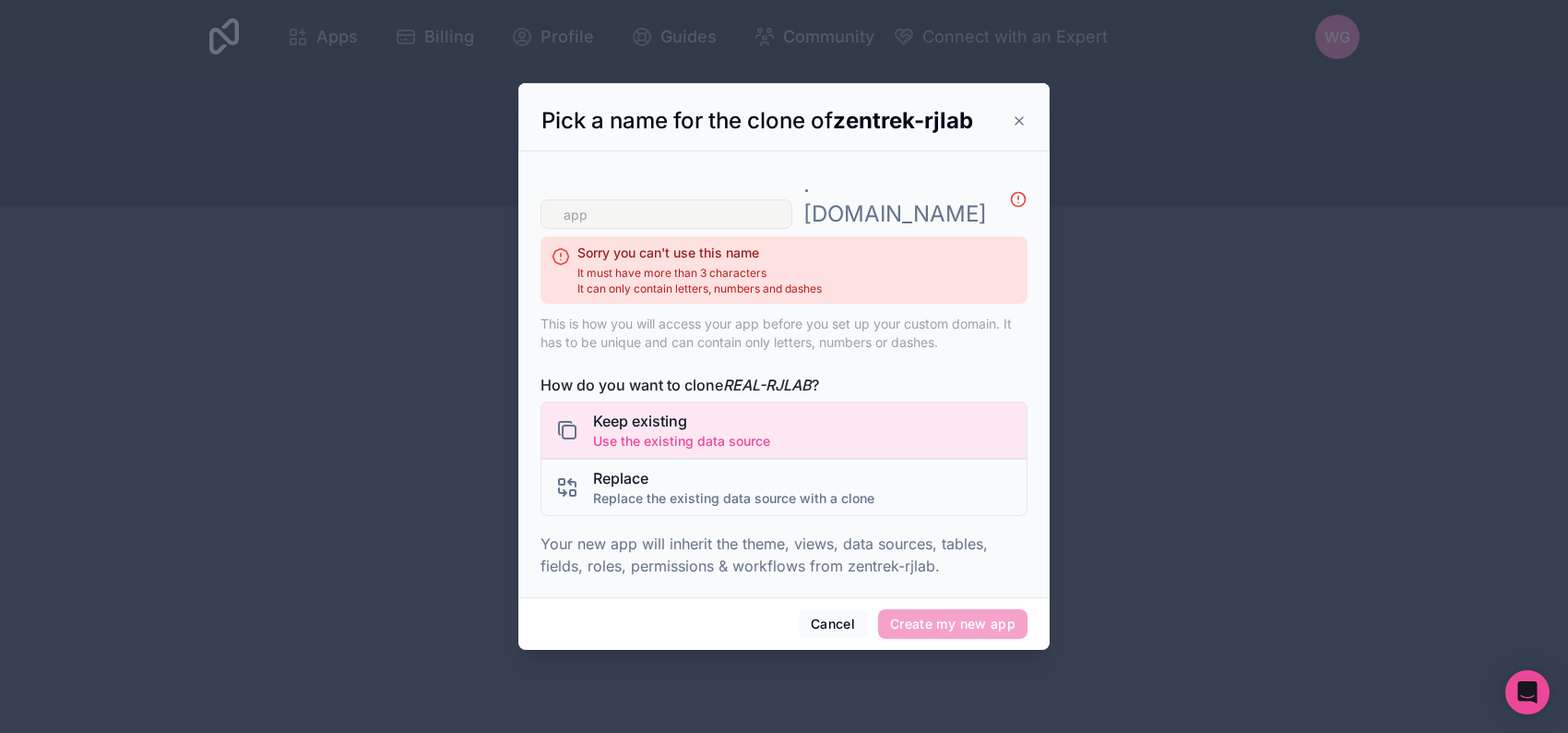
click at [737, 203] on input "text" at bounding box center [666, 214] width 251 height 29
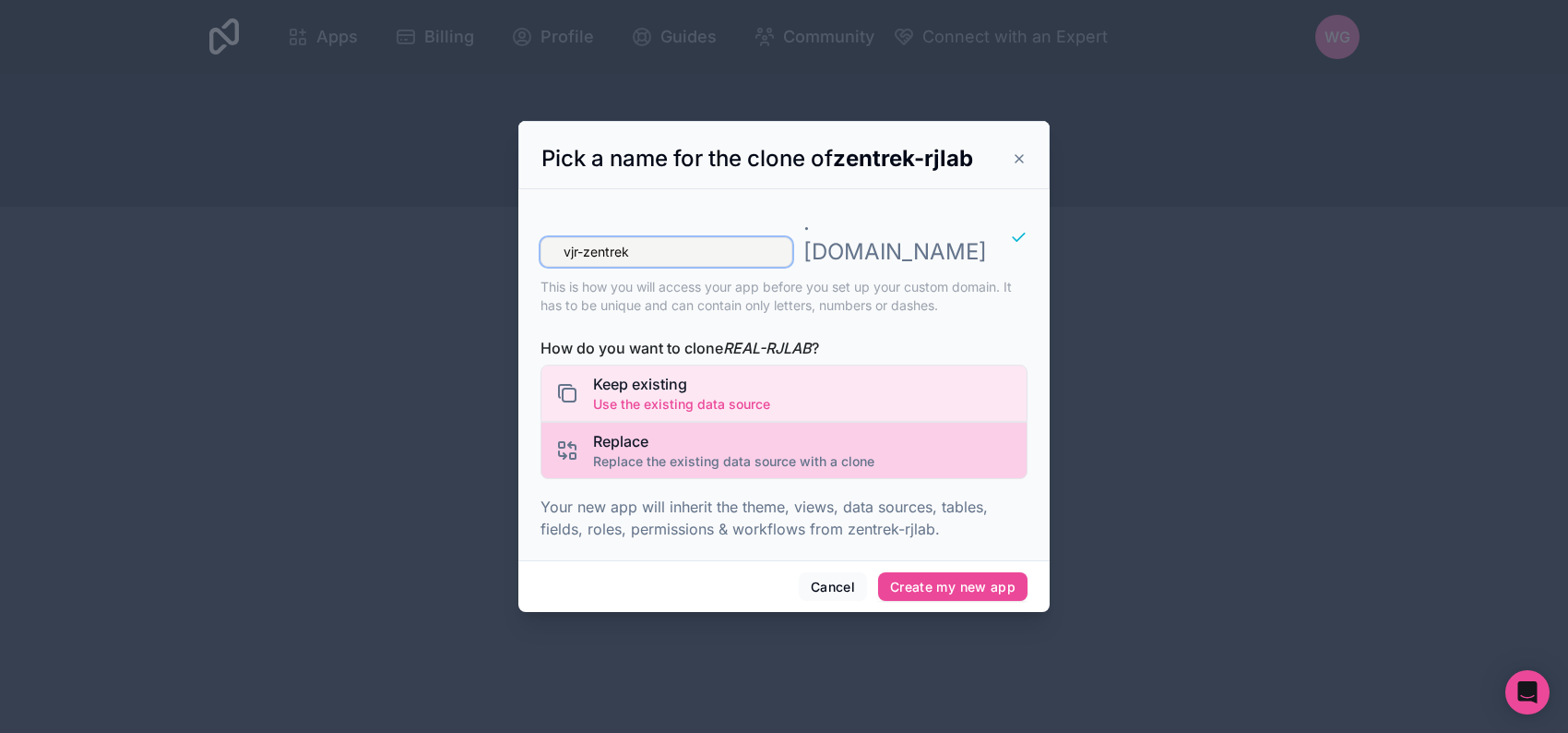
type input "vjr-zentrek"
click at [802, 430] on span "Replace" at bounding box center [734, 441] width 282 height 23
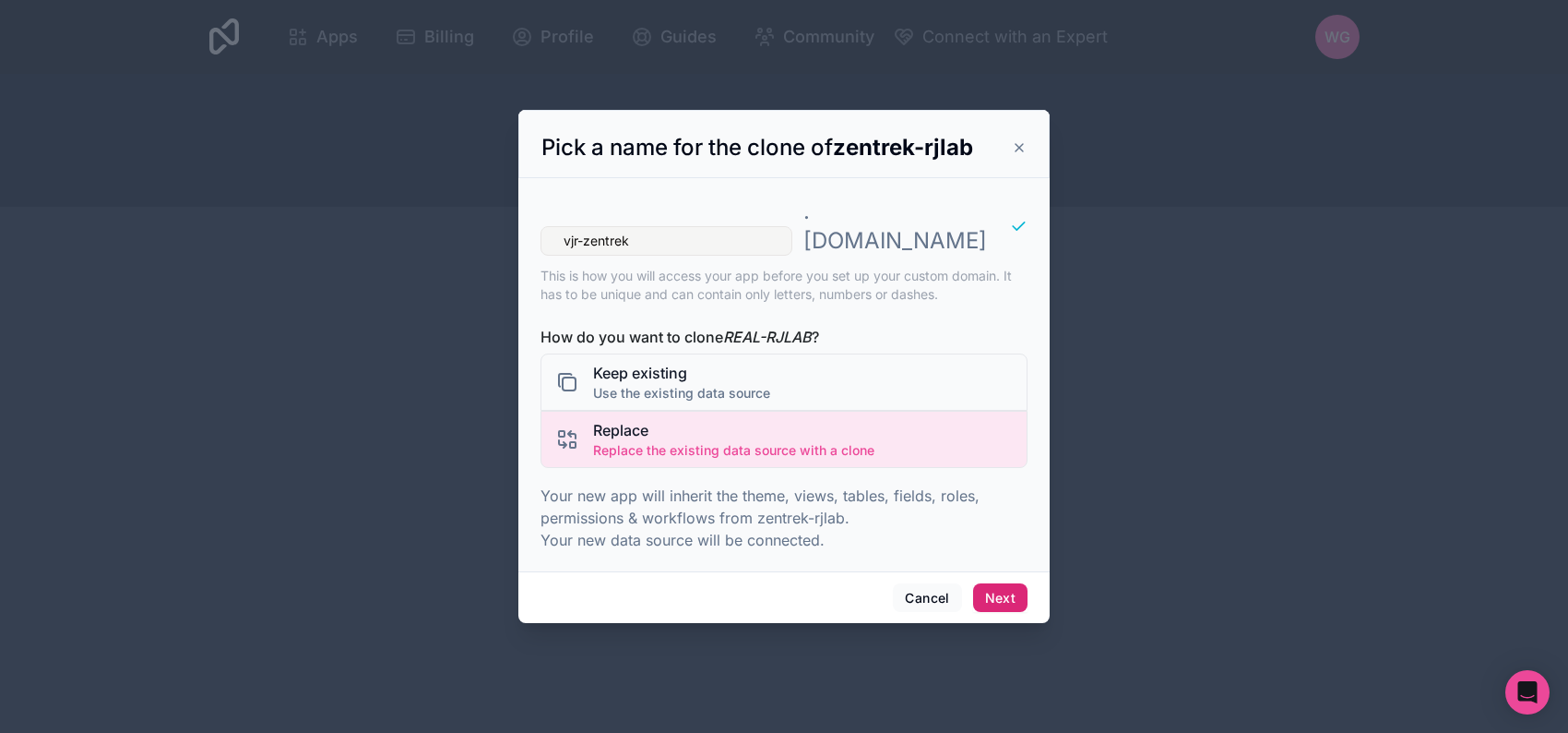
click at [998, 583] on button "Next" at bounding box center [1000, 597] width 55 height 29
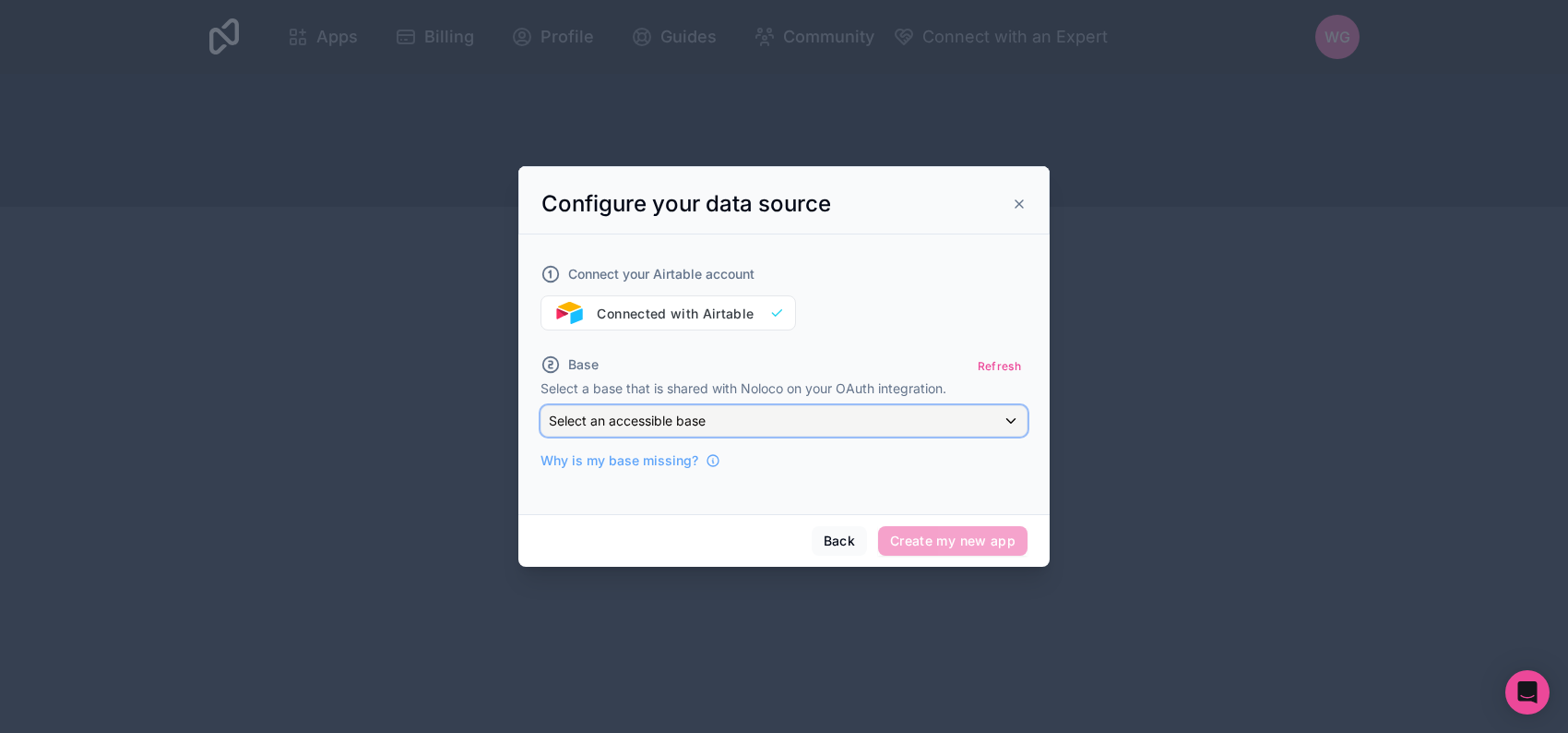
click at [858, 415] on div "Select an accessible base" at bounding box center [784, 420] width 485 height 29
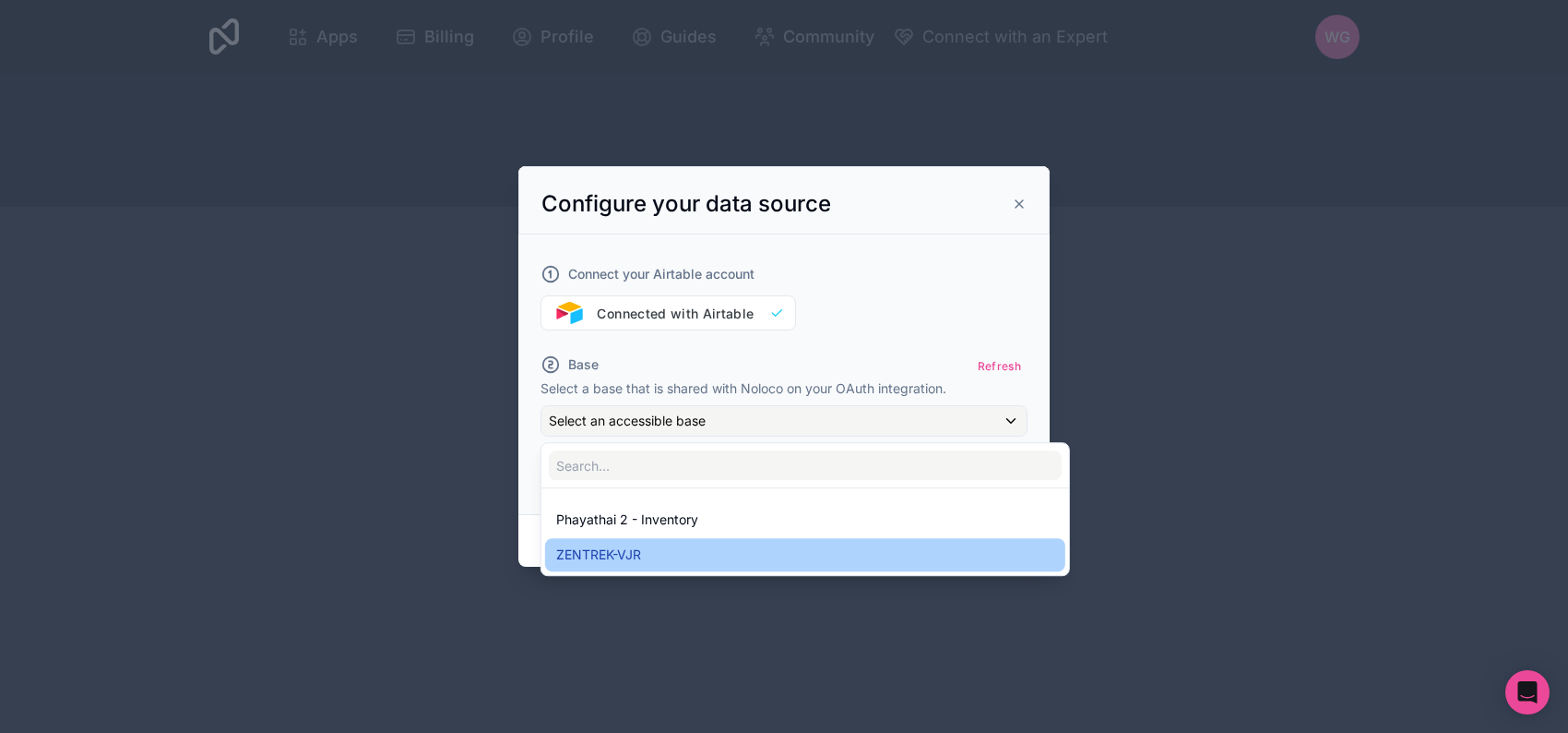
click at [736, 546] on div "ZENTREK-VJR" at bounding box center [805, 555] width 498 height 23
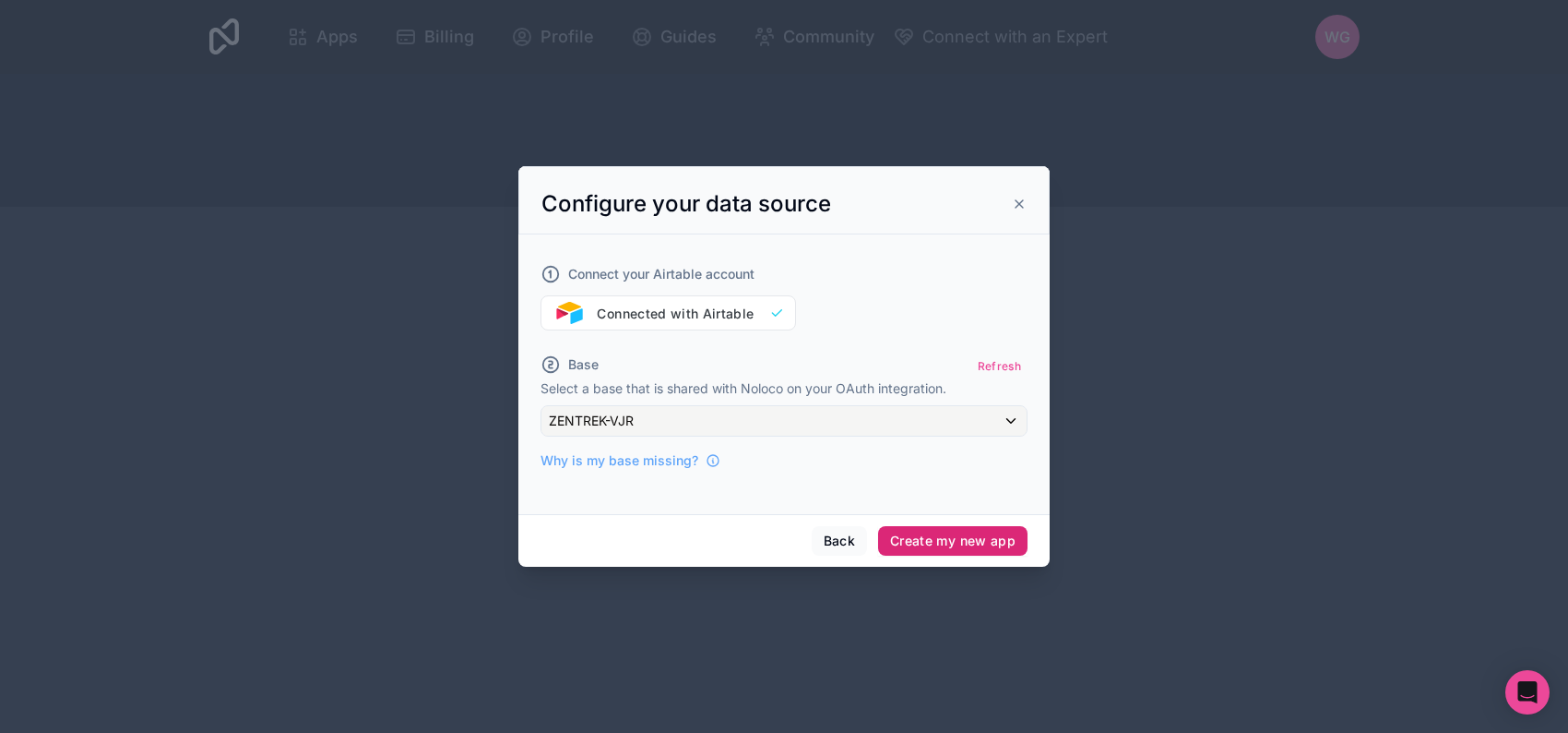
click at [926, 541] on button "Create my new app" at bounding box center [952, 540] width 150 height 29
